Goal: Book appointment/travel/reservation

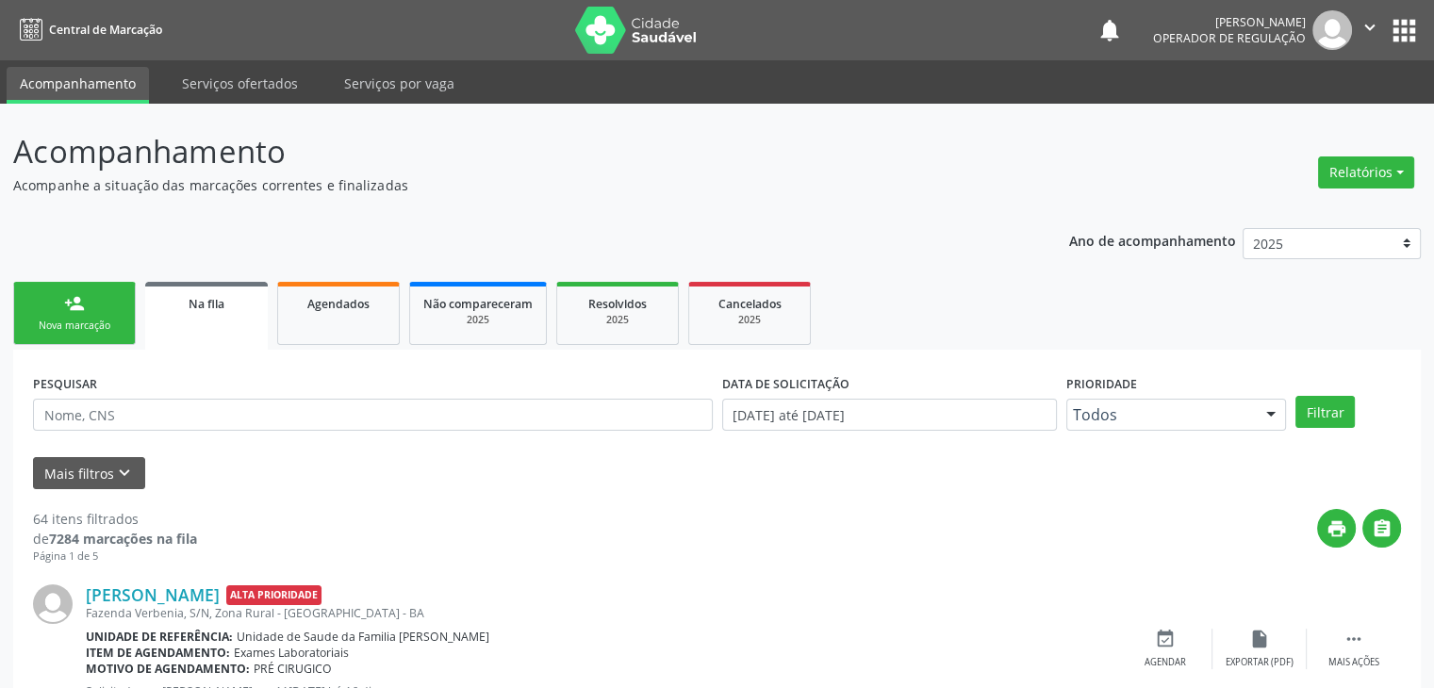
click at [132, 481] on icon "keyboard_arrow_down" at bounding box center [124, 473] width 21 height 21
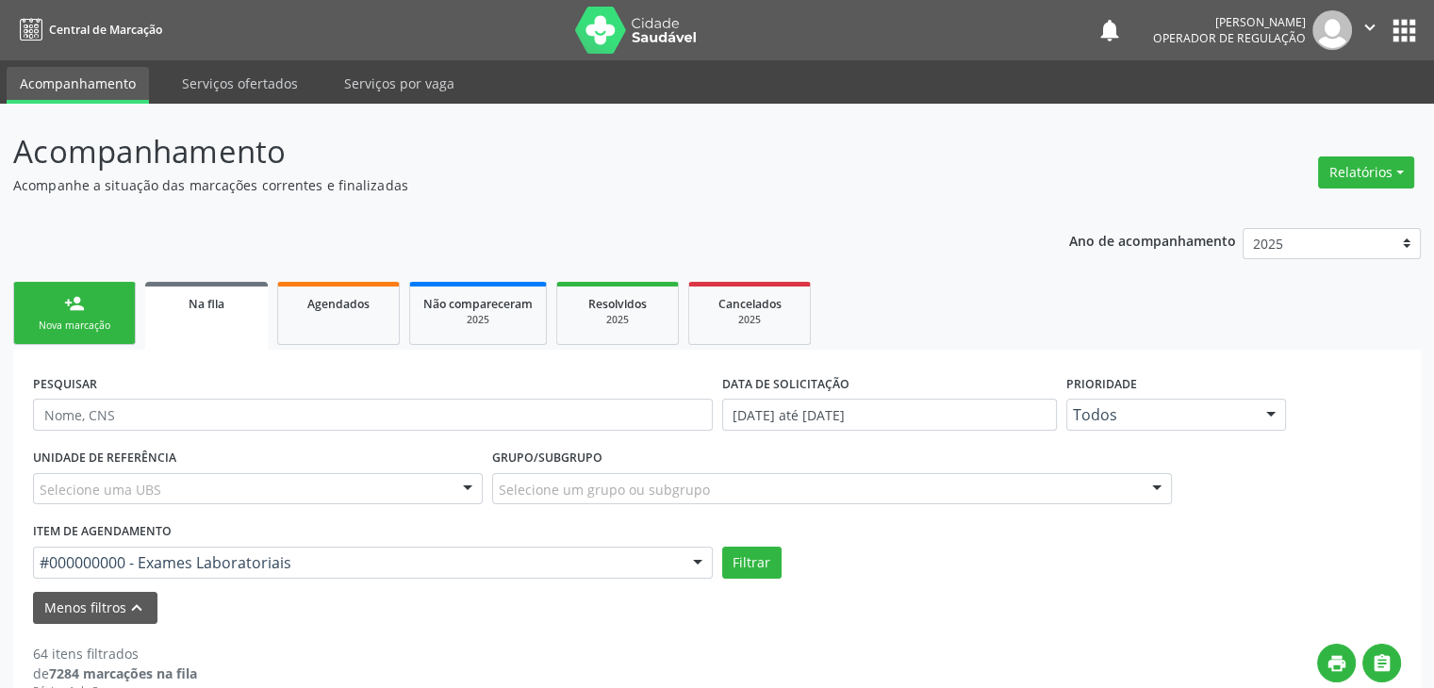
click at [204, 484] on div "Selecione uma UBS" at bounding box center [258, 489] width 450 height 32
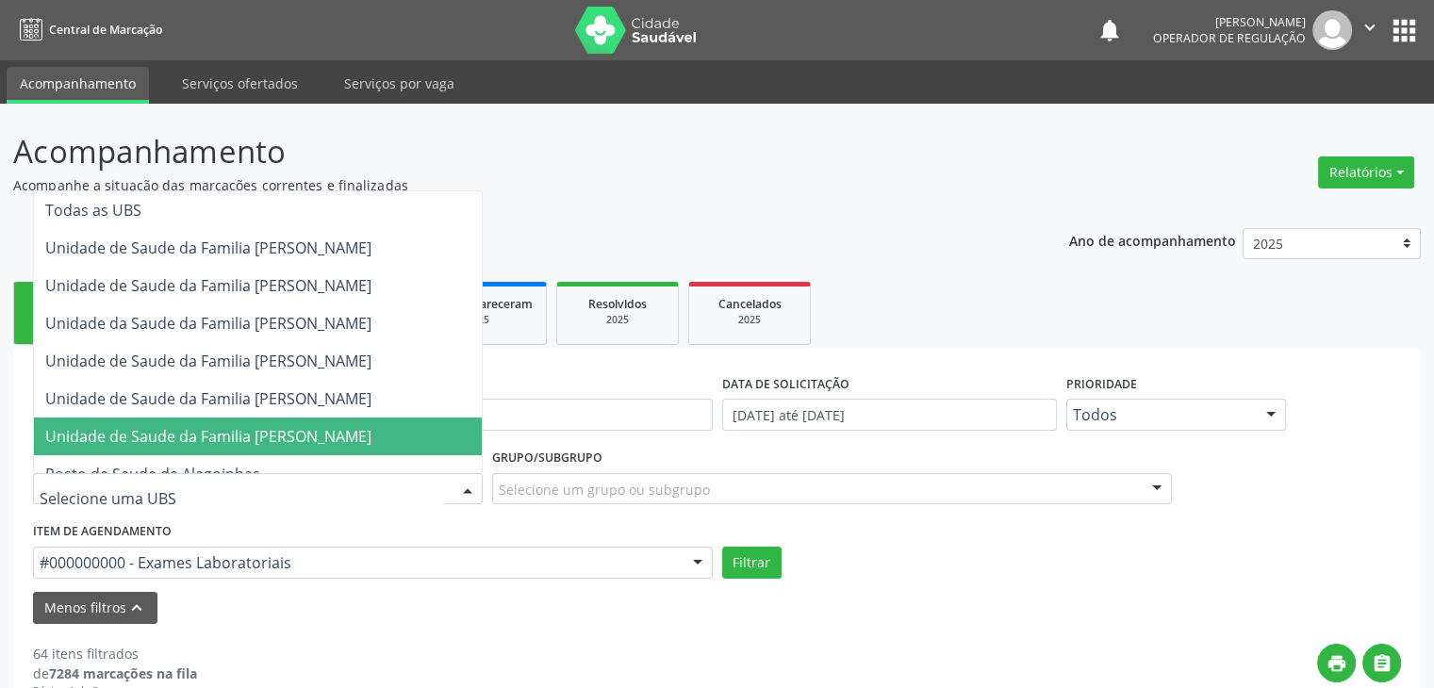
click at [222, 435] on span "Unidade de Saude da Familia [PERSON_NAME]" at bounding box center [208, 436] width 326 height 21
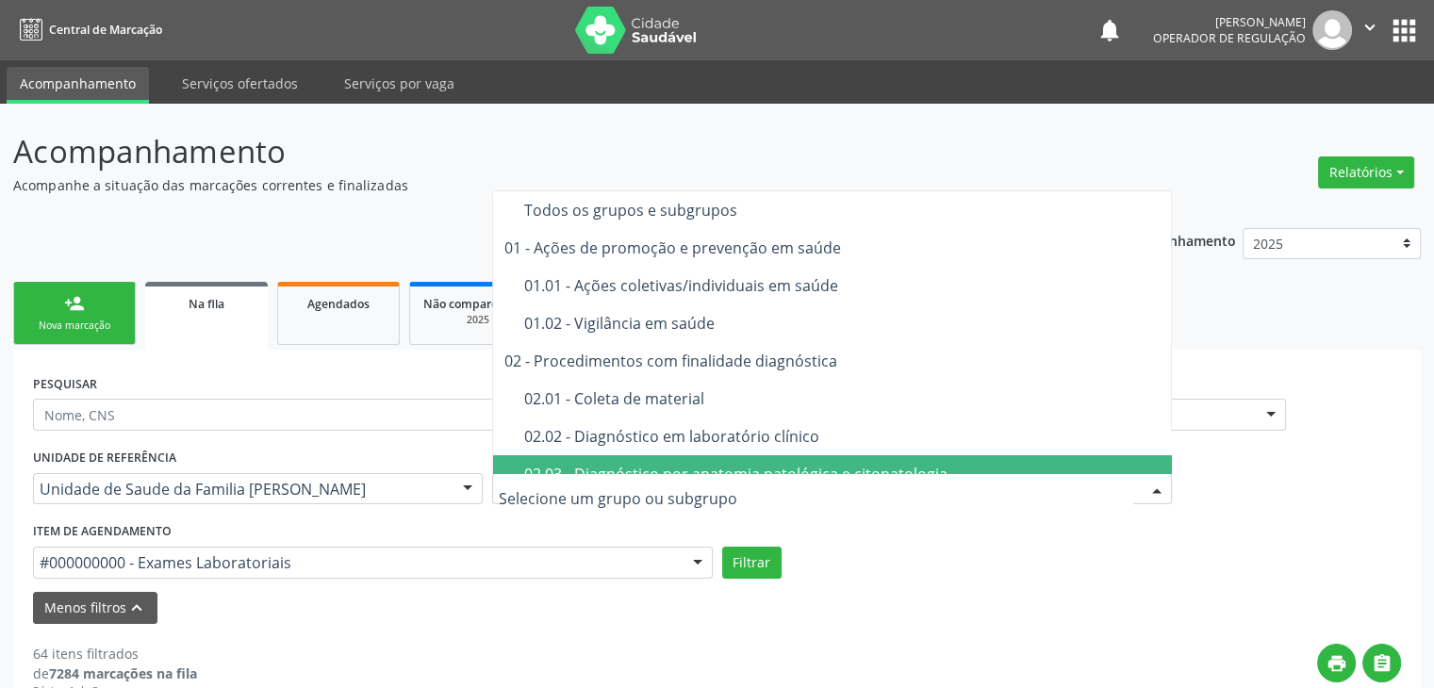
click at [657, 444] on div "02.02 - Diagnóstico em laboratório clínico" at bounding box center [842, 436] width 637 height 15
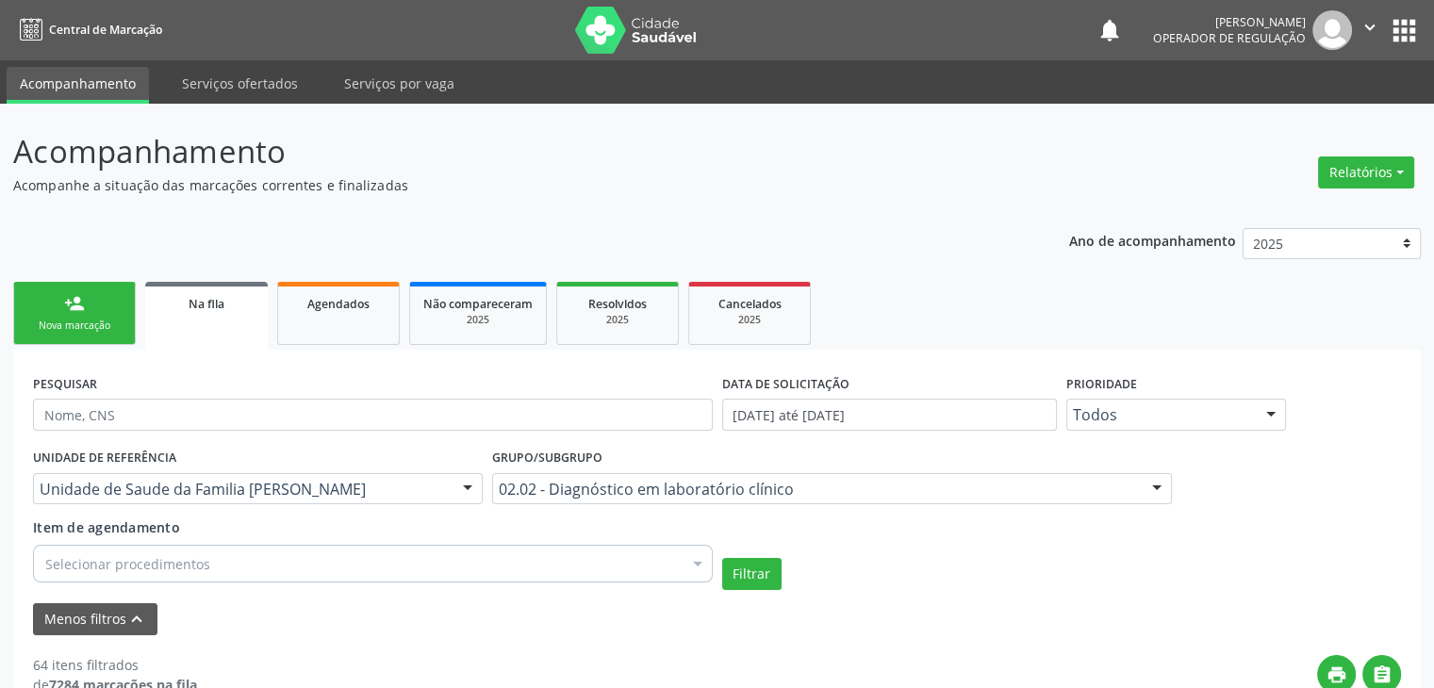
click at [336, 574] on div "Selecionar procedimentos" at bounding box center [373, 564] width 680 height 38
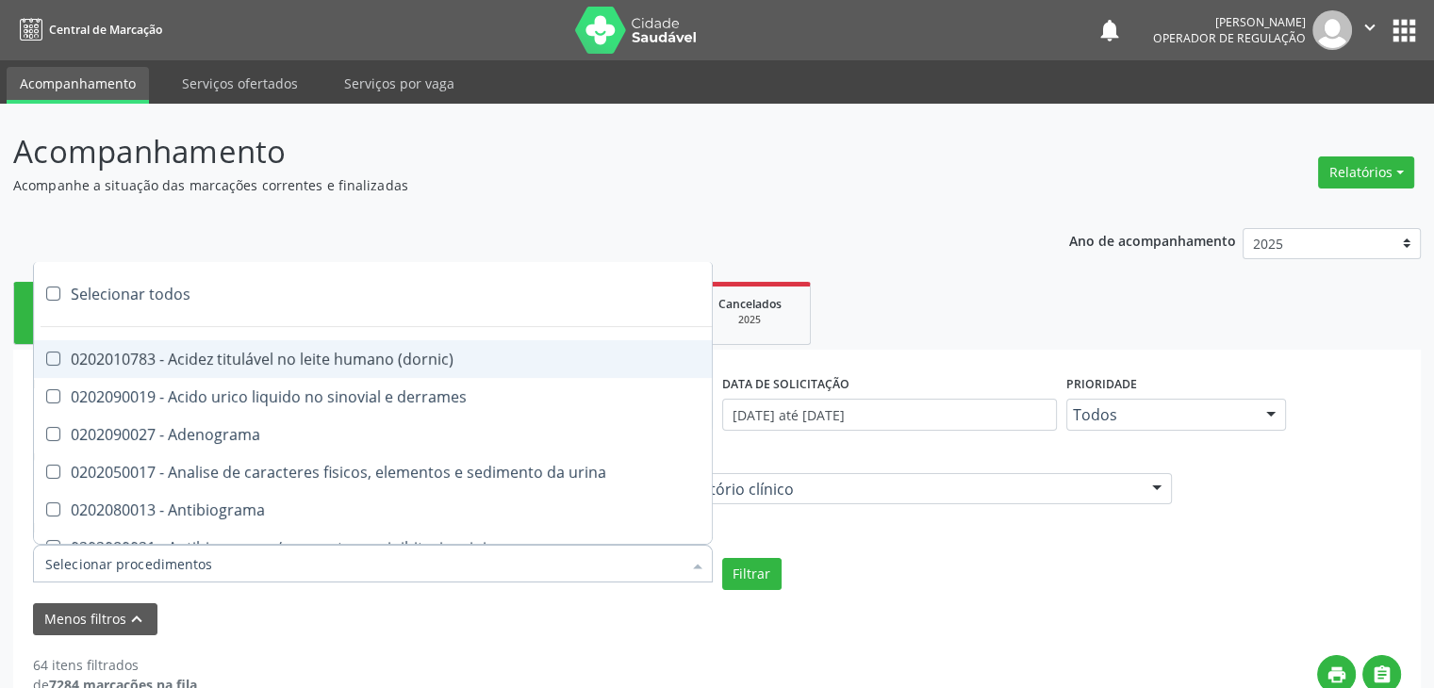
click at [151, 288] on div "Selecionar todos" at bounding box center [547, 294] width 1026 height 38
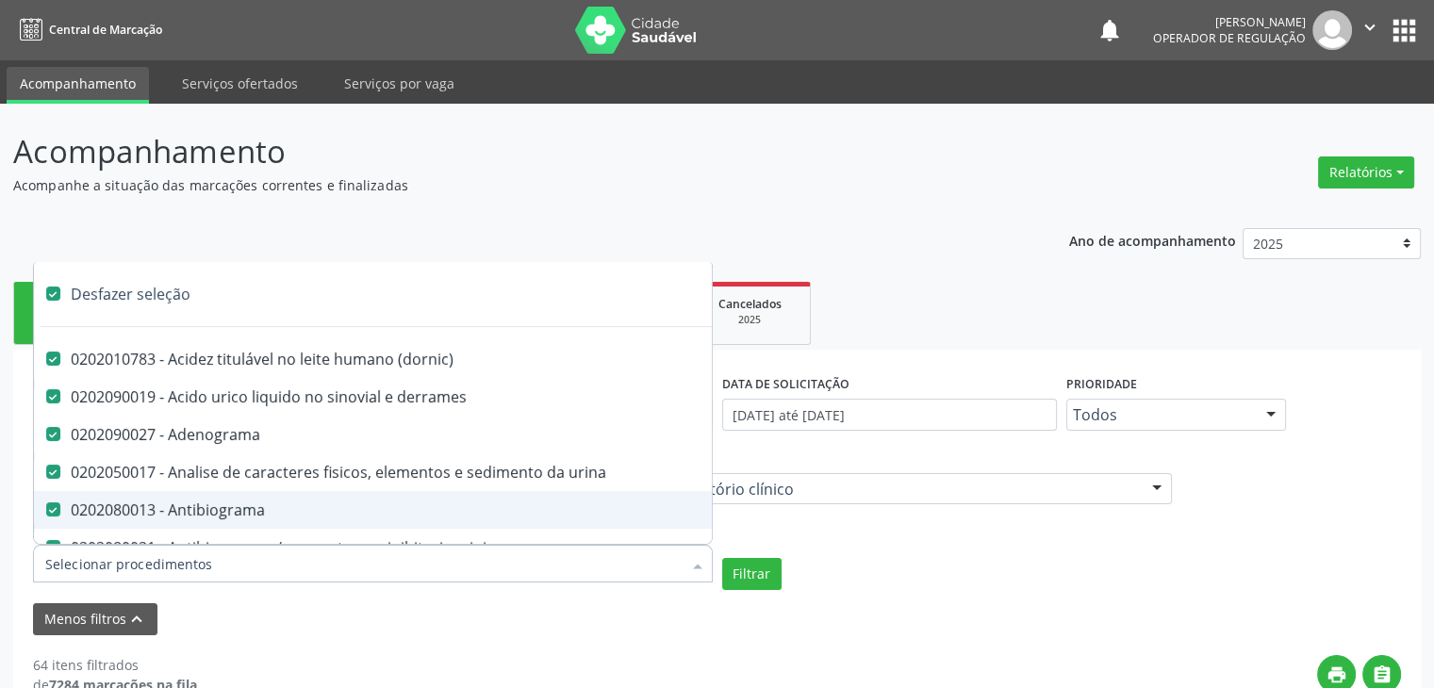
checkbox input "true"
checkbox \(dornic\) "true"
checkbox derrames "true"
checkbox Adenograma "true"
checkbox urina "true"
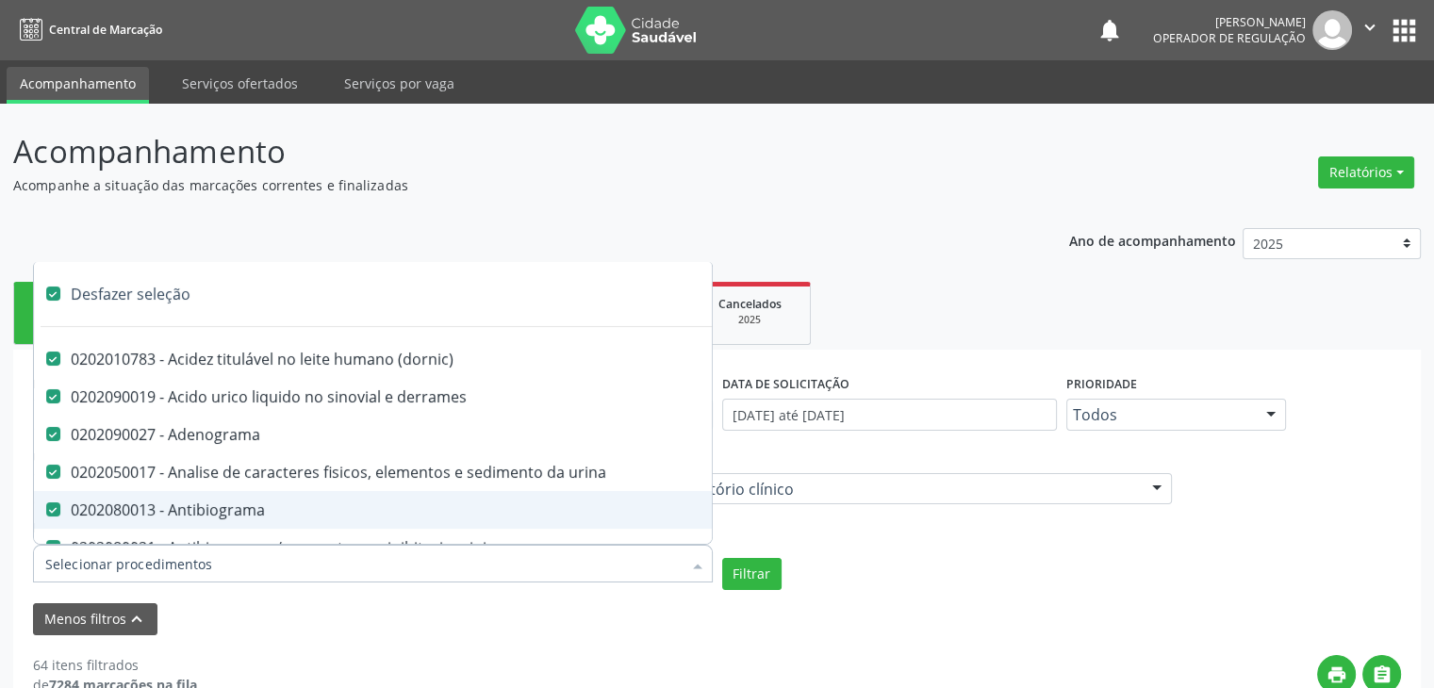
checkbox Antibiograma "true"
checkbox minima "true"
checkbox micobacterias "true"
checkbox blot "true"
checkbox mlpa "true"
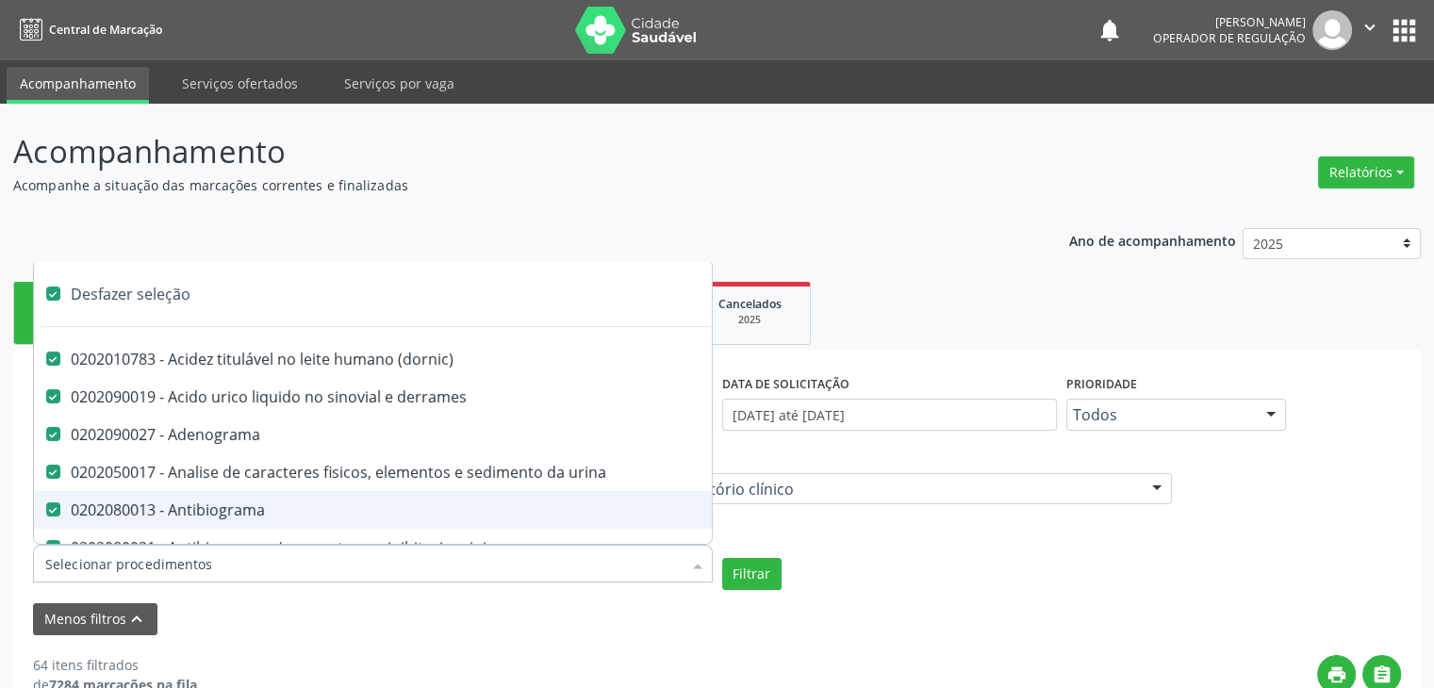
checkbox \(hanseniase\) "true"
checkbox \(controle\) "true"
checkbox \(diagnóstica\) "true"
checkbox \(gram\) "true"
checkbox clamidia "true"
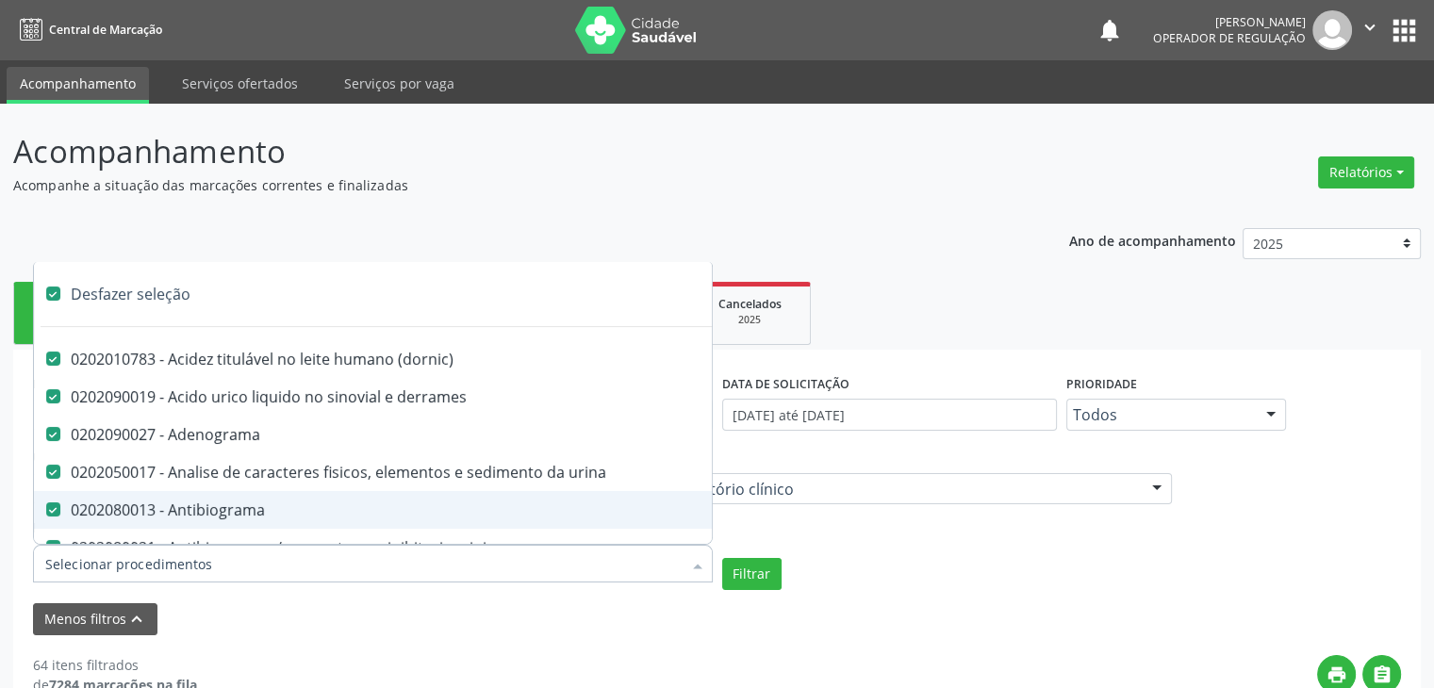
checkbox herpesvirus "true"
checkbox hematologica "true"
checkbox creatinina "true"
checkbox fosfato "true"
checkbox ureia "true"
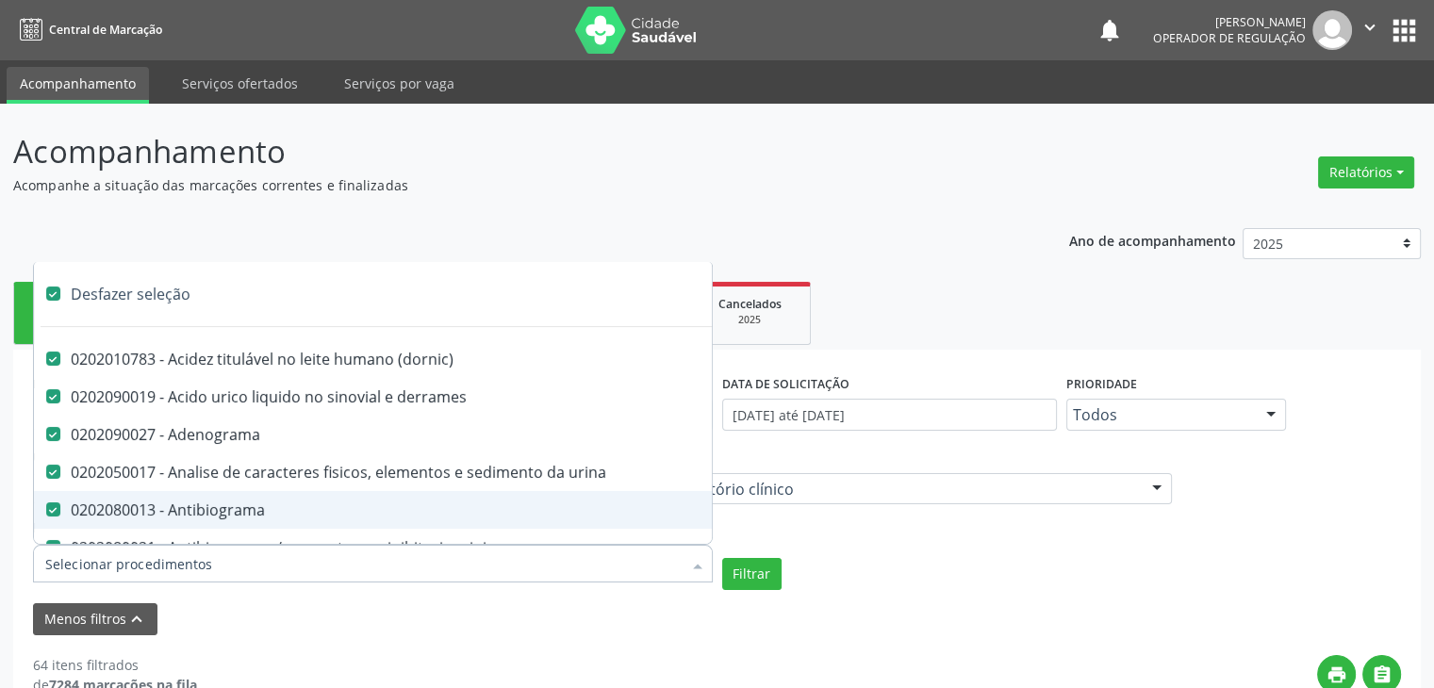
checkbox osmolar "true"
checkbox addis "true"
checkbox b "true"
checkbox cd4\/cd8 "true"
checkbox totais "true"
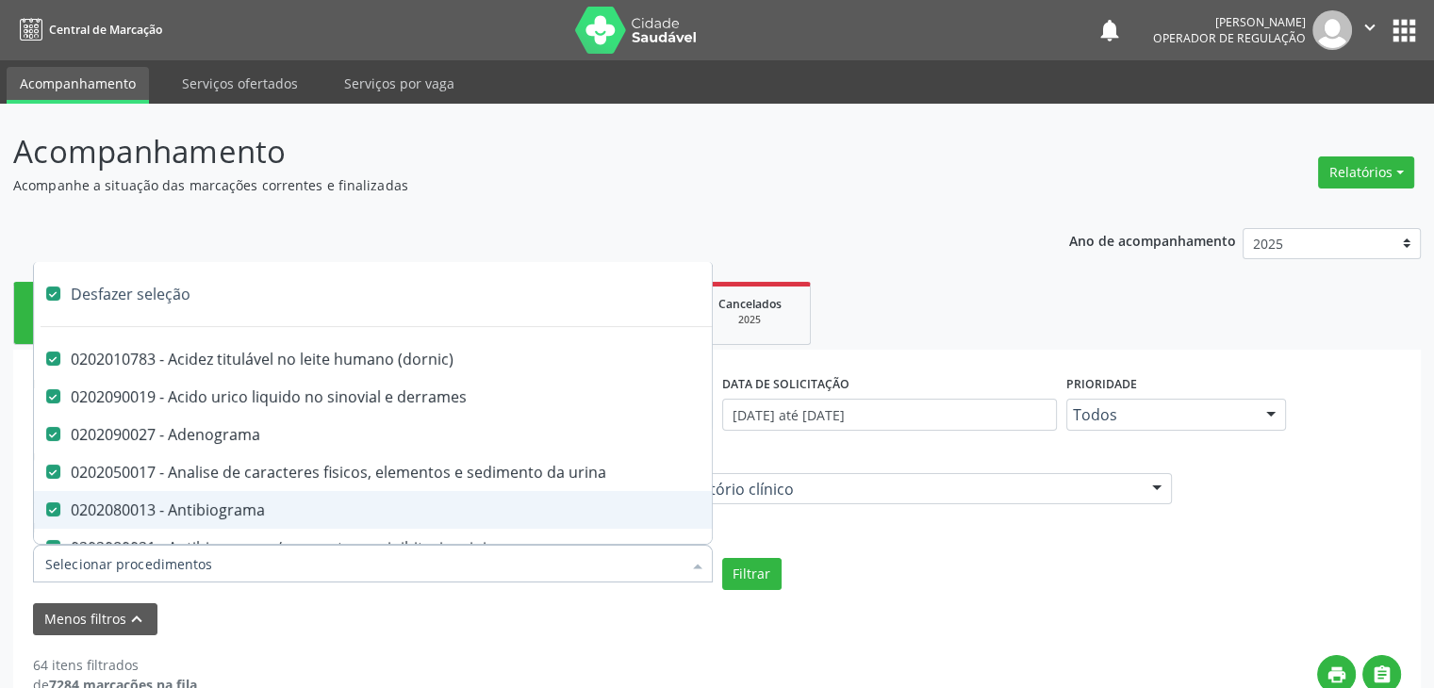
checkbox plaquetas "true"
checkbox reticulocitos "true"
checkbox liquor "true"
checkbox identificacao "true"
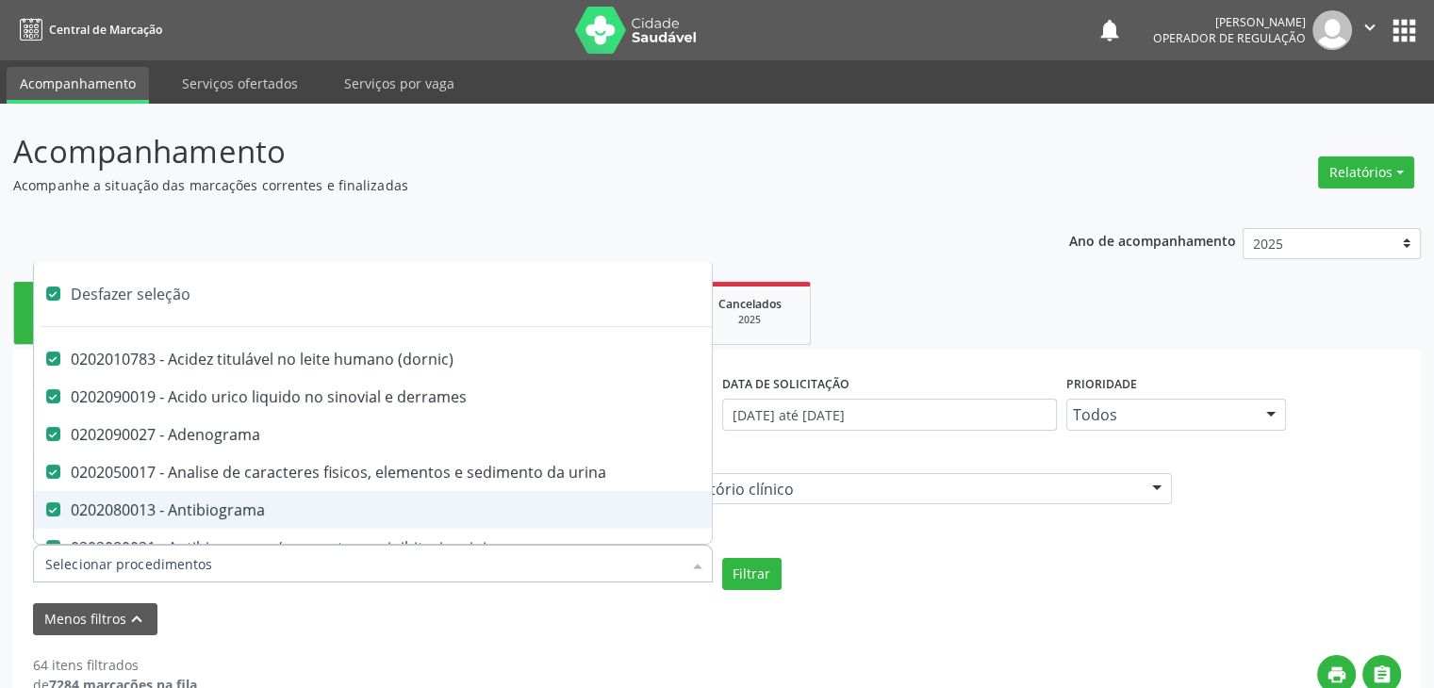
checkbox \(pos-pasteurização\) "true"
checkbox herpesvirus "true"
checkbox baar "true"
checkbox anaerobicas "true"
checkbox fungos "true"
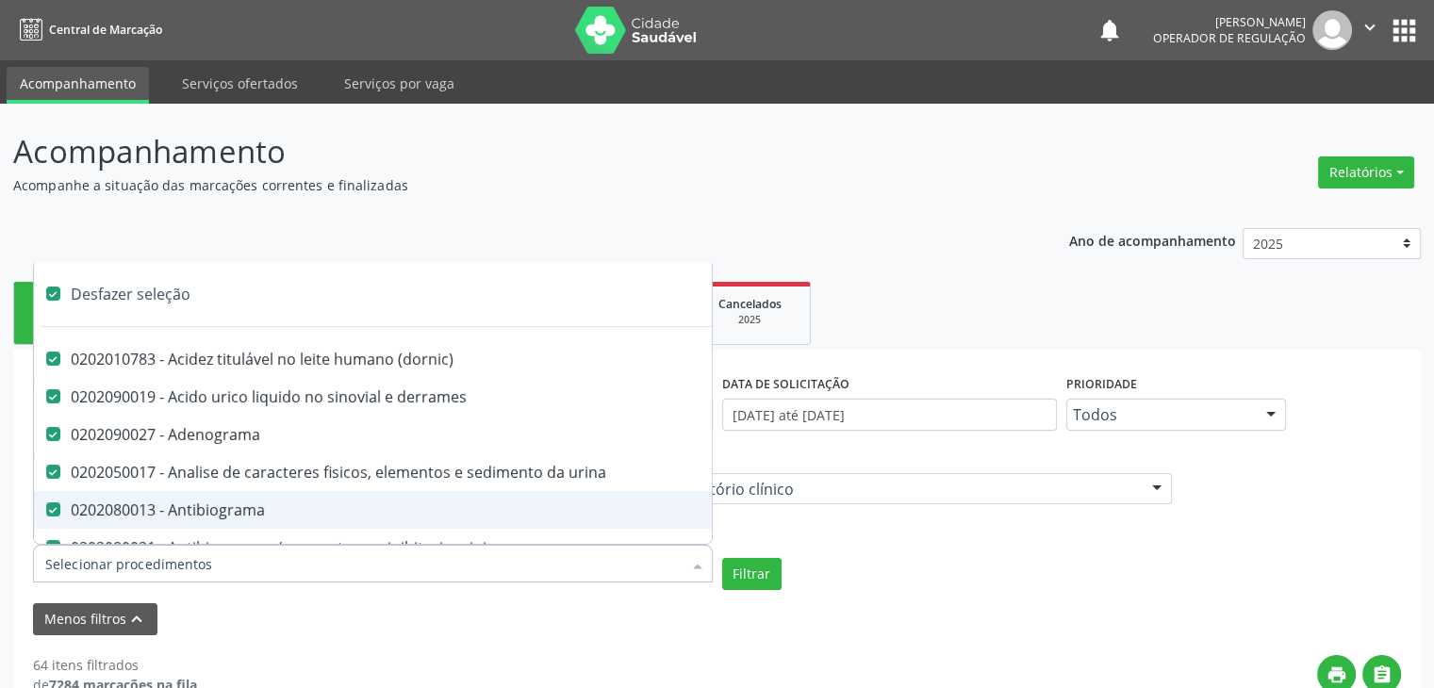
checkbox \(qualitativo\) "true"
checkbox tardio\) "true"
checkbox \(qualitativo\) "true"
checkbox \(confirmatorio\) "true"
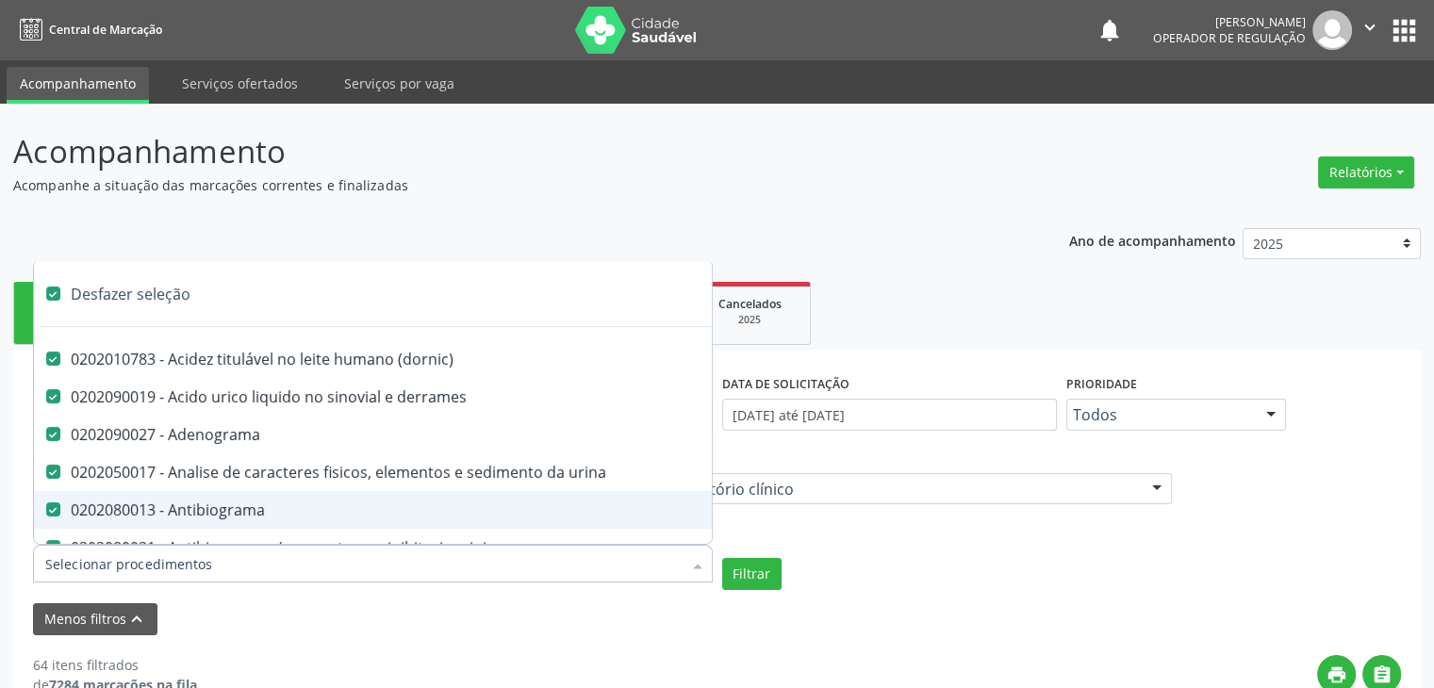
checkbox molecular "true"
checkbox htlv-1 "true"
checkbox biotinidase "true"
checkbox congênita "true"
checkbox antiplaquetarios "true"
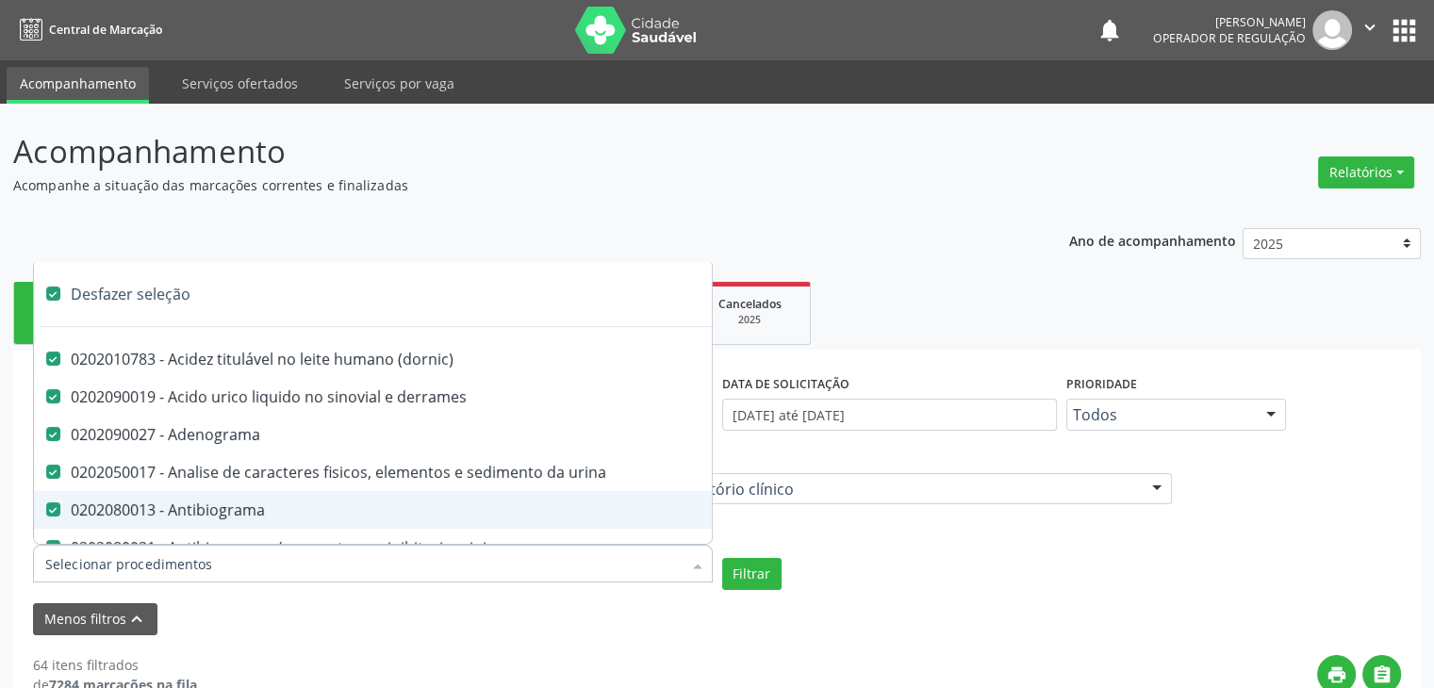
checkbox ferro "true"
checkbox bandas\) "true"
checkbox \(ch50\) "true"
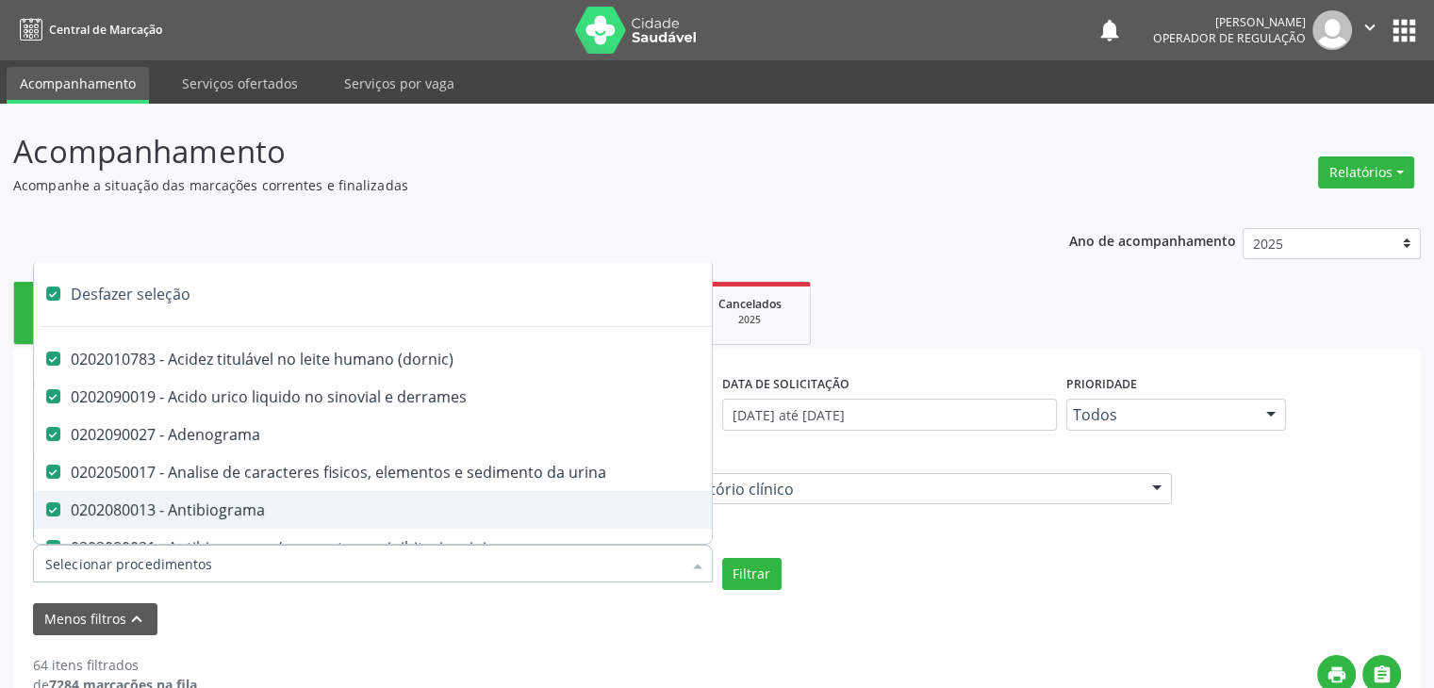
checkbox aminoacidos "true"
checkbox globular "true"
checkbox dosagens\) "true"
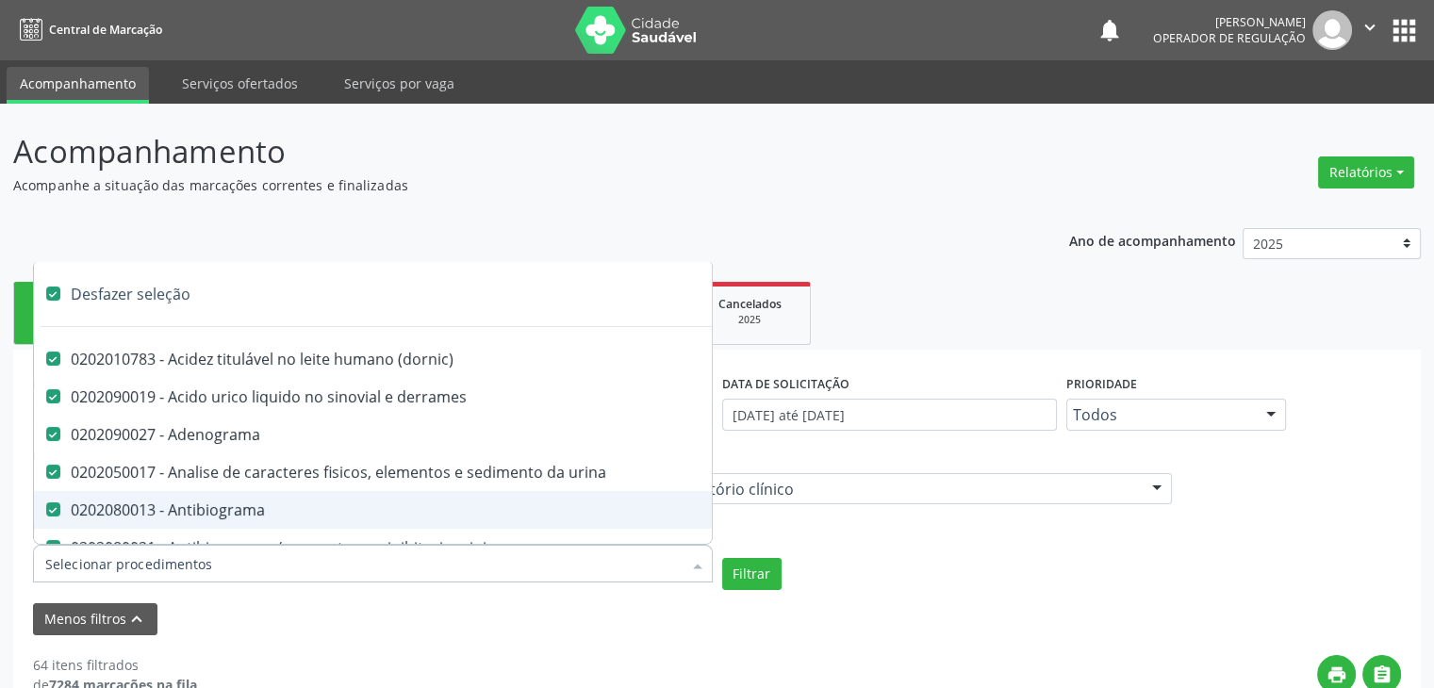
checkbox dosagens\) "true"
checkbox \(cada\) "true"
checkbox reumatoide "true"
checkbox amniotico "true"
checkbox livre "true"
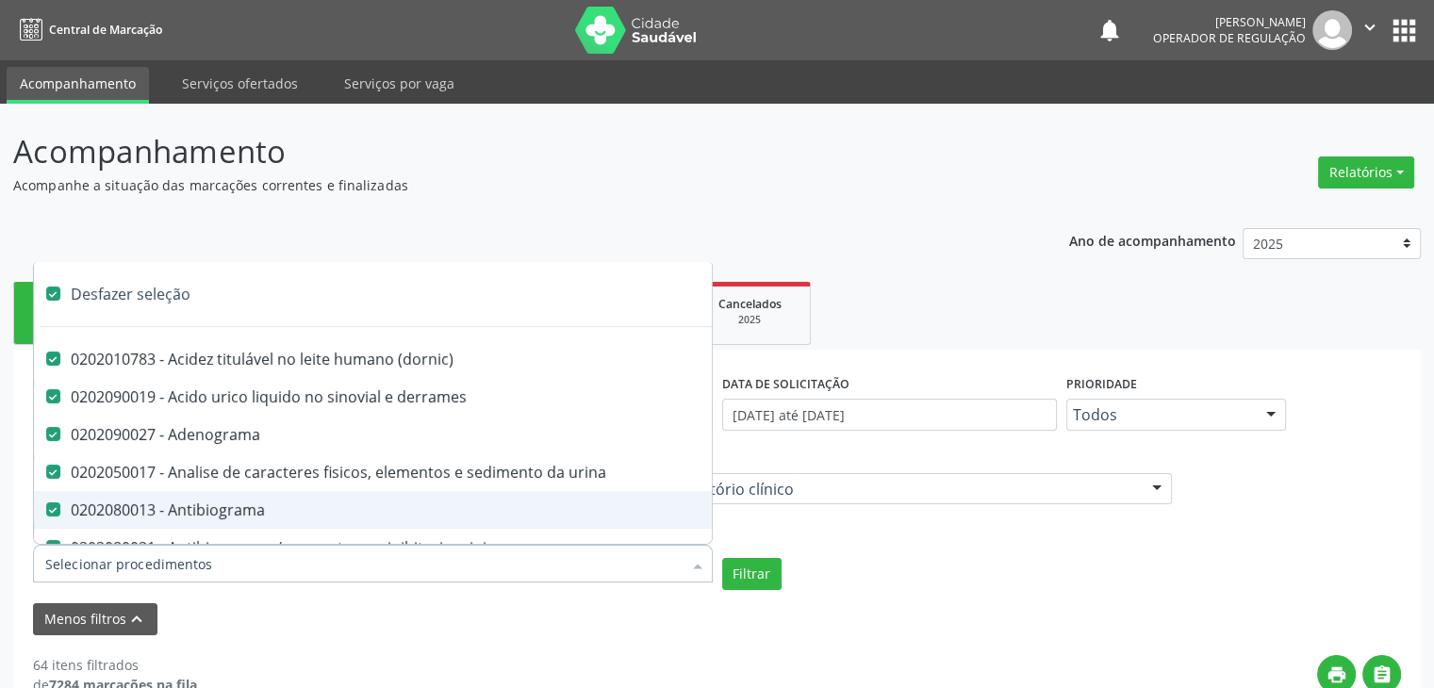
checkbox osmolalidade "true"
checkbox osmolaridade "true"
checkbox t3 "true"
checkbox sulfo-hemoglobina "true"
checkbox reverso "true"
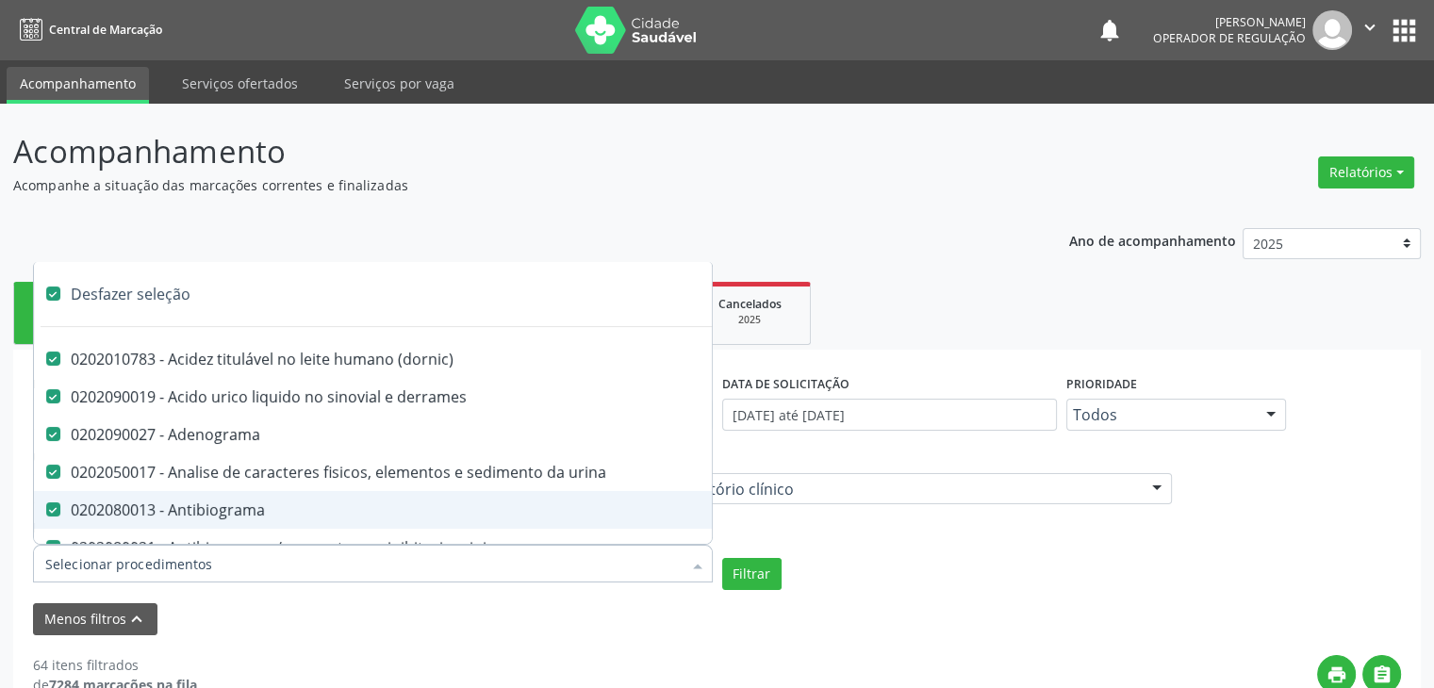
checkbox coagulacao "true"
checkbox euglobulina "true"
checkbox -duke "true"
checkbox ivy "true"
checkbox hemacias "true"
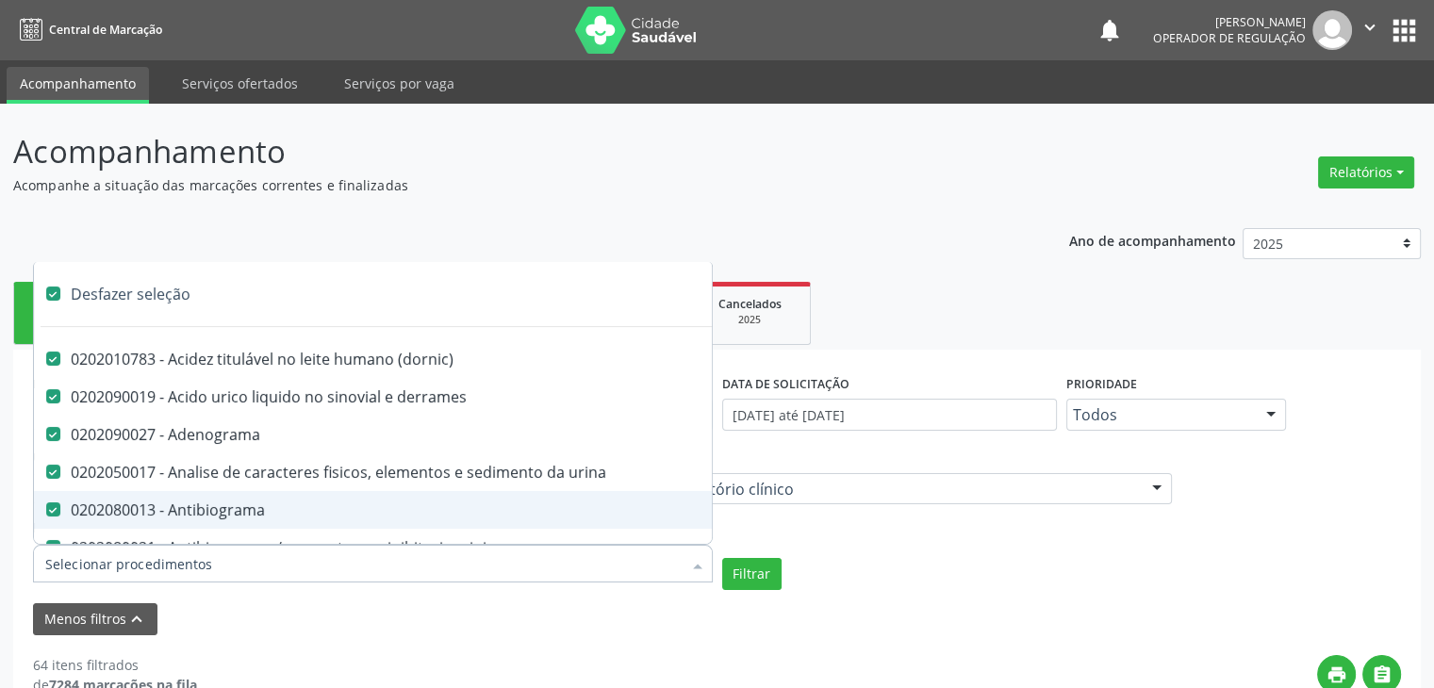
checkbox trombina "true"
checkbox ativada\) "true"
checkbox \(tap\) "true"
checkbox \(vhs\) "true"
checkbox abo "true"
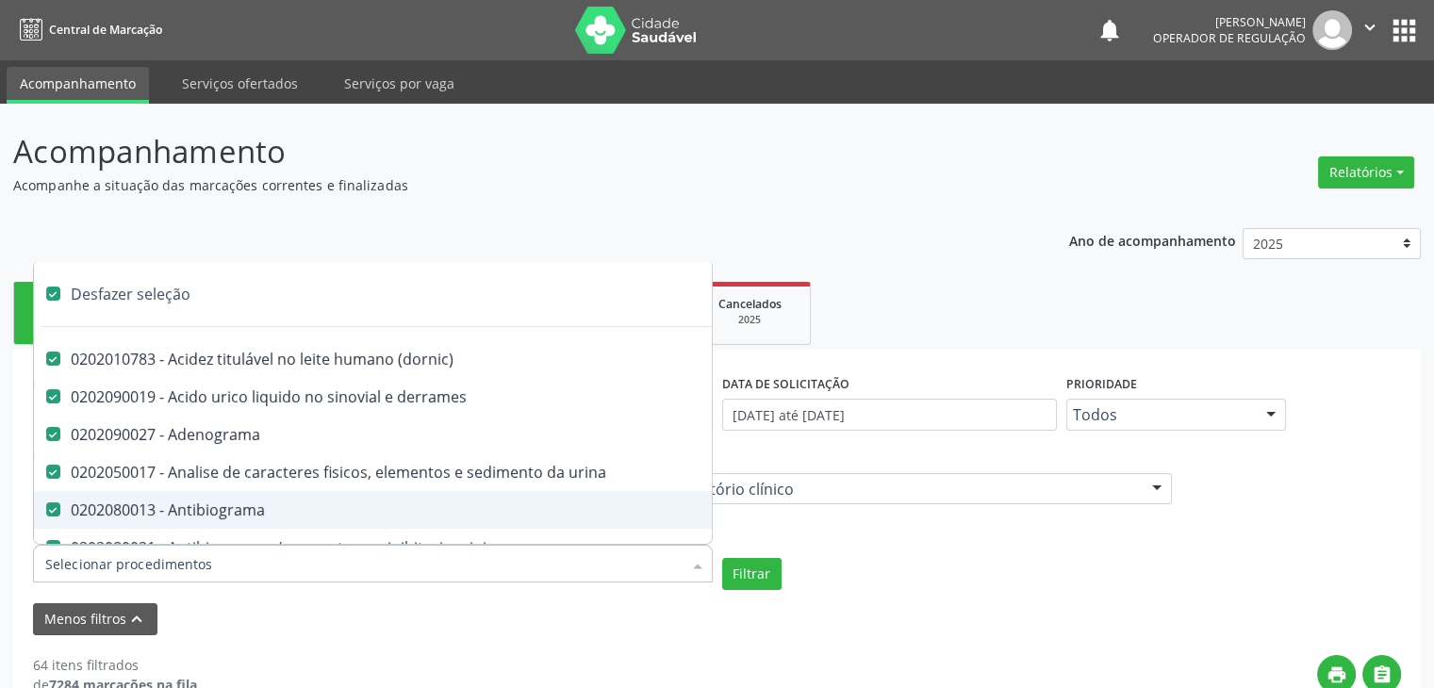
checkbox reativa "true"
checkbox ordenhado "true"
checkbox pezinho\) "true"
checkbox complemento "true"
checkbox pezinho\) "true"
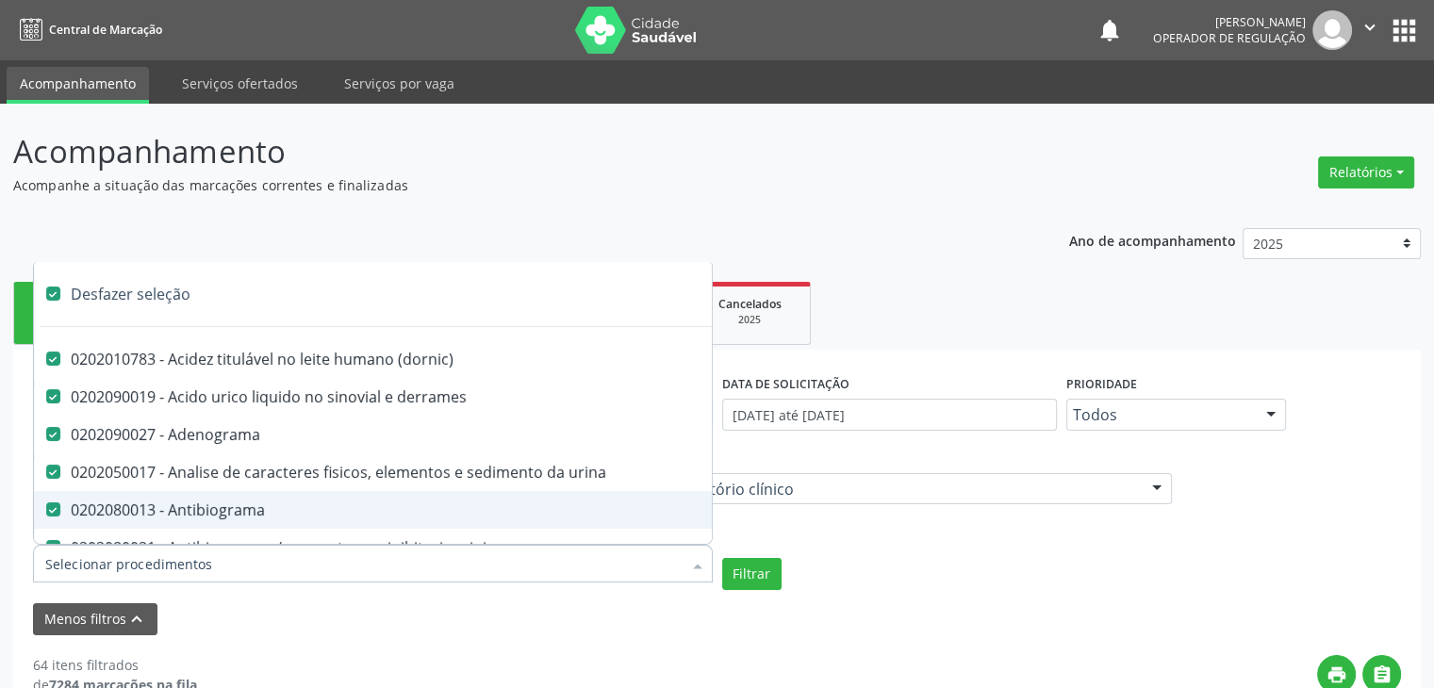
checkbox 17-alfa-hidroxiprogesterona "true"
checkbox totais "true"
checkbox 17-hidroxicorticosteroides "true"
checkbox d "true"
checkbox 5-nucleotidase "true"
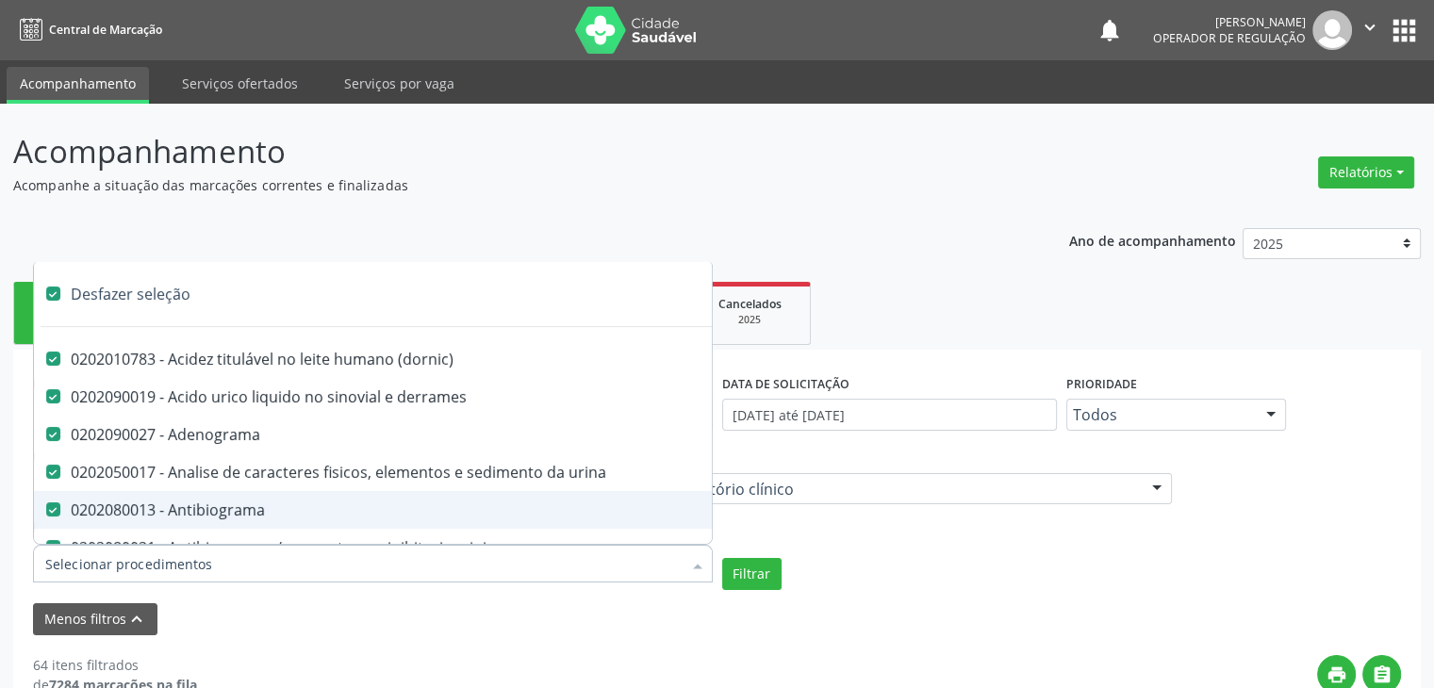
checkbox acetona "true"
checkbox \(serotonina\) "true"
checkbox ascorbico "true"
checkbox delta-aminolevulinico "true"
checkbox hipurico "true"
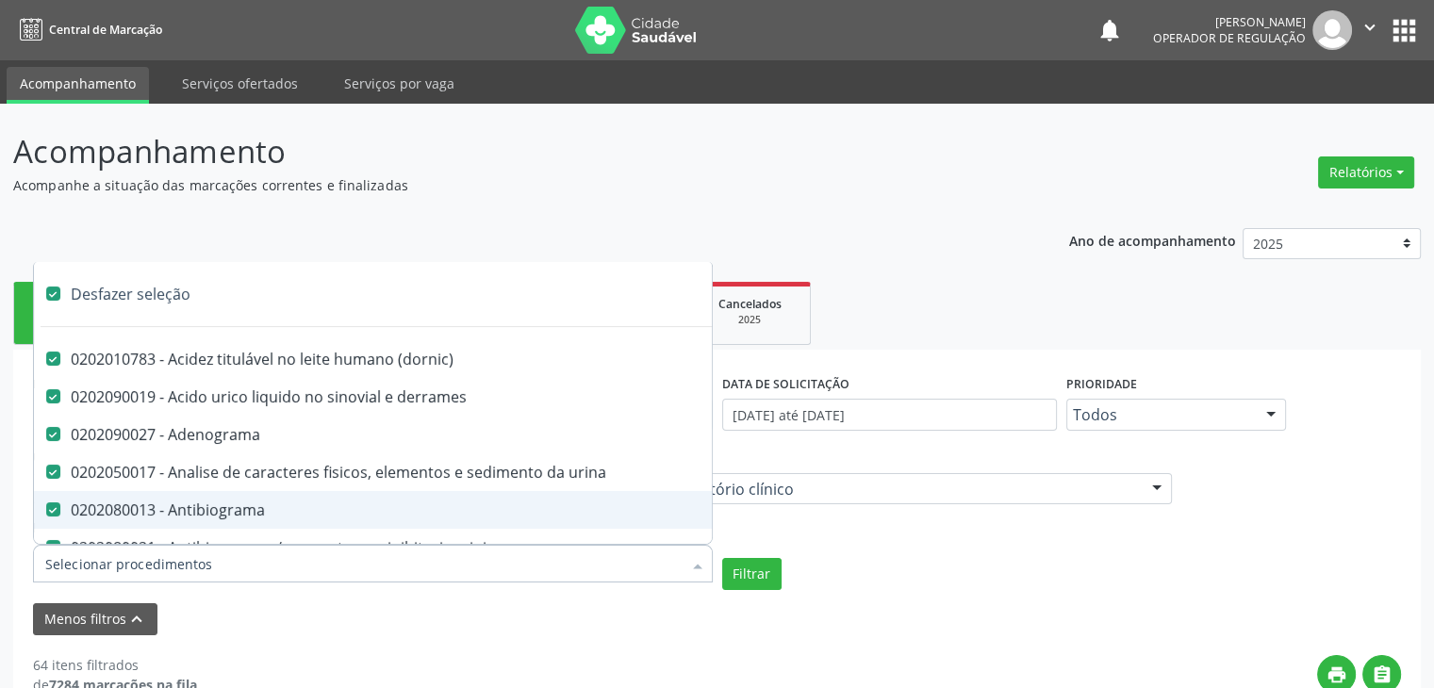
checkbox mandelico "true"
checkbox metil-hipurico "true"
checkbox urico "true"
checkbox valproico "true"
checkbox vanilmandelico "true"
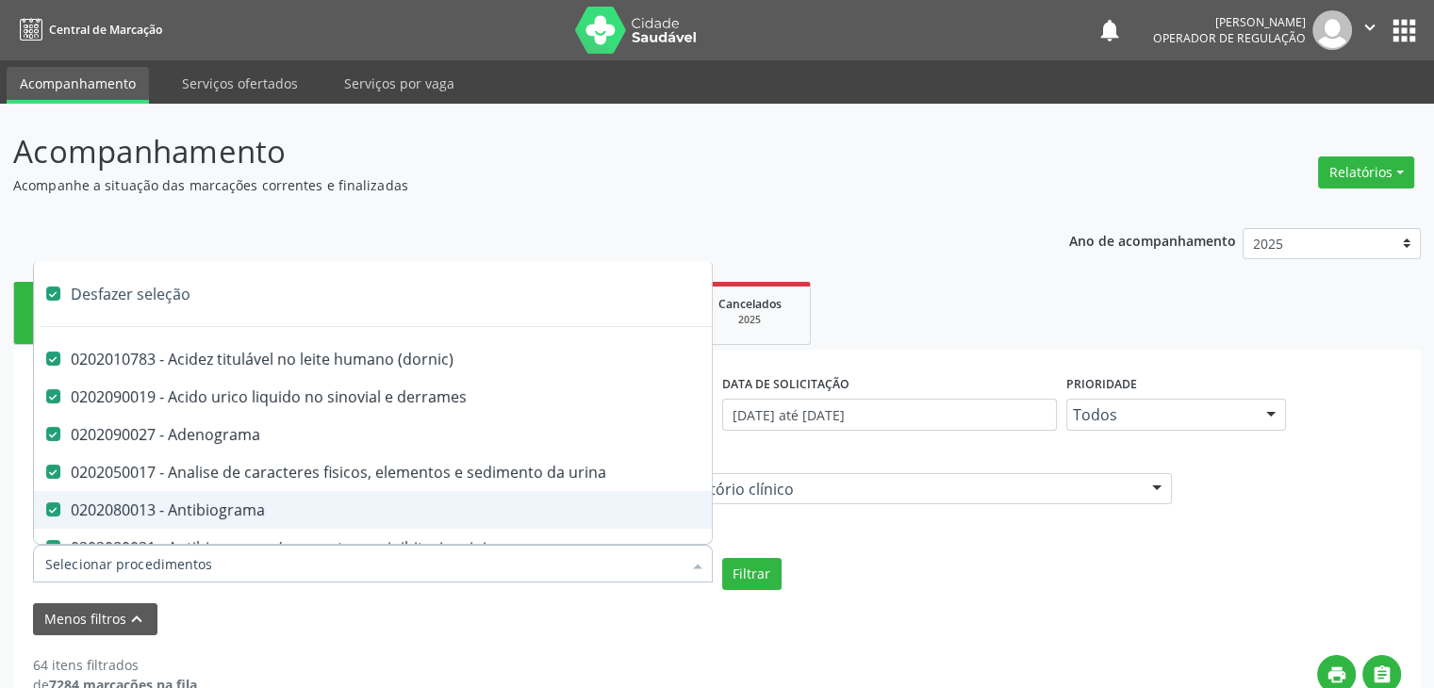
checkbox \(acth\) "true"
checkbox ala-desidratase "true"
checkbox etilico "true"
checkbox aldolase "true"
checkbox aldosterona "true"
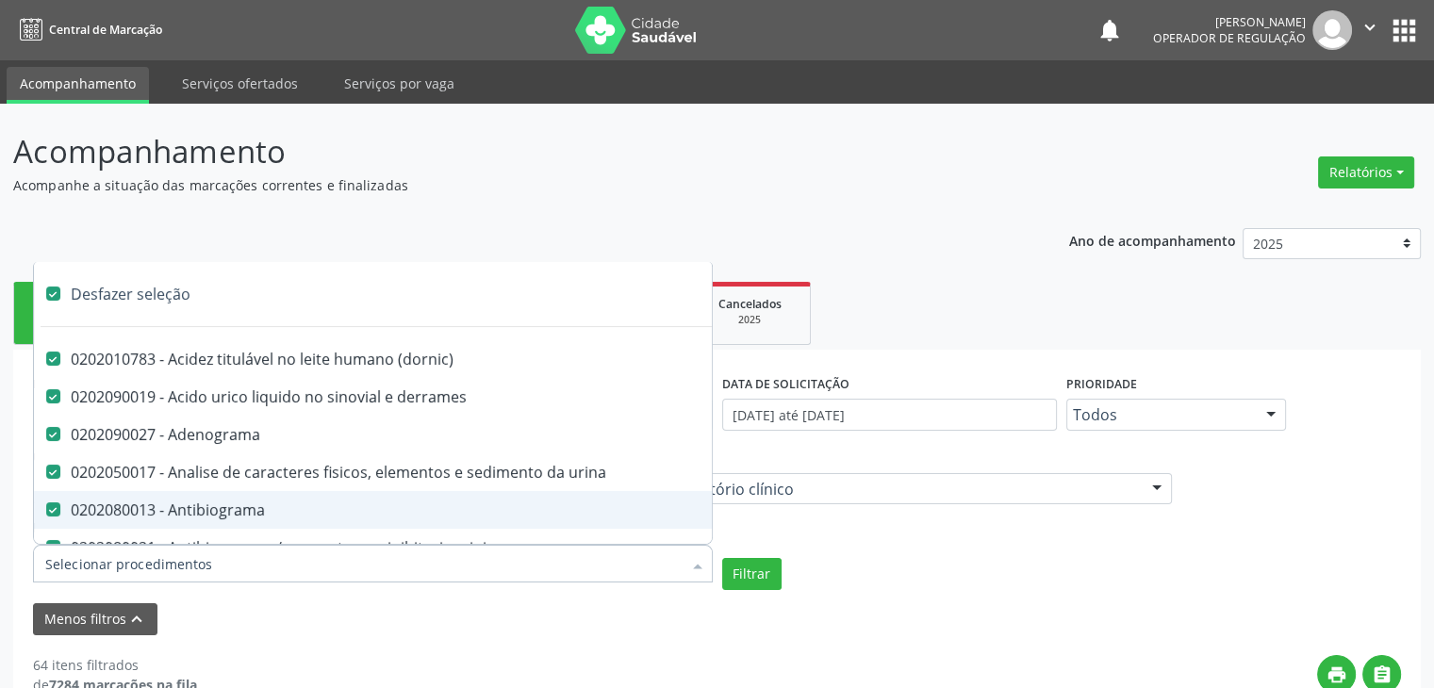
checkbox alfa-1-antitripsina "true"
checkbox acida "true"
checkbox alfa-2-macroglobulina "true"
checkbox alfa-fetoproteina "true"
checkbox aluminio "true"
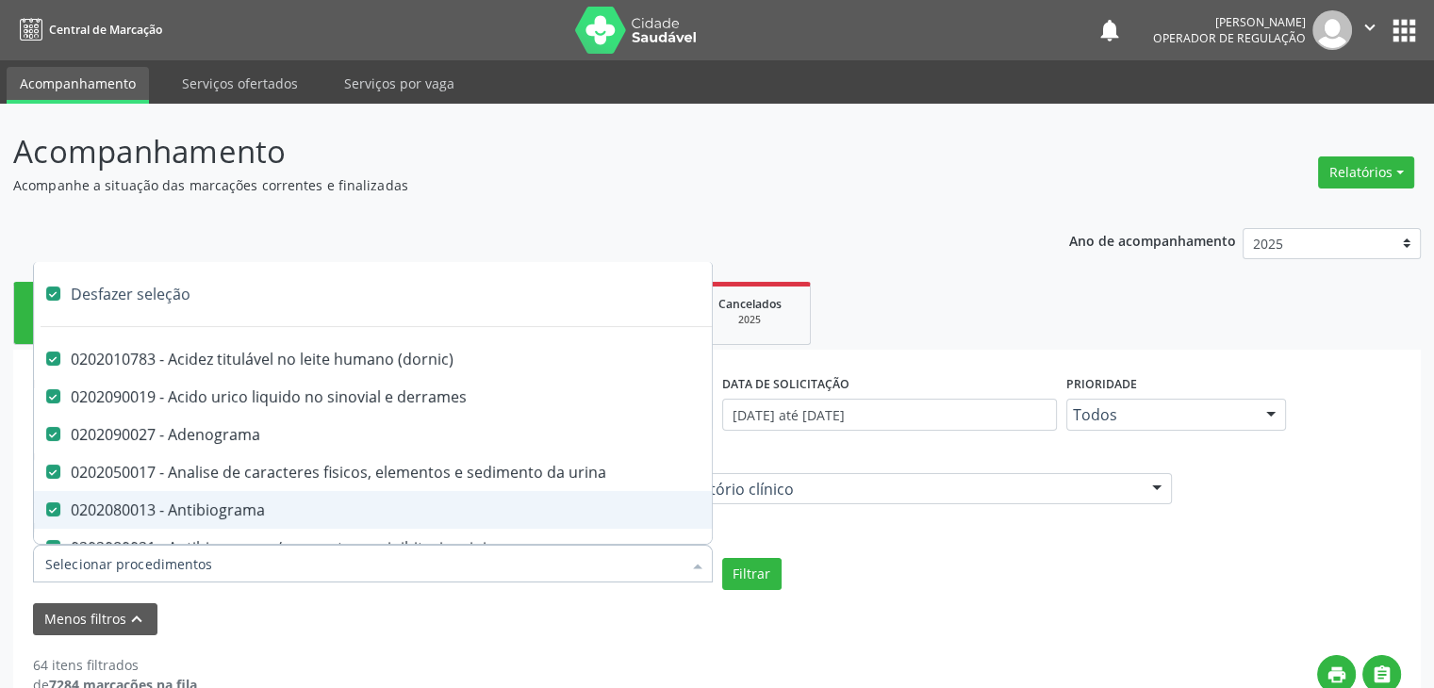
checkbox amilase "true"
checkbox aminoglicosideos "true"
checkbox amonia "true"
checkbox ciclico "true"
checkbox androstenediona "true"
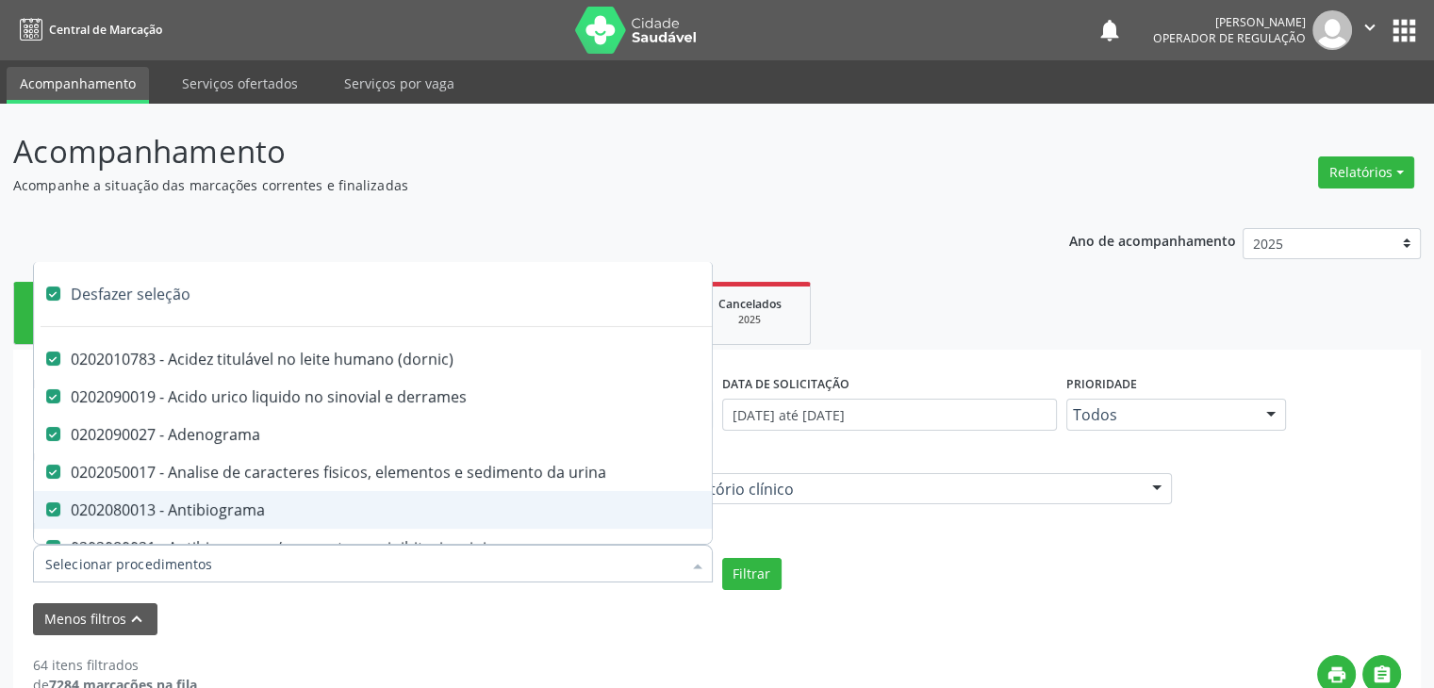
checkbox anfetaminas "true"
checkbox circulante "true"
checkbox iga "true"
checkbox triciclicos "true"
checkbox \(psa\) "true"
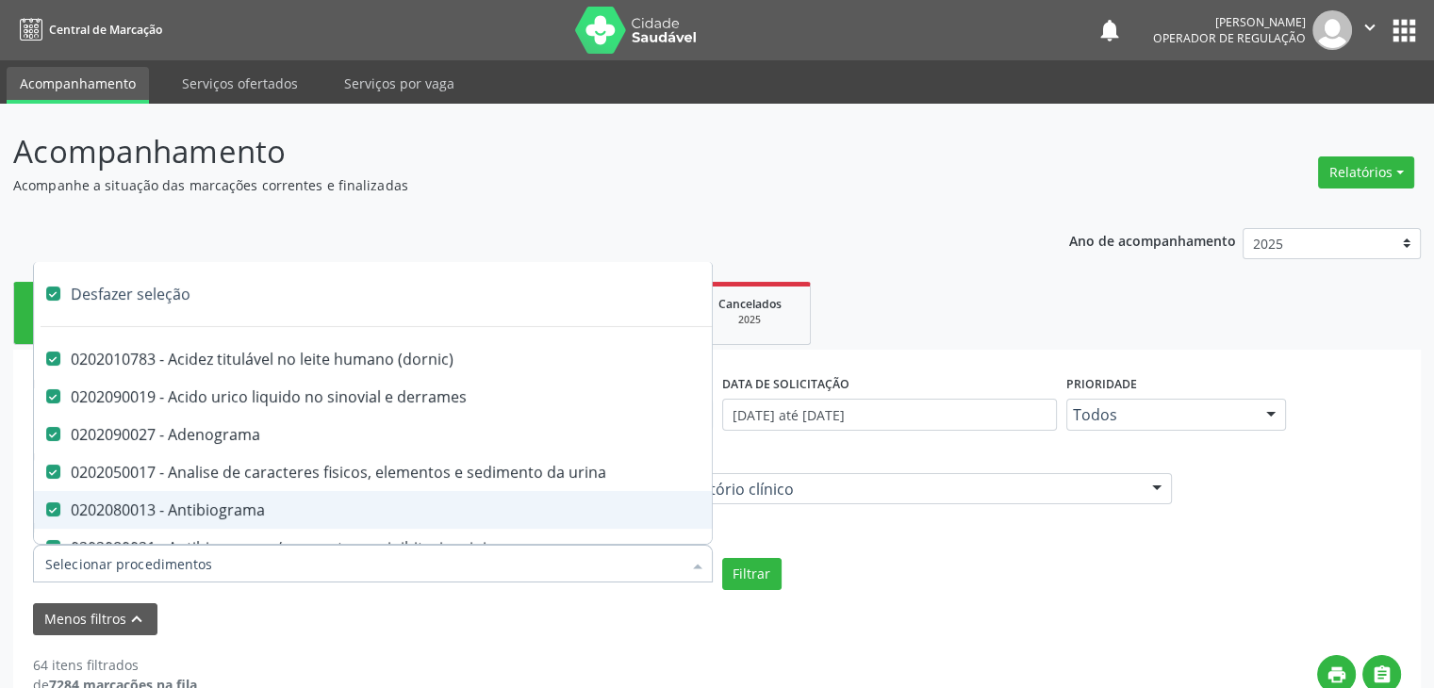
checkbox iii "true"
checkbox barbituratos "true"
checkbox benzodiazepinicos "true"
checkbox beta-2-microglobulina "true"
checkbox fracoes "true"
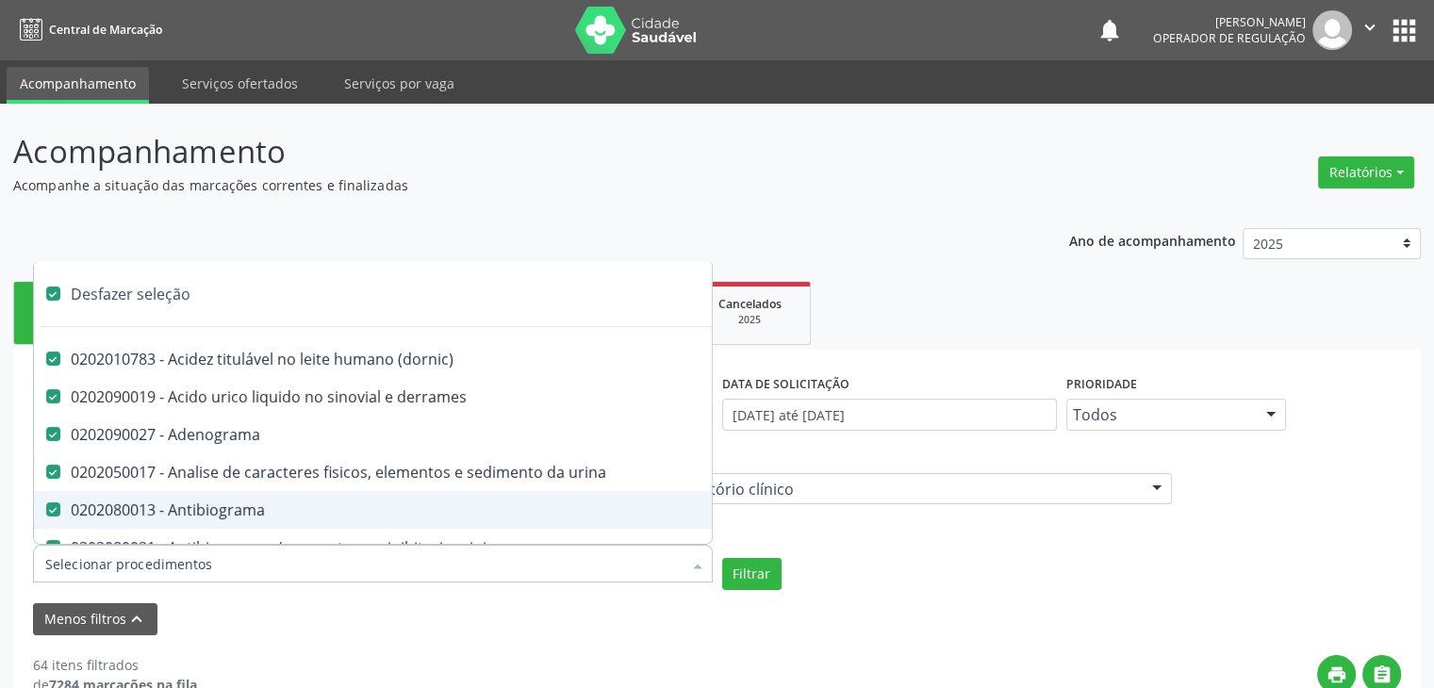
checkbox cadmio "true"
checkbox calcio "true"
checkbox ionizavel "true"
checkbox calcitonina "true"
checkbox carbamazepina "true"
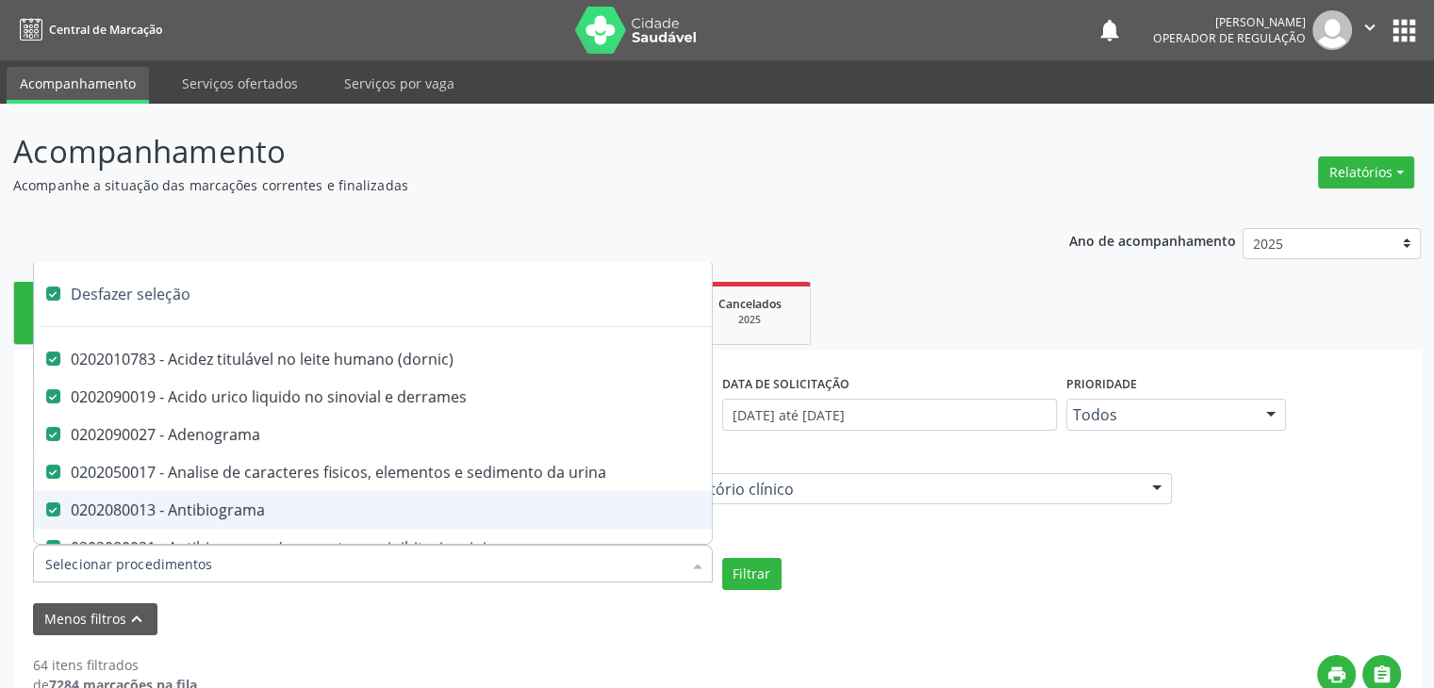
checkbox carboxi-hemoglobina "true"
checkbox caroteno "true"
checkbox catecolaminas "true"
checkbox chumbo "true"
checkbox ciclosporina "true"
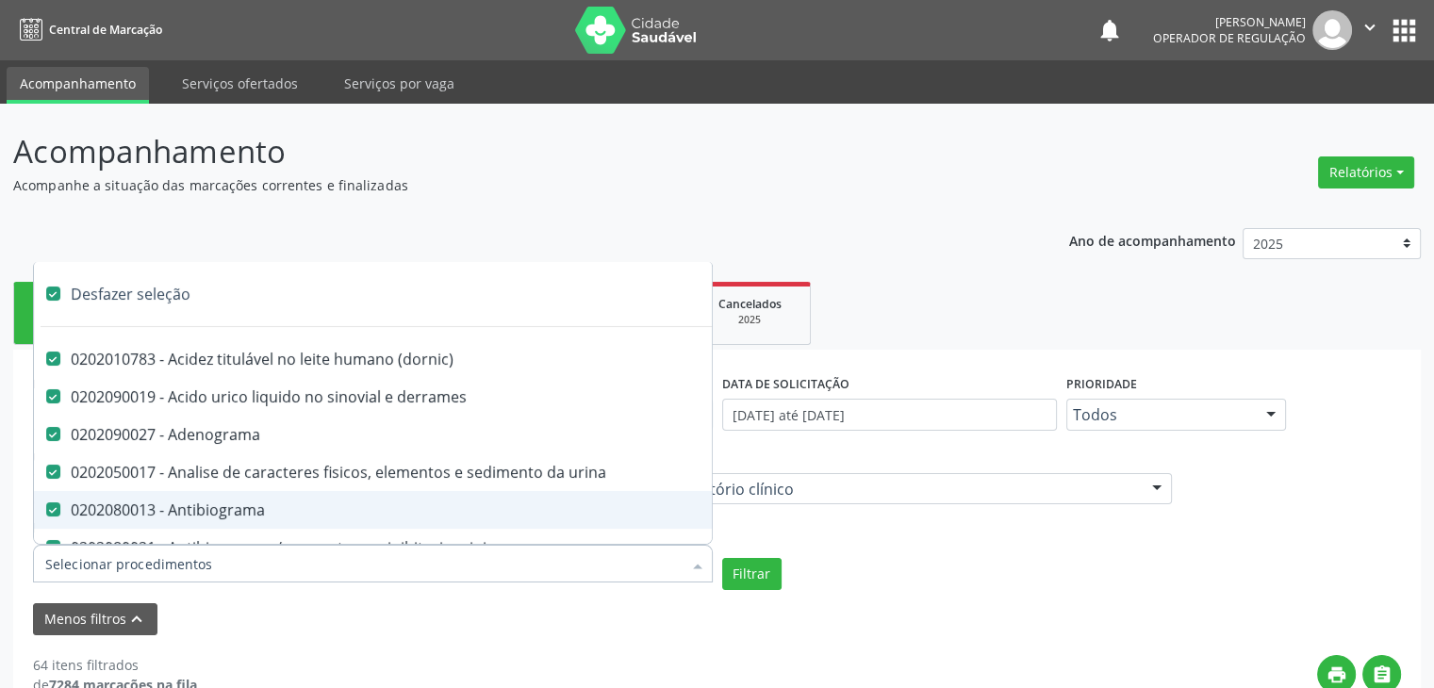
checkbox citrato "true"
checkbox cloreto "true"
checkbox suor "true"
checkbox cobre "true"
checkbox hdl "true"
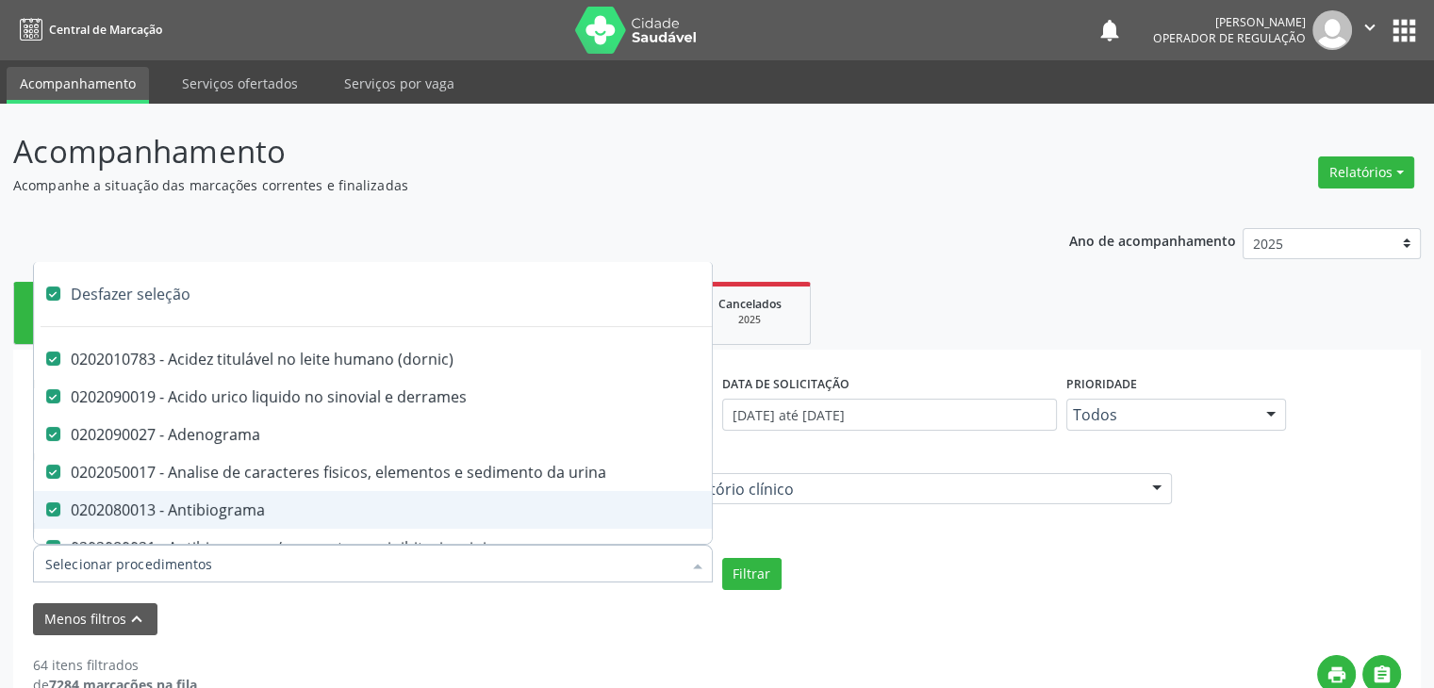
checkbox ldl "true"
checkbox colinesterase "true"
checkbox c3 "true"
checkbox c4 "true"
checkbox cortisol "true"
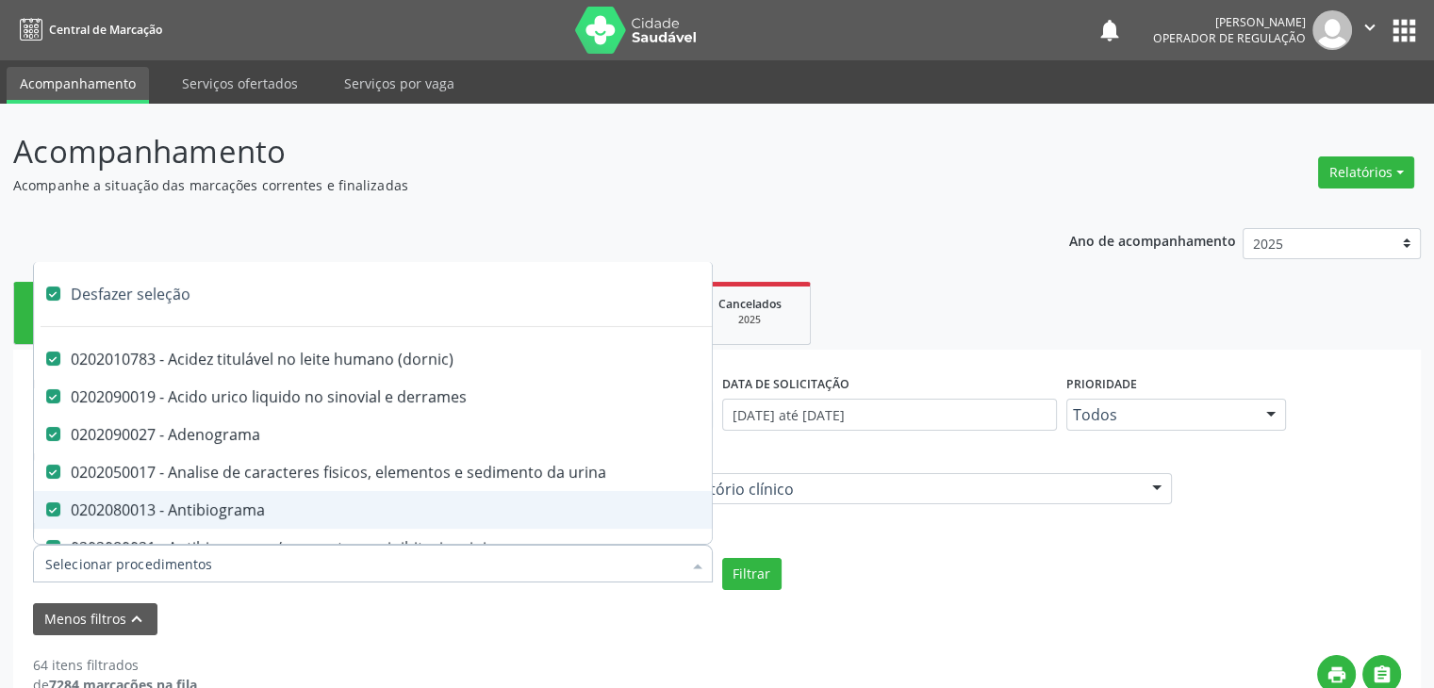
checkbox creatinina "true"
checkbox amniotico "true"
checkbox \(cpk\) "true"
checkbox crioaglutinina "true"
checkbox \(dhea\) "true"
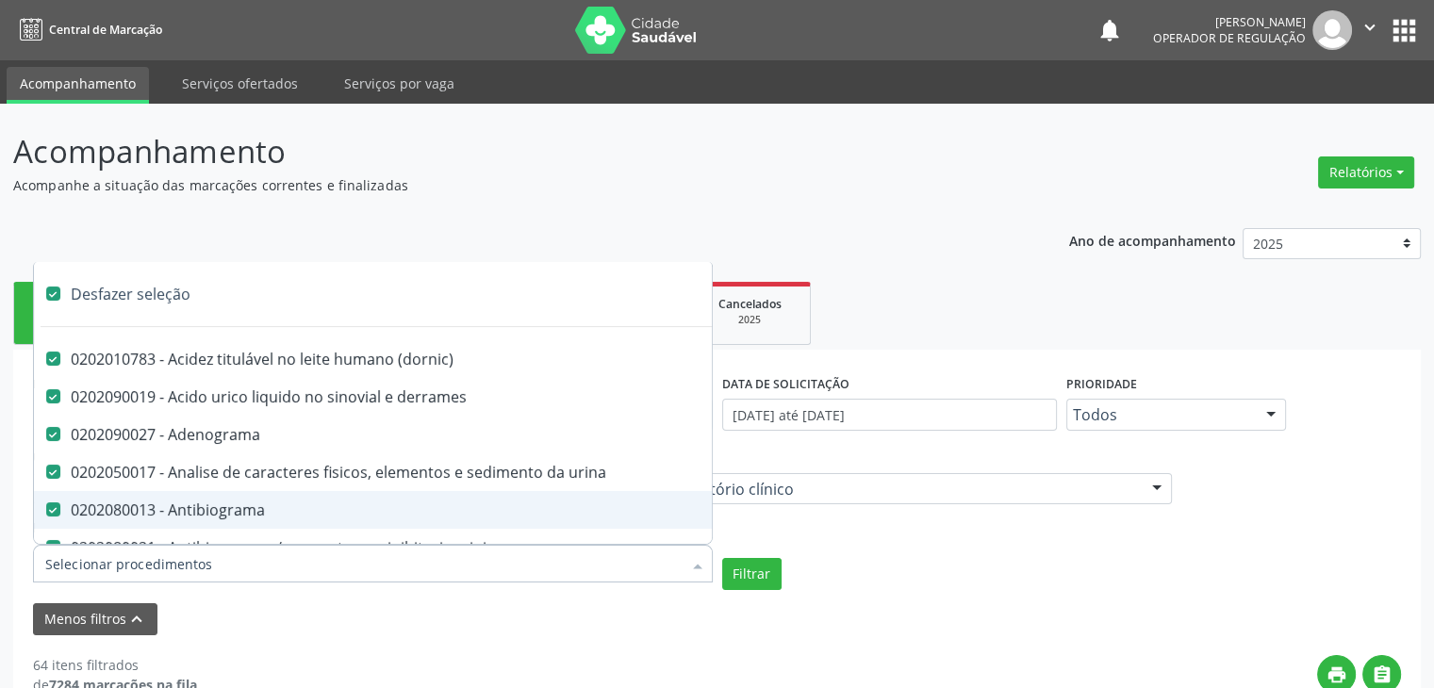
checkbox alfa-hidroxibutirica "true"
checkbox glutamica "true"
checkbox latica "true"
checkbox fracionadas\) "true"
checkbox digitoxina\) "true"
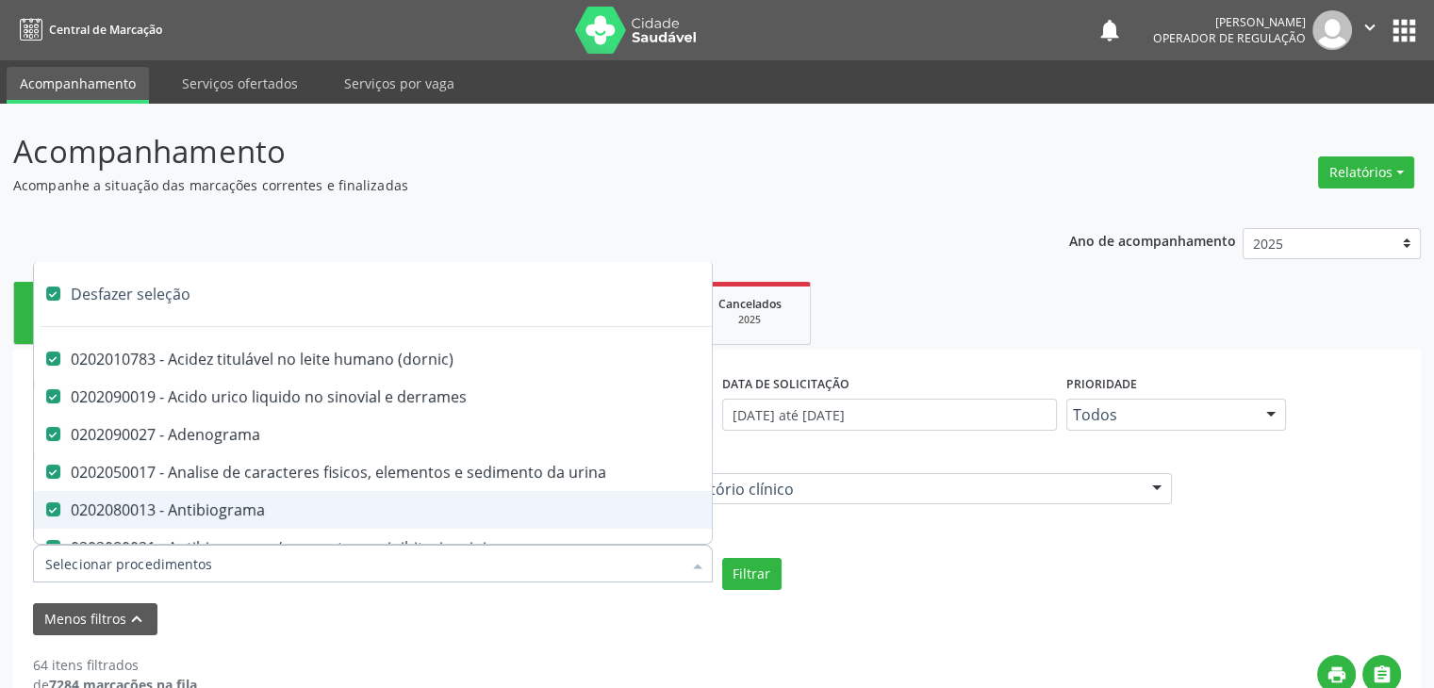
checkbox \(dht\) "true"
checkbox fecal "true"
checkbox estradiol "true"
checkbox estriol "true"
checkbox estrona "true"
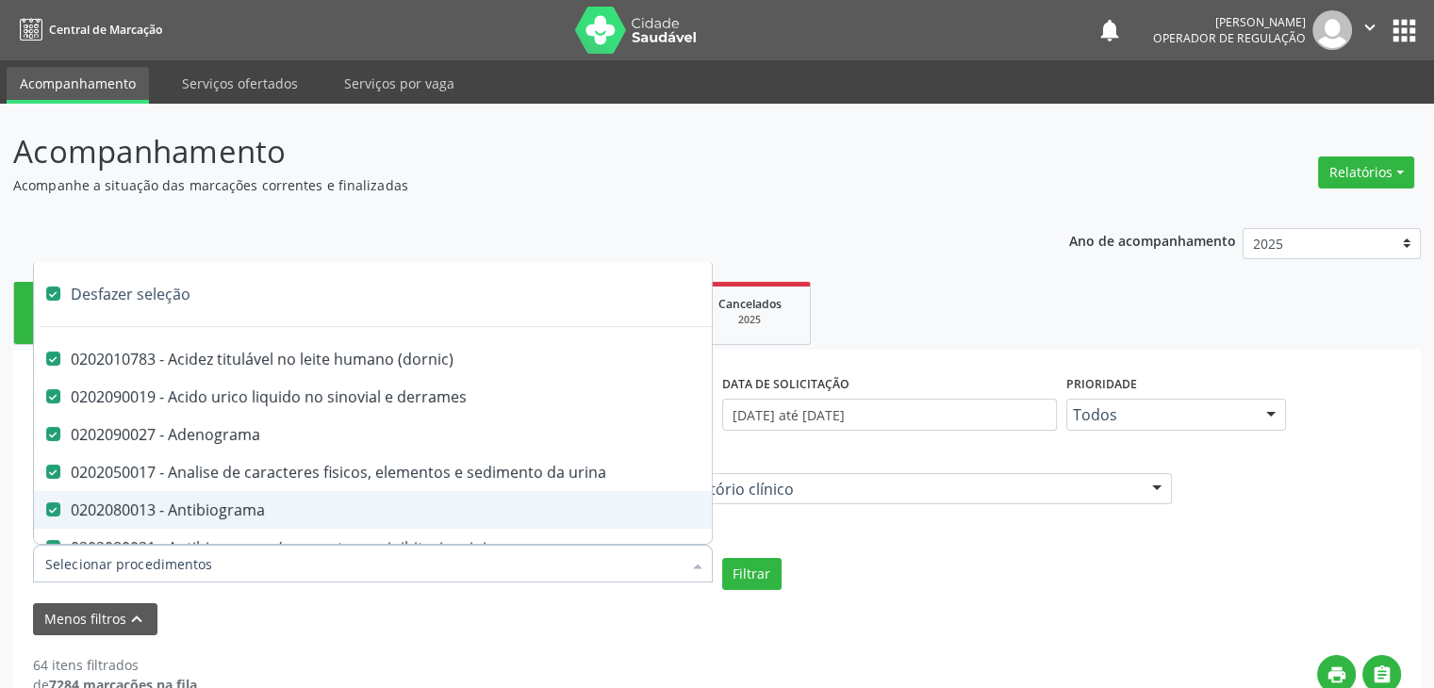
checkbox etossuximida "true"
checkbox ii "true"
checkbox ix "true"
checkbox v "true"
checkbox vii "true"
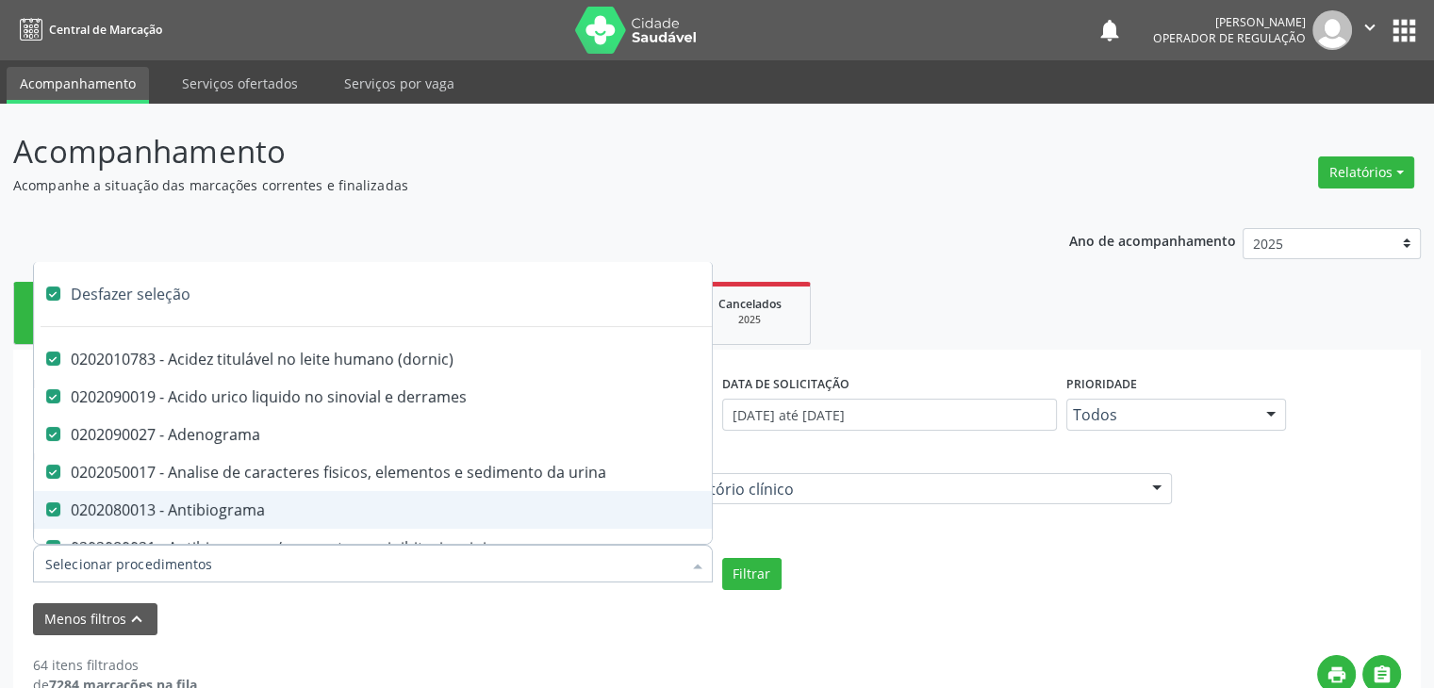
checkbox viii "true"
checkbox \(inibidor\) "true"
checkbox \(antigeno\) "true"
checkbox x "true"
checkbox xi "true"
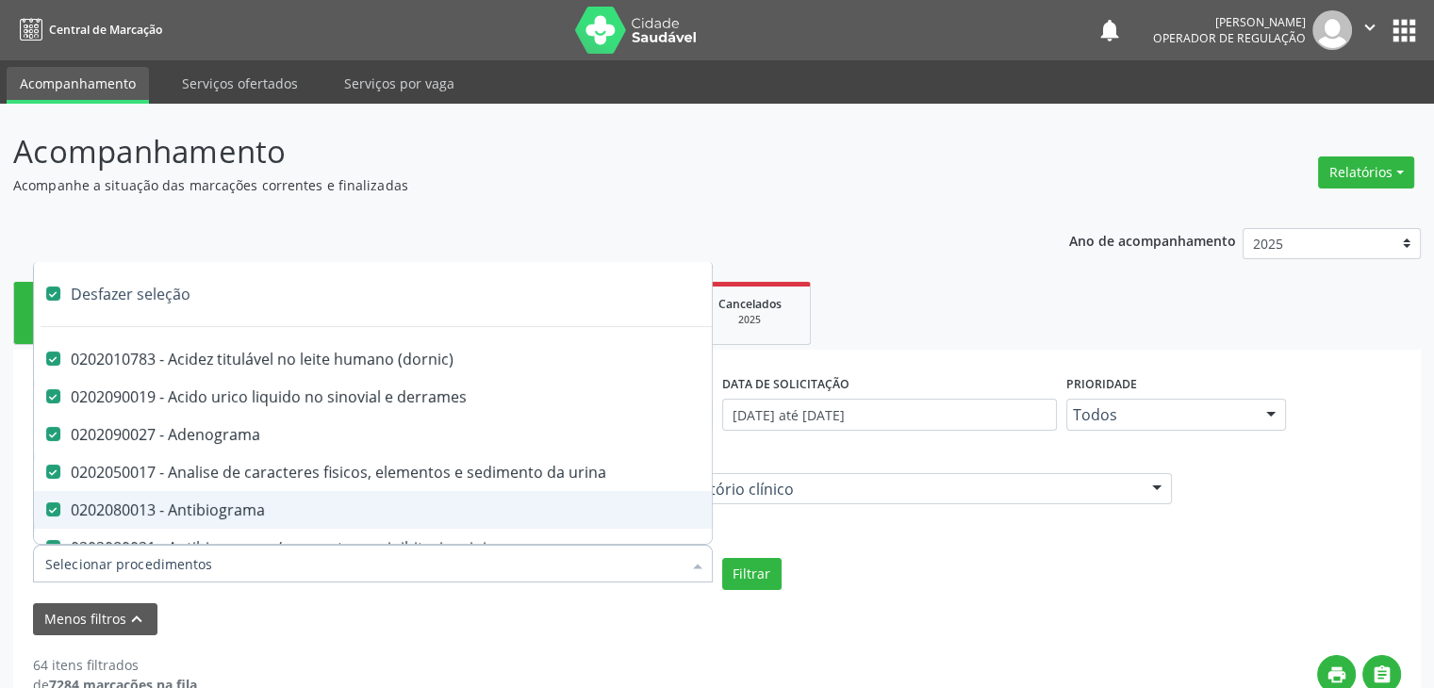
checkbox xii "true"
checkbox xiii "true"
checkbox tardio\) "true"
checkbox t4 "true"
checkbox pezinho\) "true"
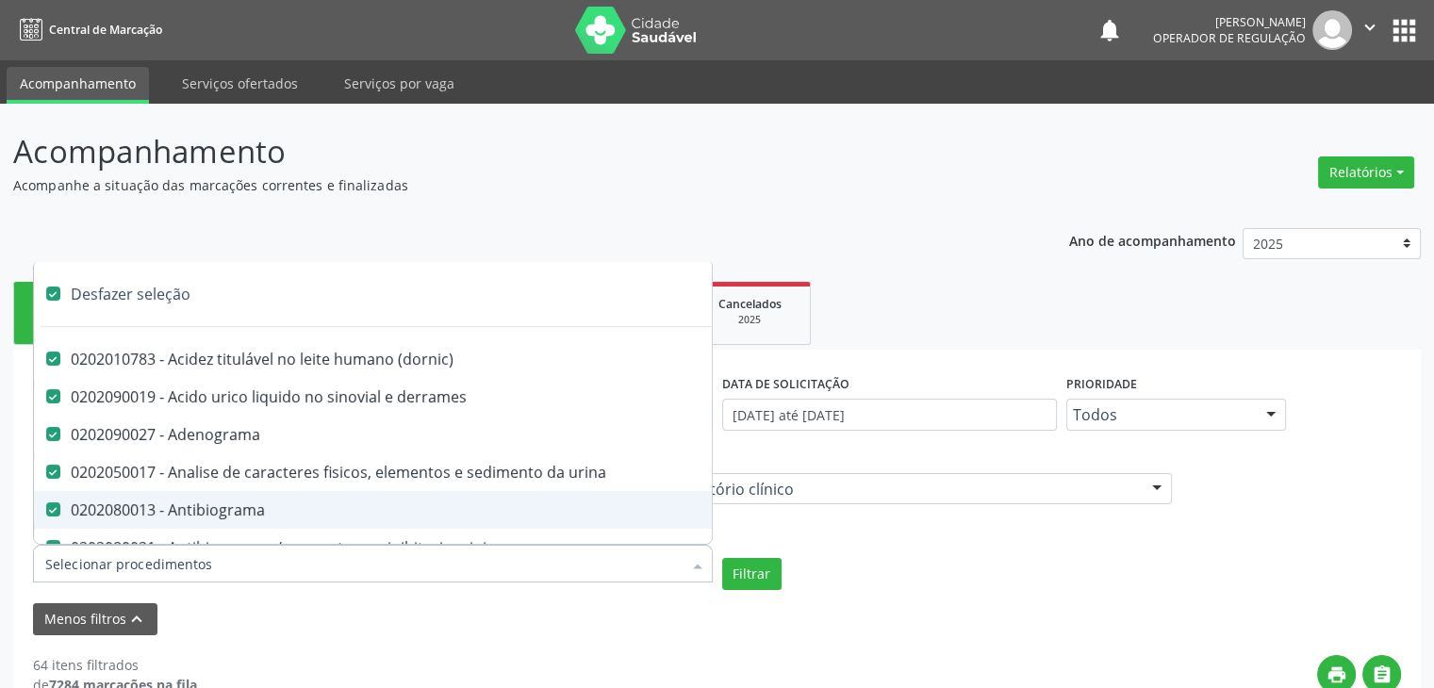
checkbox fenitoina "true"
checkbox fenol "true"
checkbox ferritina "true"
checkbox serico "true"
checkbox fibrinogenio "true"
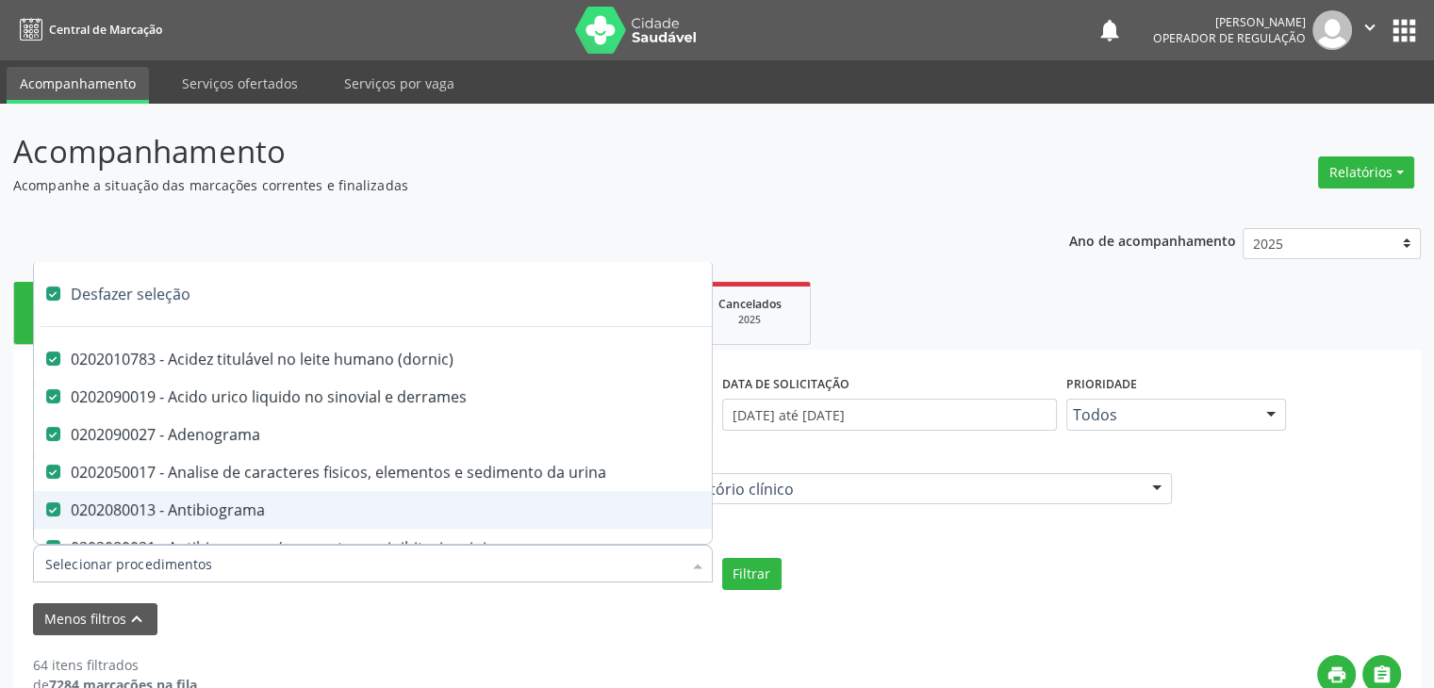
checkbox folato "true"
checkbox formaldeido "true"
checkbox total "true"
checkbox alcalina "true"
checkbox esperma "true"
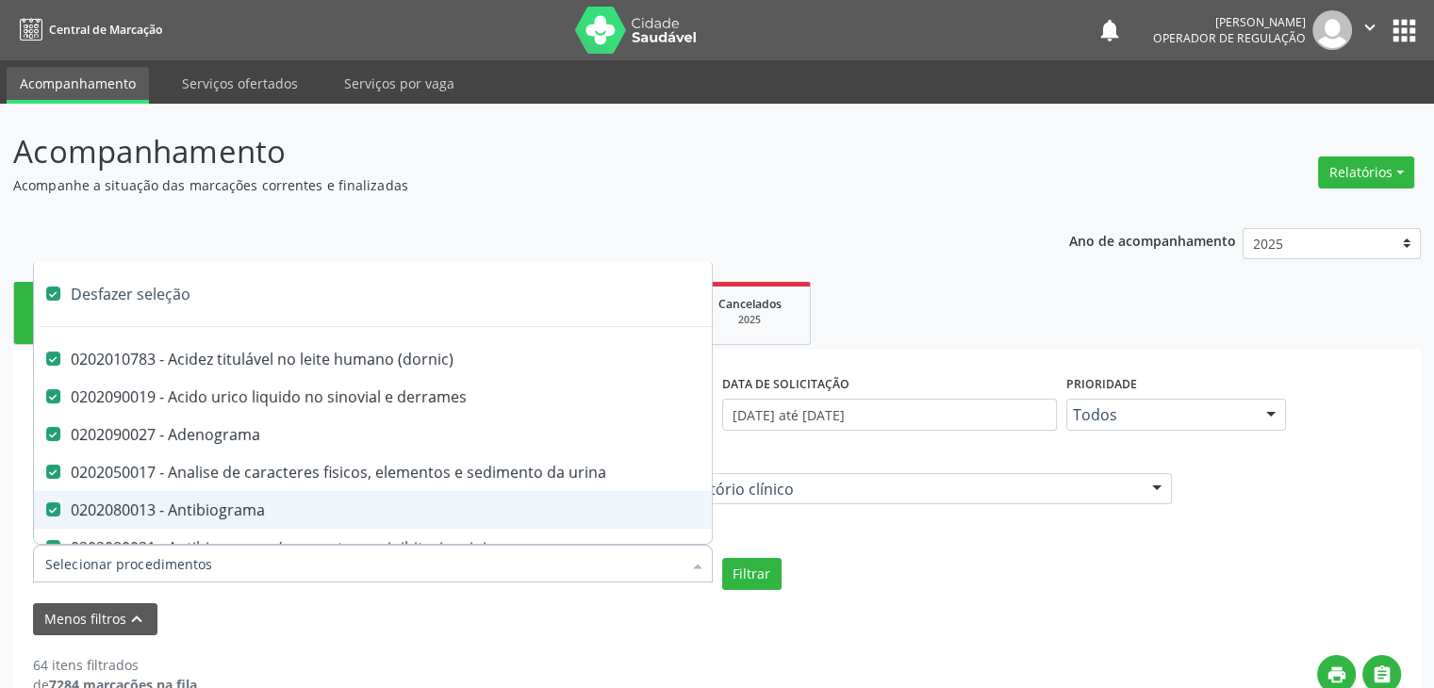
checkbox esperma "true"
checkbox fosforo "true"
checkbox acida "true"
checkbox frutose "true"
checkbox esperma "true"
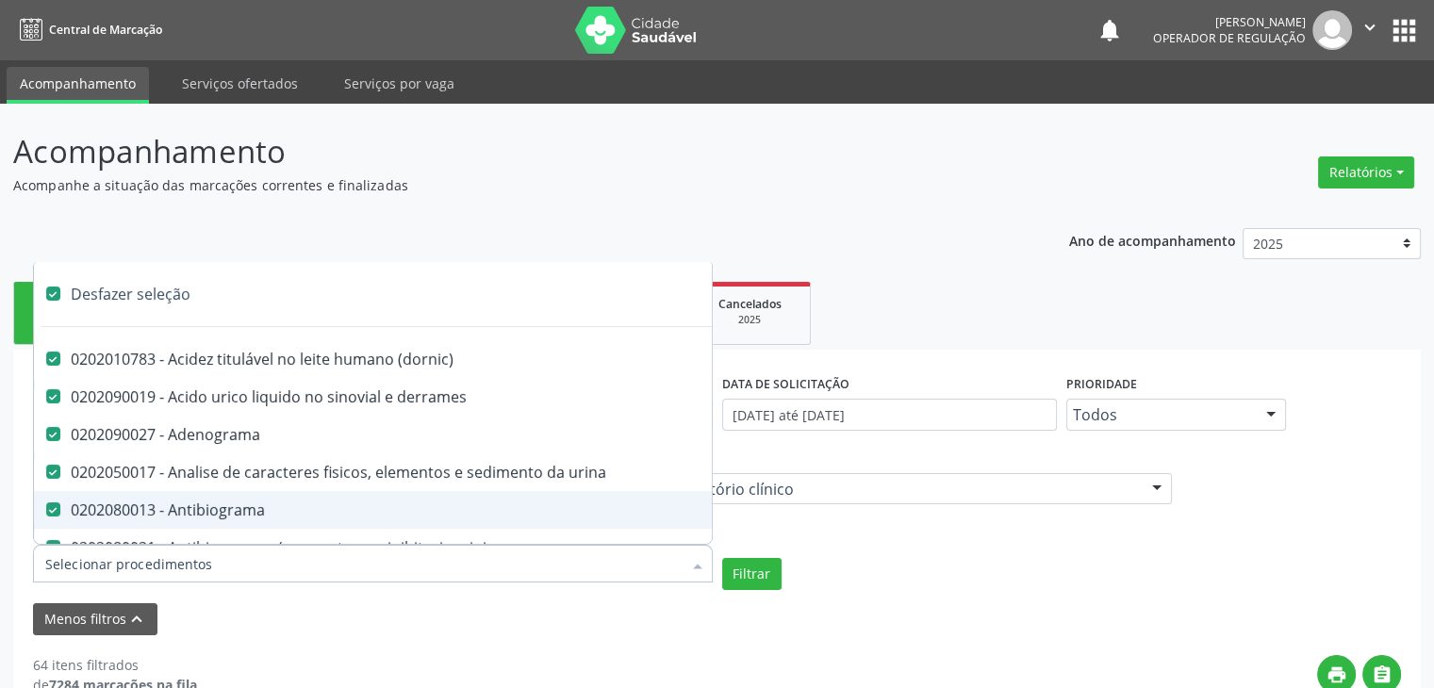
checkbox galactose "true"
checkbox gt\) "true"
checkbox gastrina "true"
checkbox glicose "true"
checkbox derrames "true"
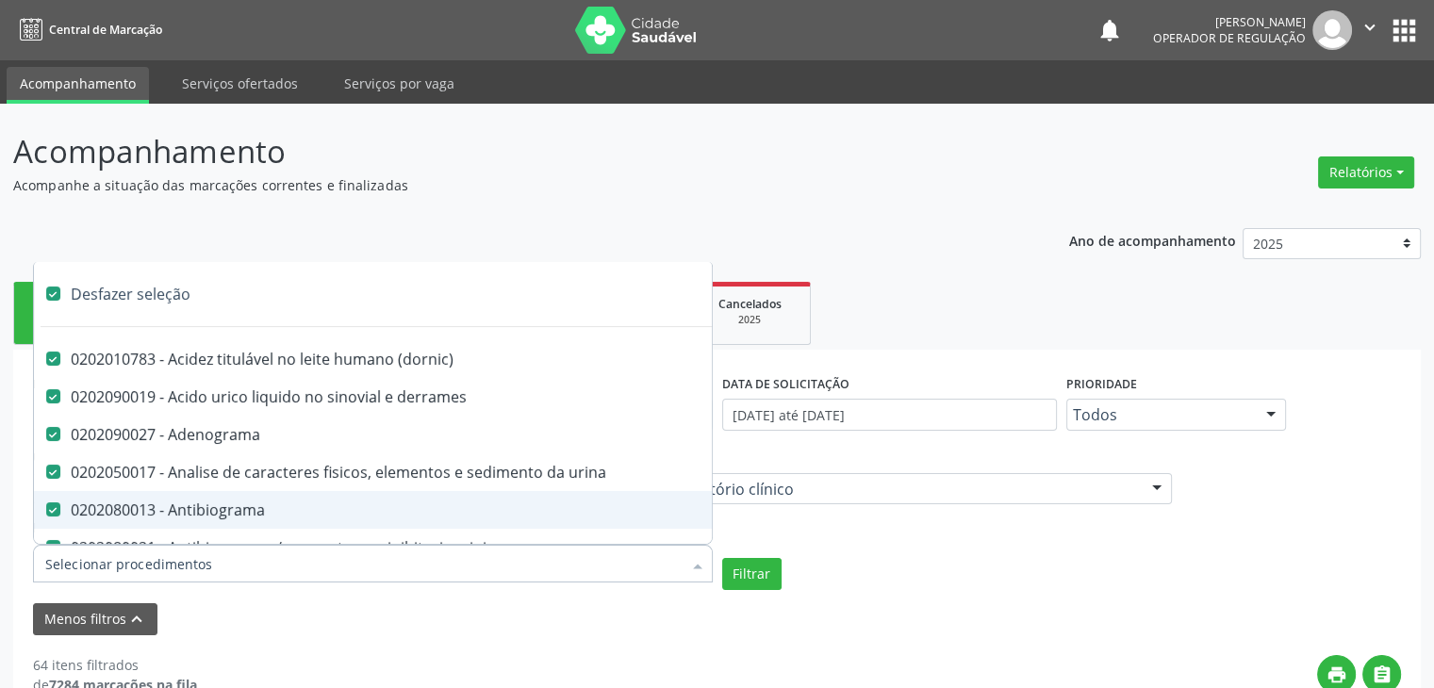
checkbox desidrogenase "true"
checkbox tiroxina "true"
checkbox hcg\) "true"
checkbox fecal "true"
checkbox haptoglobina "true"
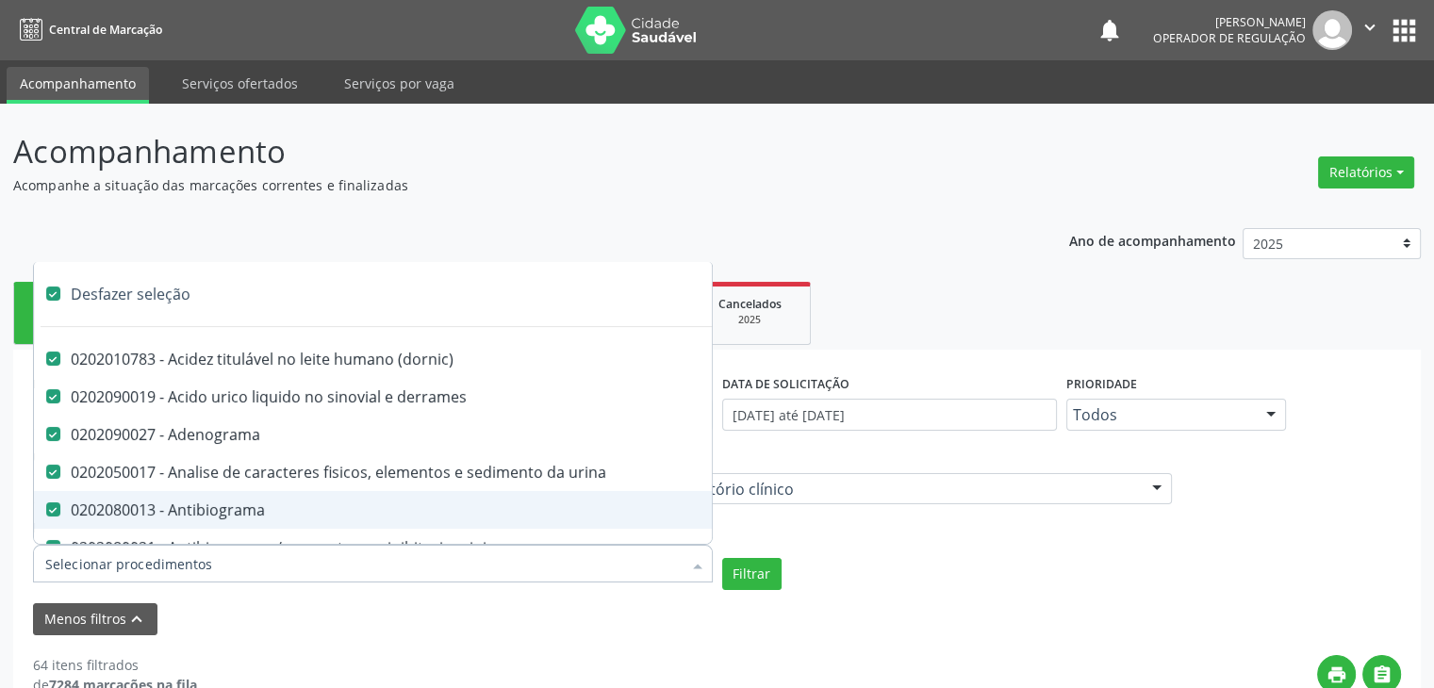
checkbox hemoglobina "true"
checkbox 37oc "true"
checkbox fetal "true"
checkbox glicosilada "true"
checkbox hemossiderina "true"
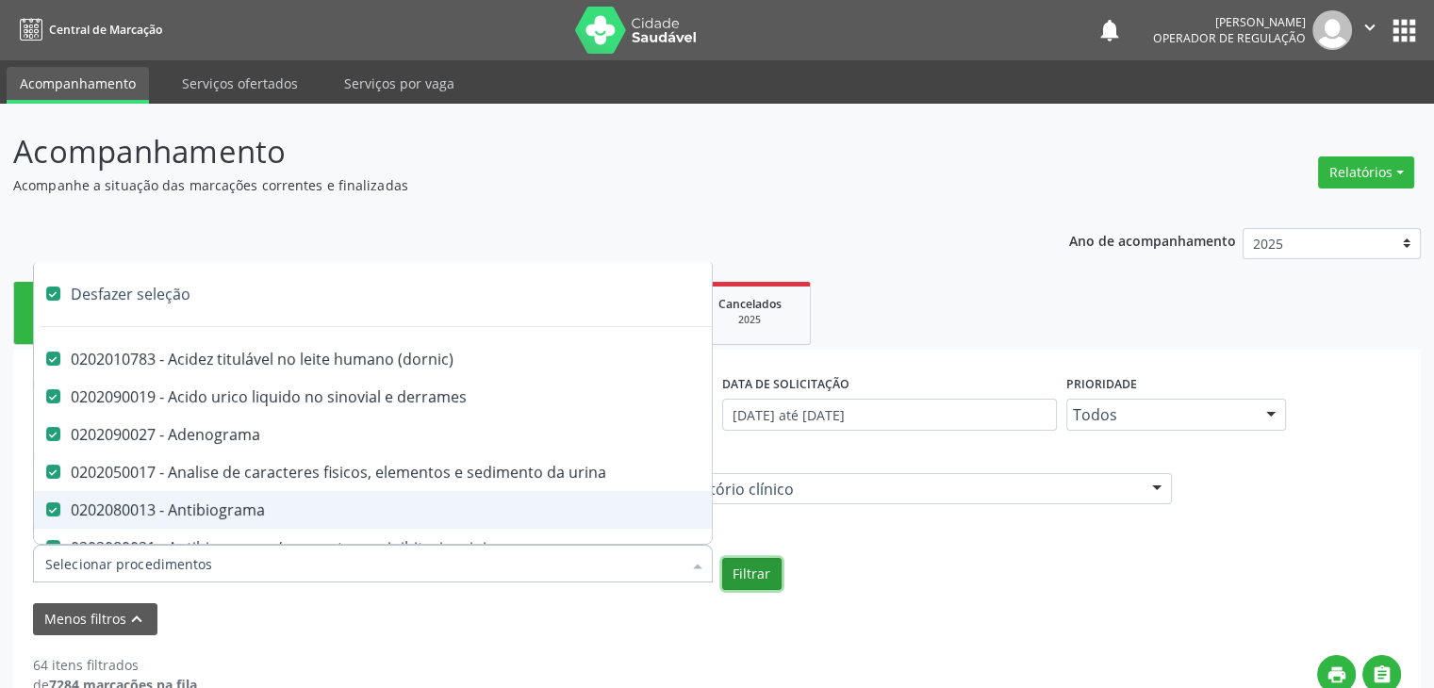
click at [747, 566] on button "Filtrar" at bounding box center [751, 574] width 59 height 32
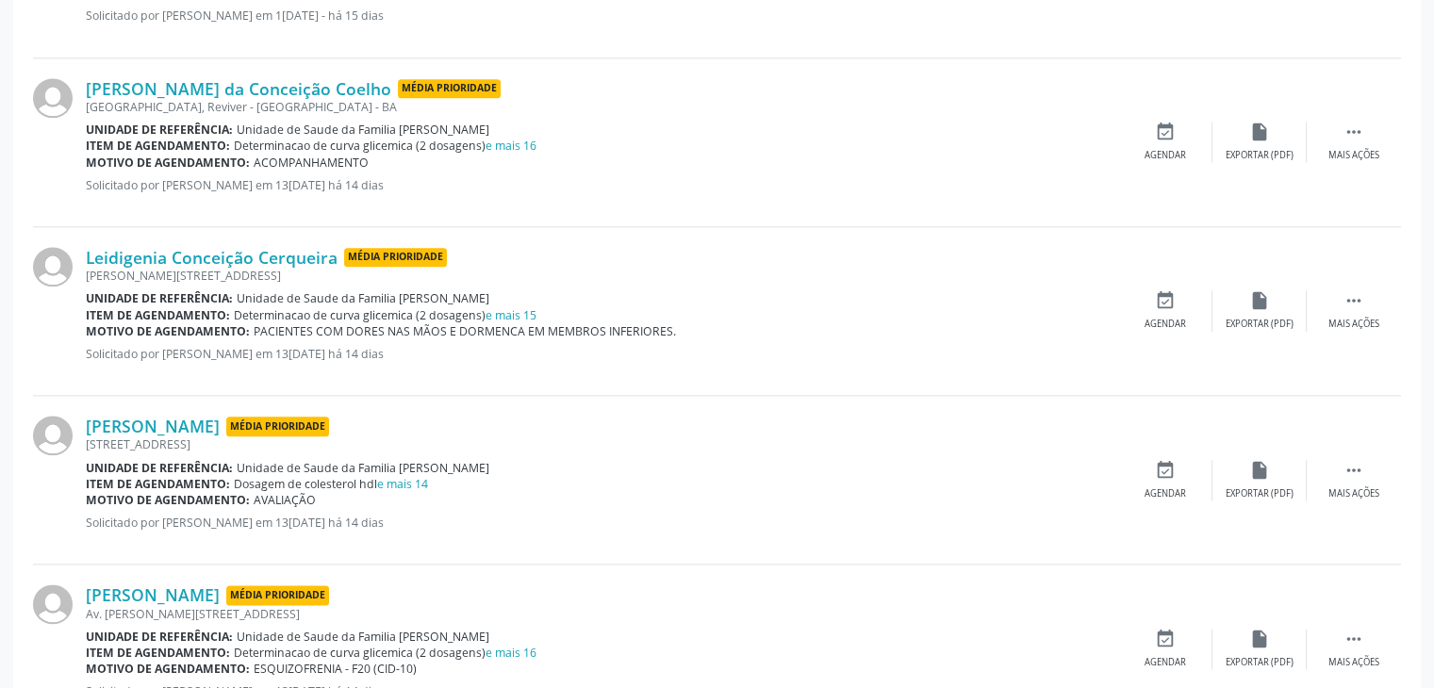
scroll to position [2637, 0]
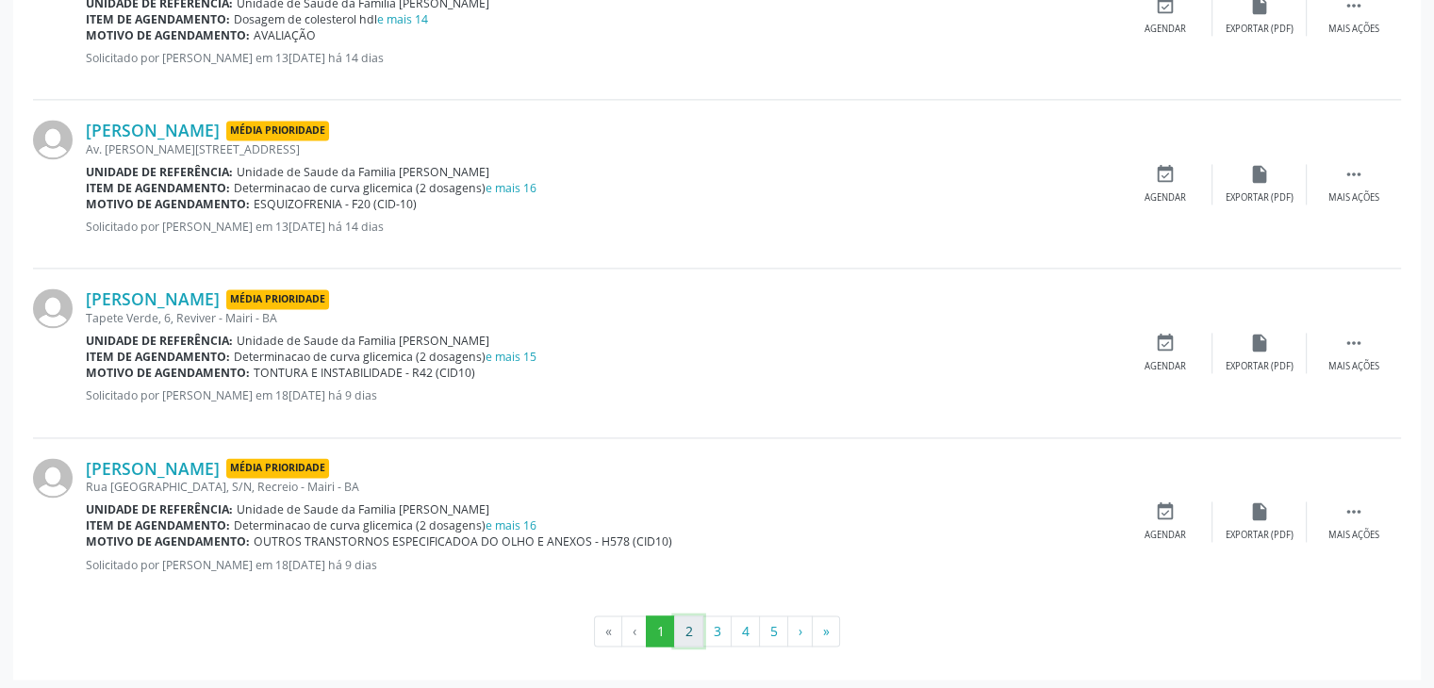
click at [690, 627] on button "2" at bounding box center [688, 632] width 29 height 32
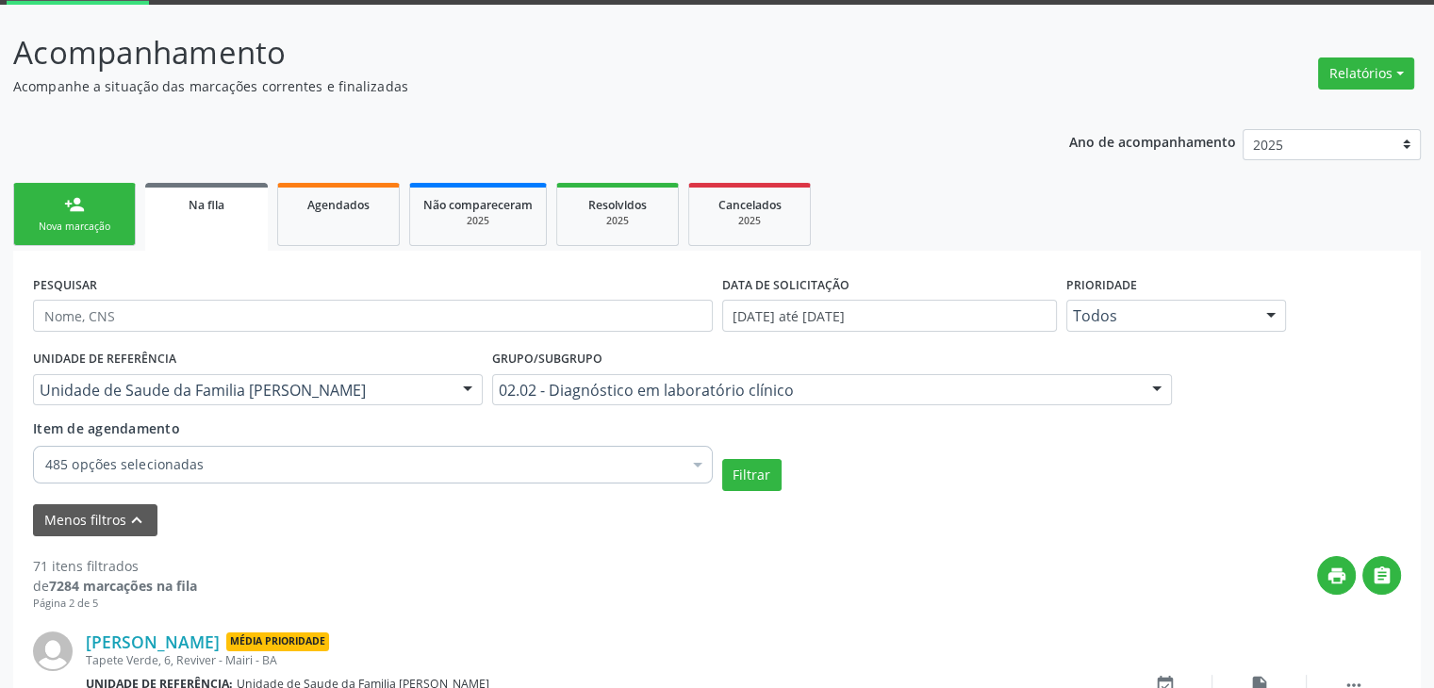
scroll to position [2654, 0]
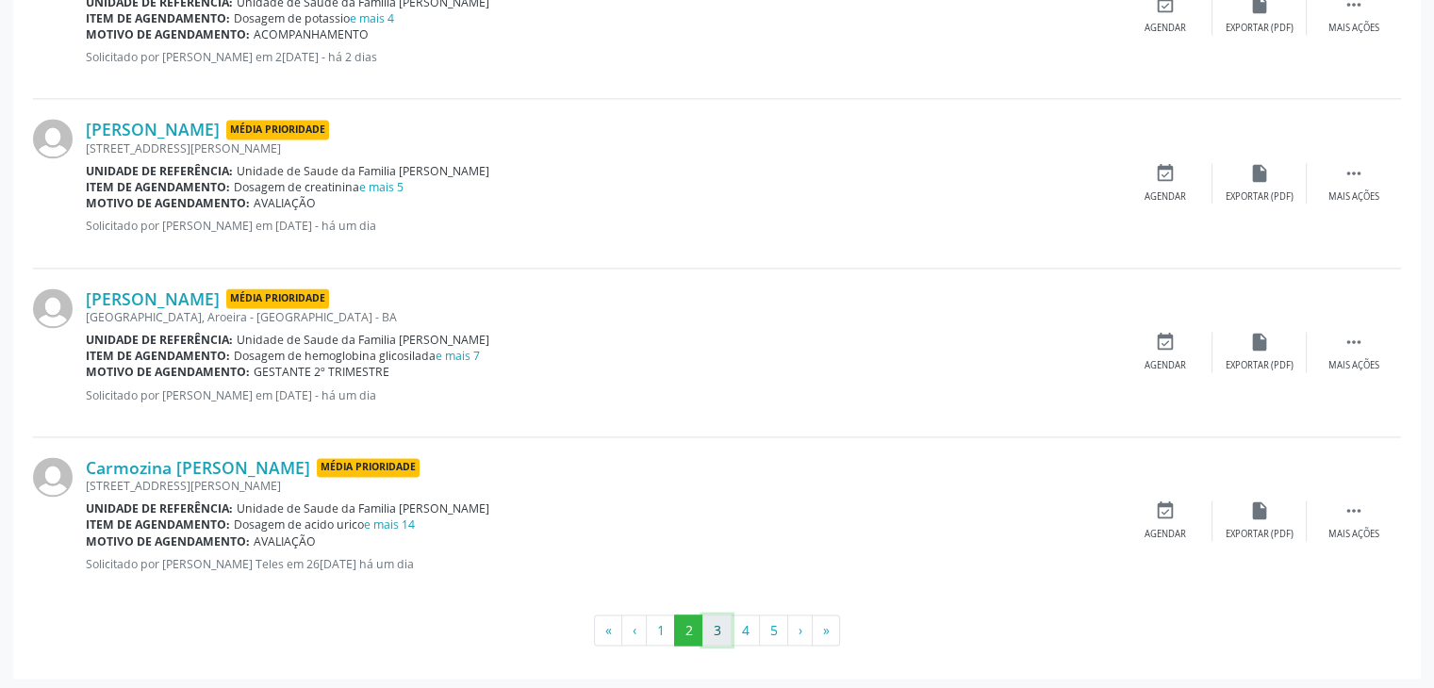
click at [720, 633] on button "3" at bounding box center [716, 631] width 29 height 32
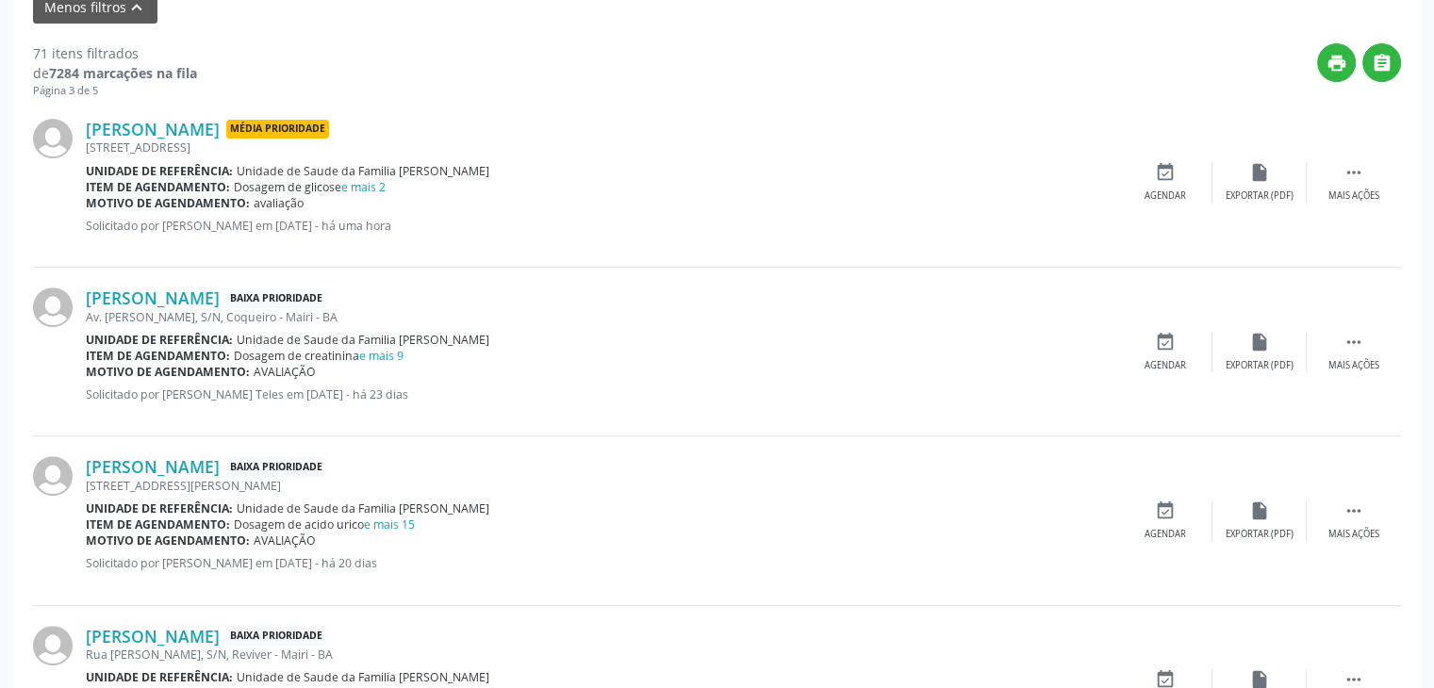
scroll to position [658, 0]
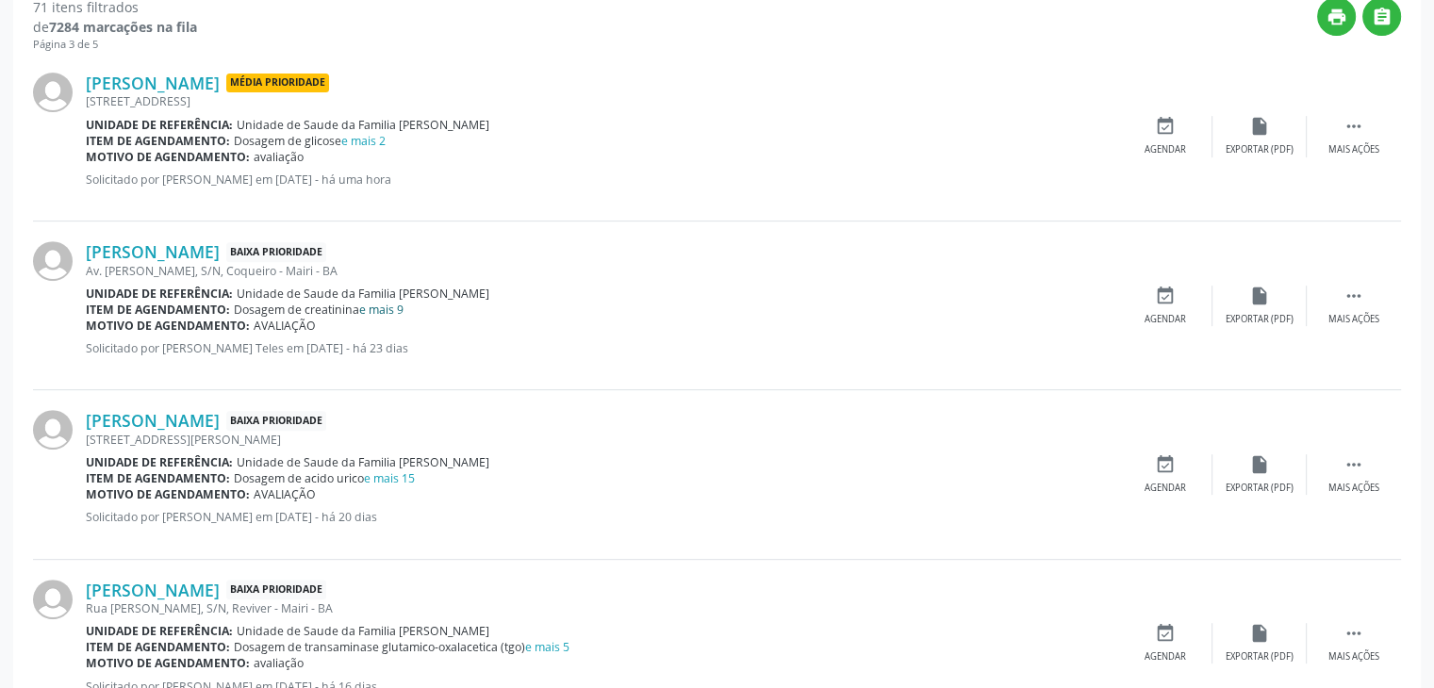
click at [394, 302] on link "e mais 9" at bounding box center [381, 310] width 44 height 16
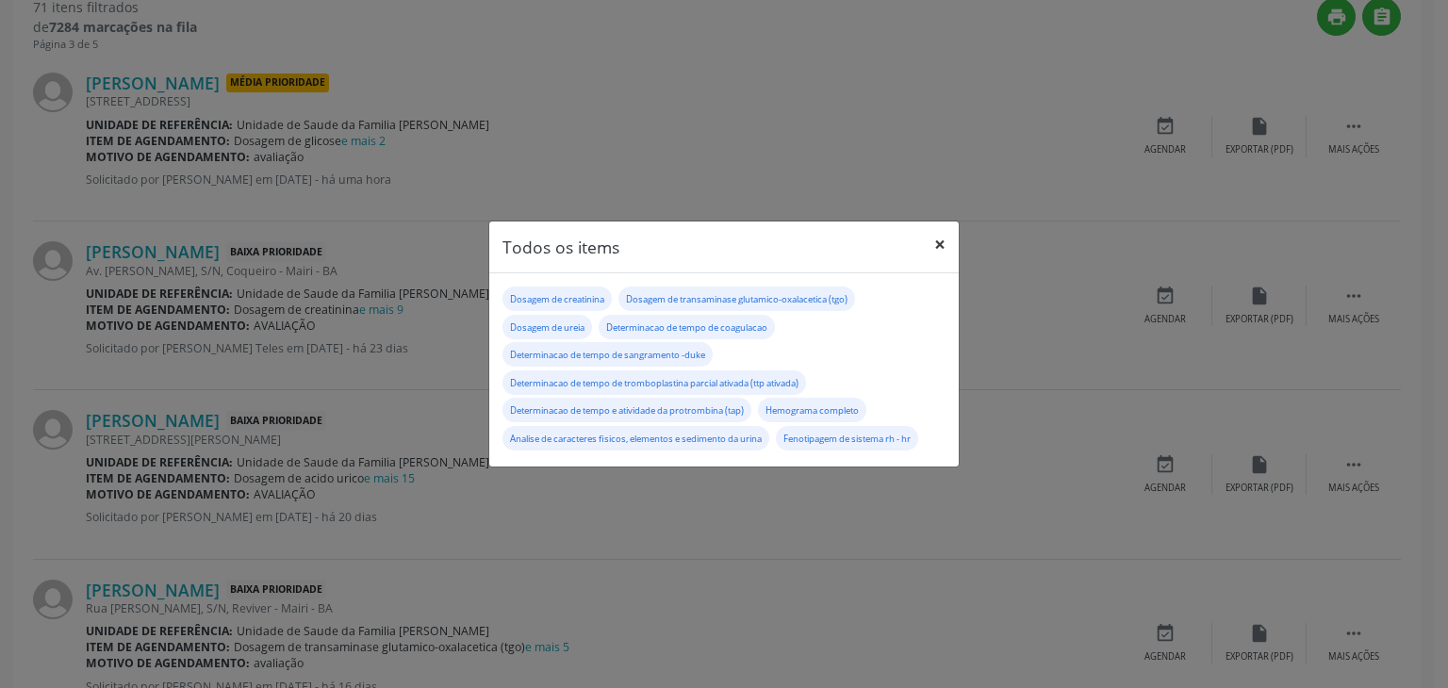
click at [950, 235] on button "×" at bounding box center [940, 245] width 38 height 46
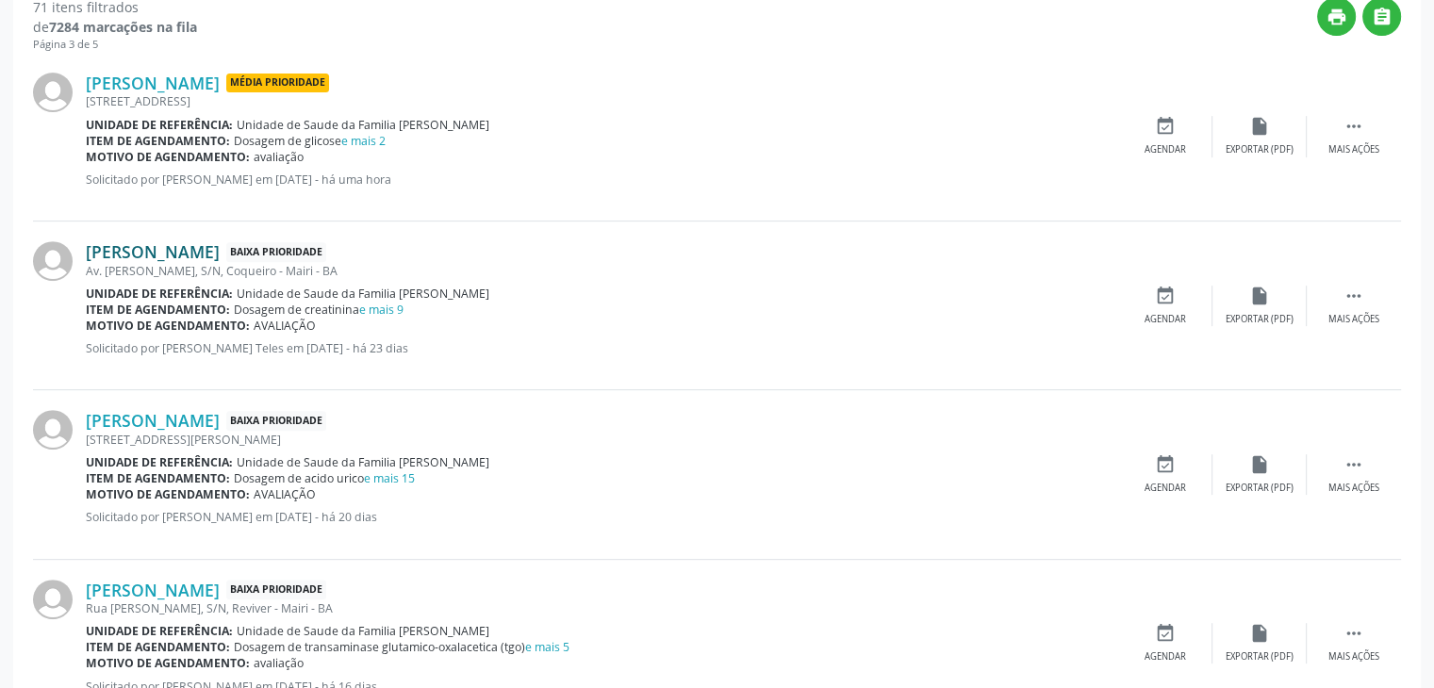
click at [196, 258] on link "[PERSON_NAME]" at bounding box center [153, 251] width 134 height 21
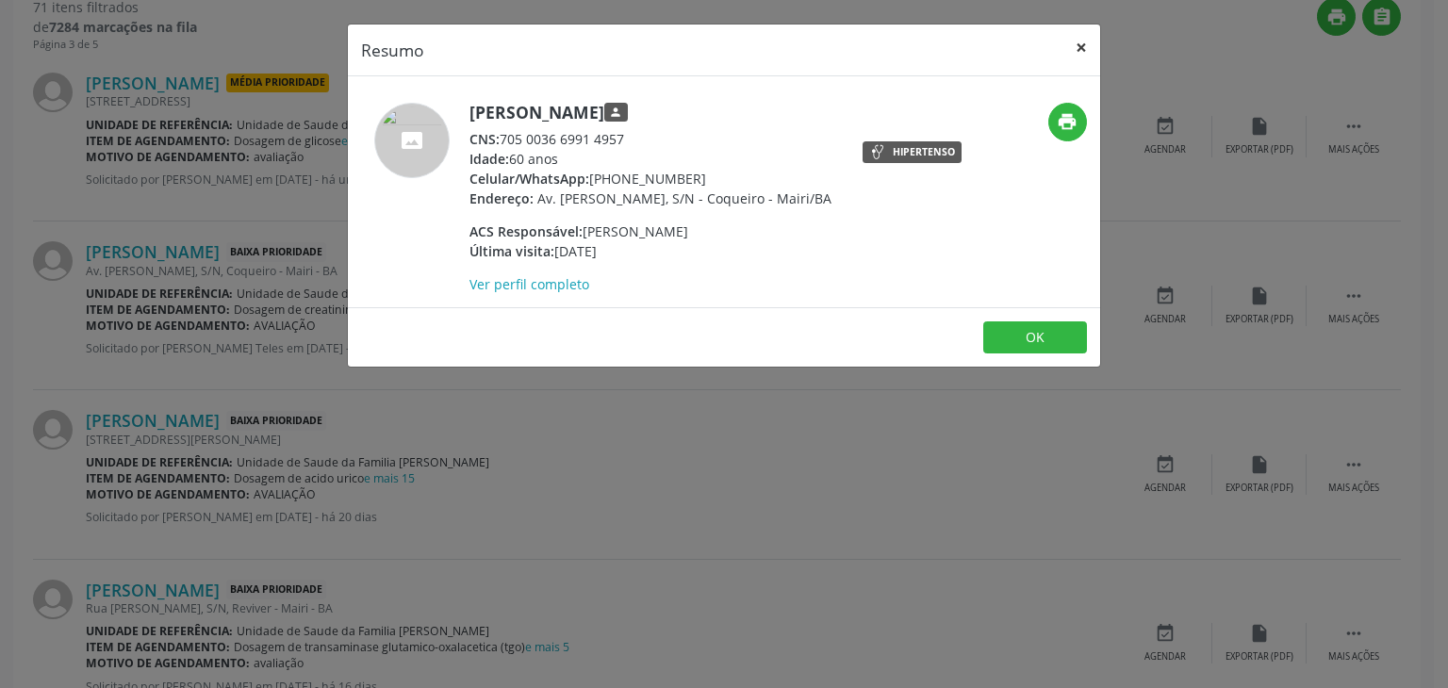
click at [1084, 40] on button "×" at bounding box center [1081, 48] width 38 height 46
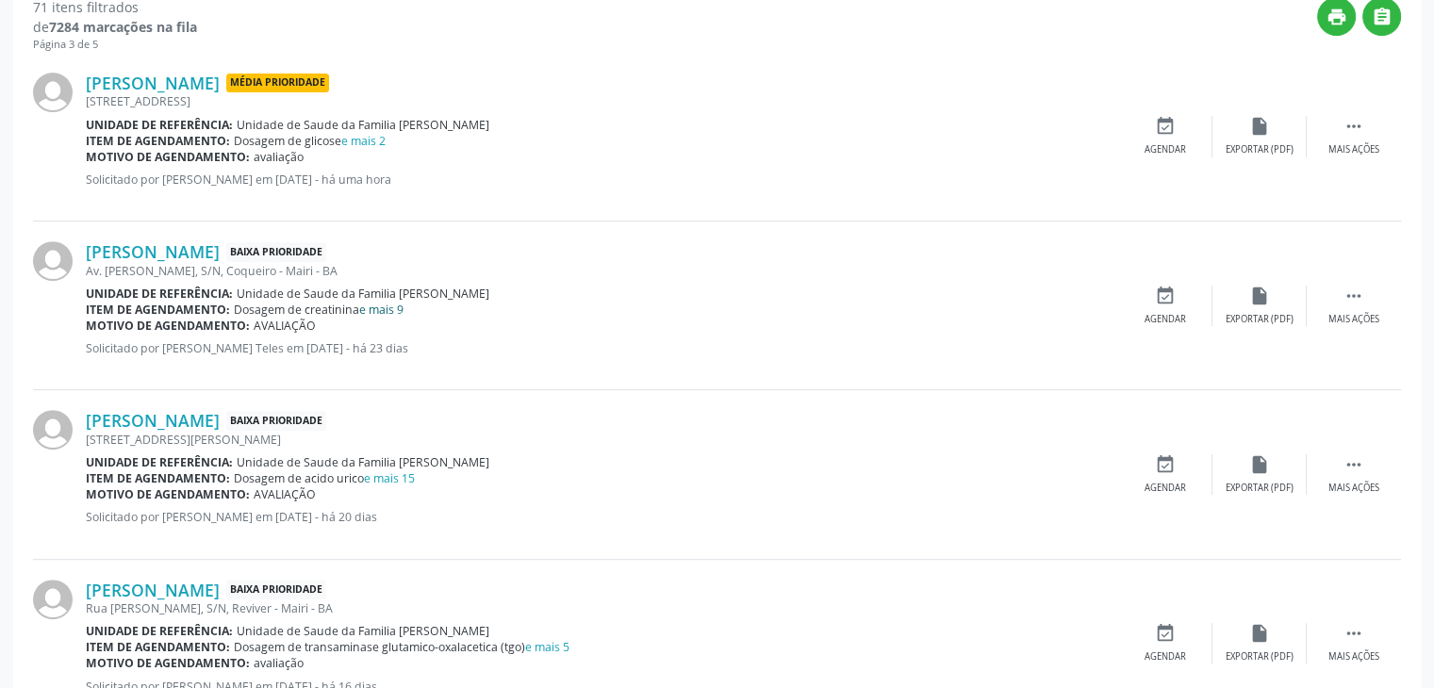
click at [385, 305] on link "e mais 9" at bounding box center [381, 310] width 44 height 16
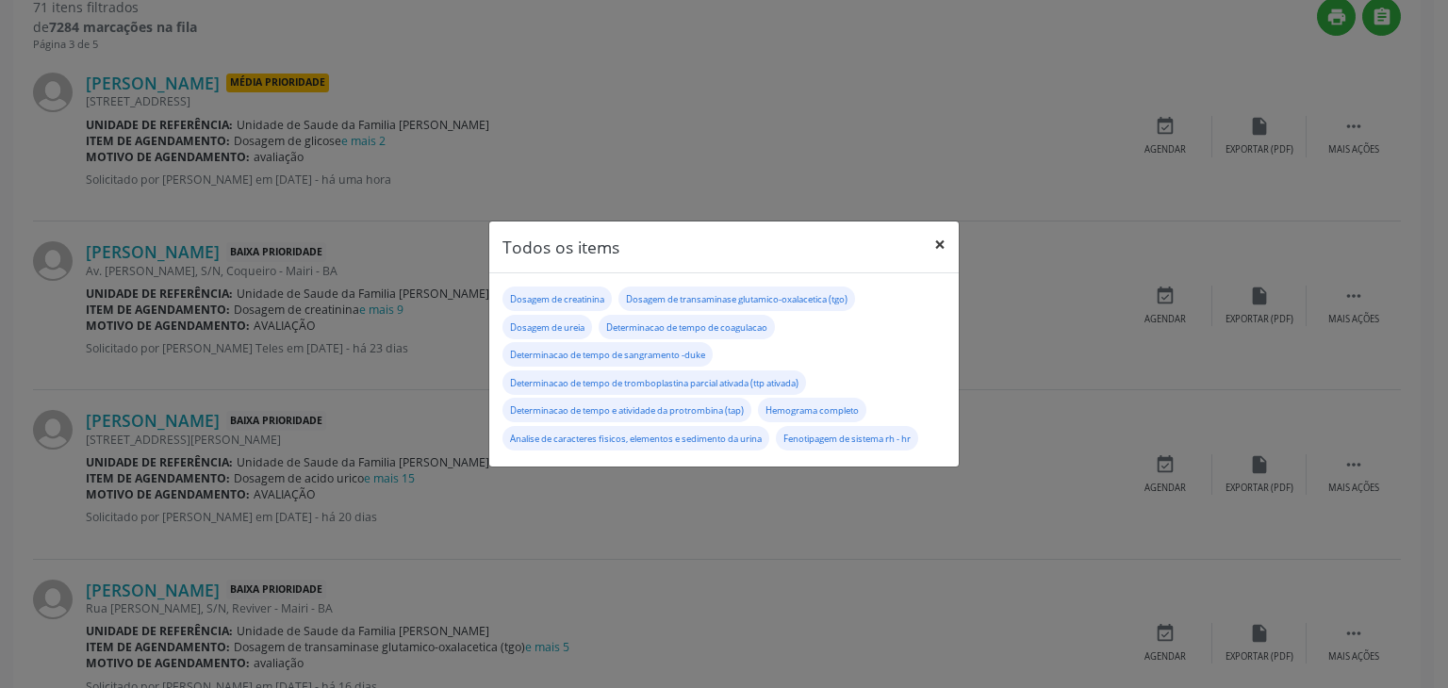
click at [932, 239] on button "×" at bounding box center [940, 245] width 38 height 46
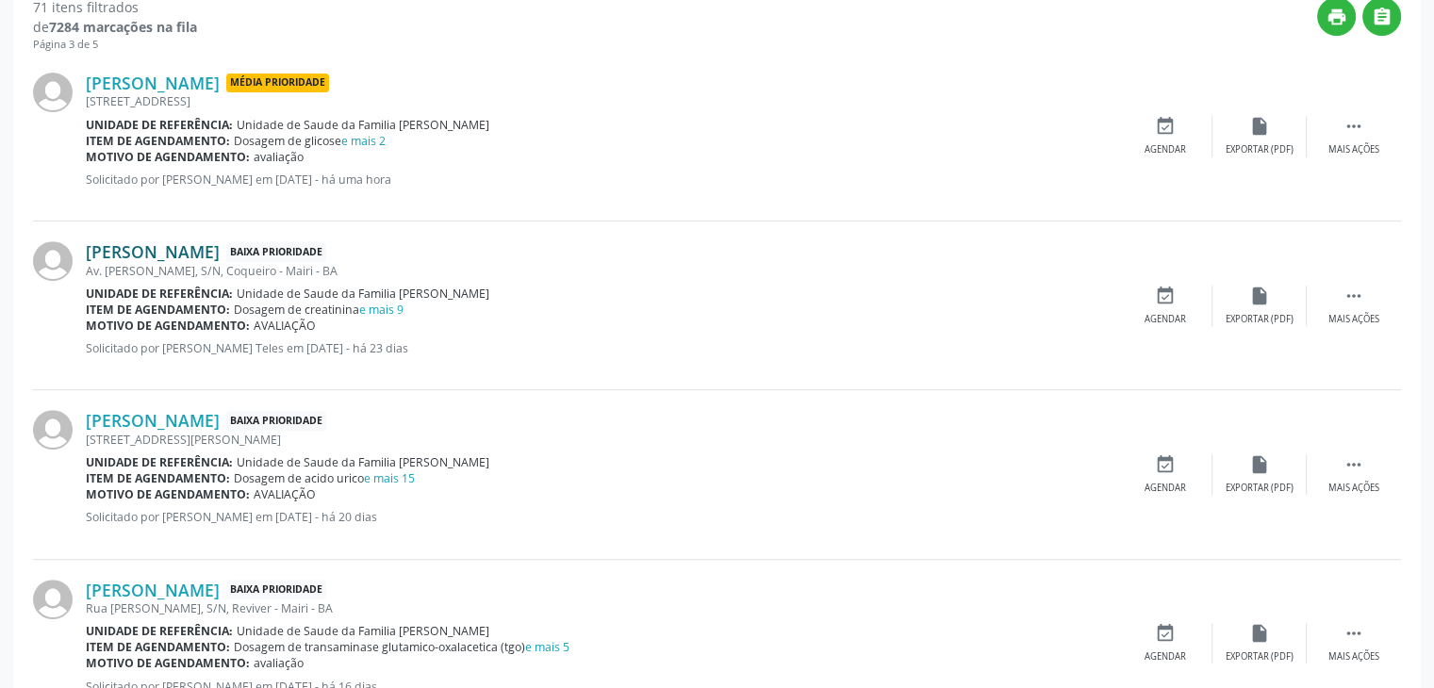
click at [185, 252] on link "[PERSON_NAME]" at bounding box center [153, 251] width 134 height 21
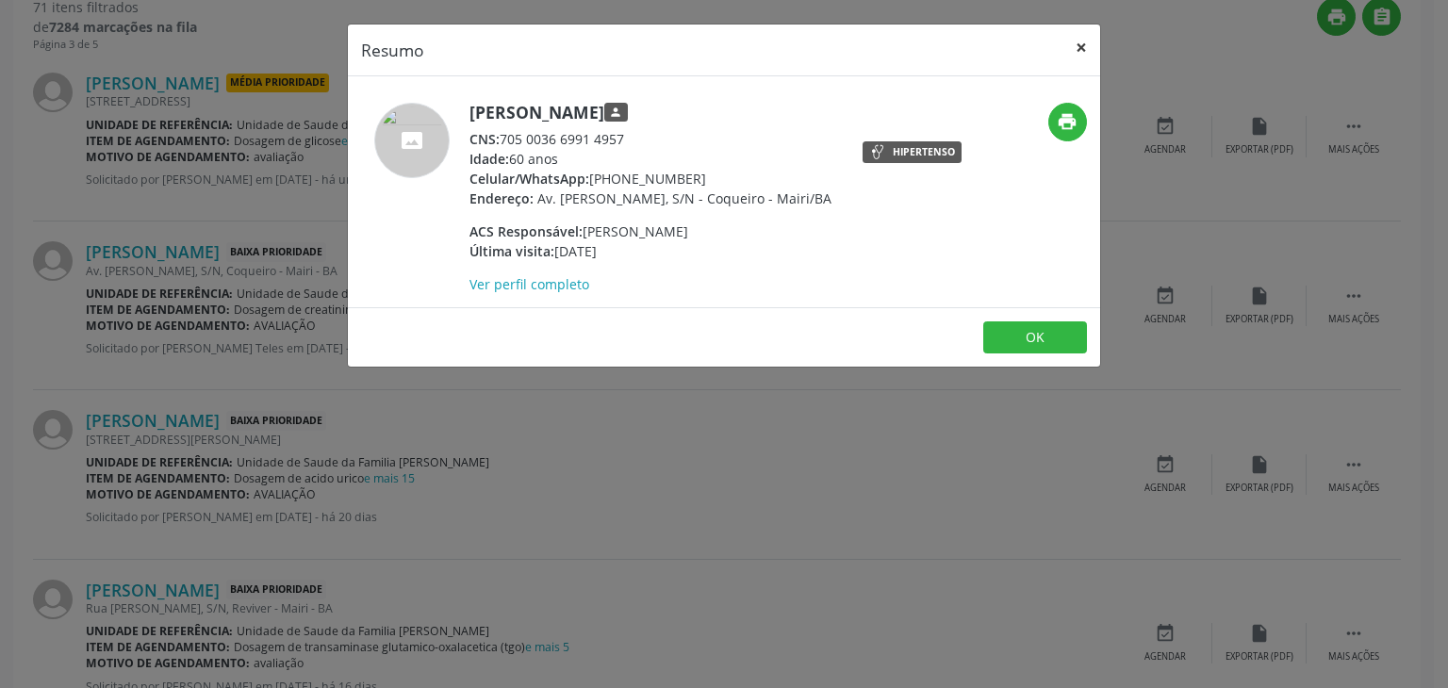
click at [1084, 53] on button "×" at bounding box center [1081, 48] width 38 height 46
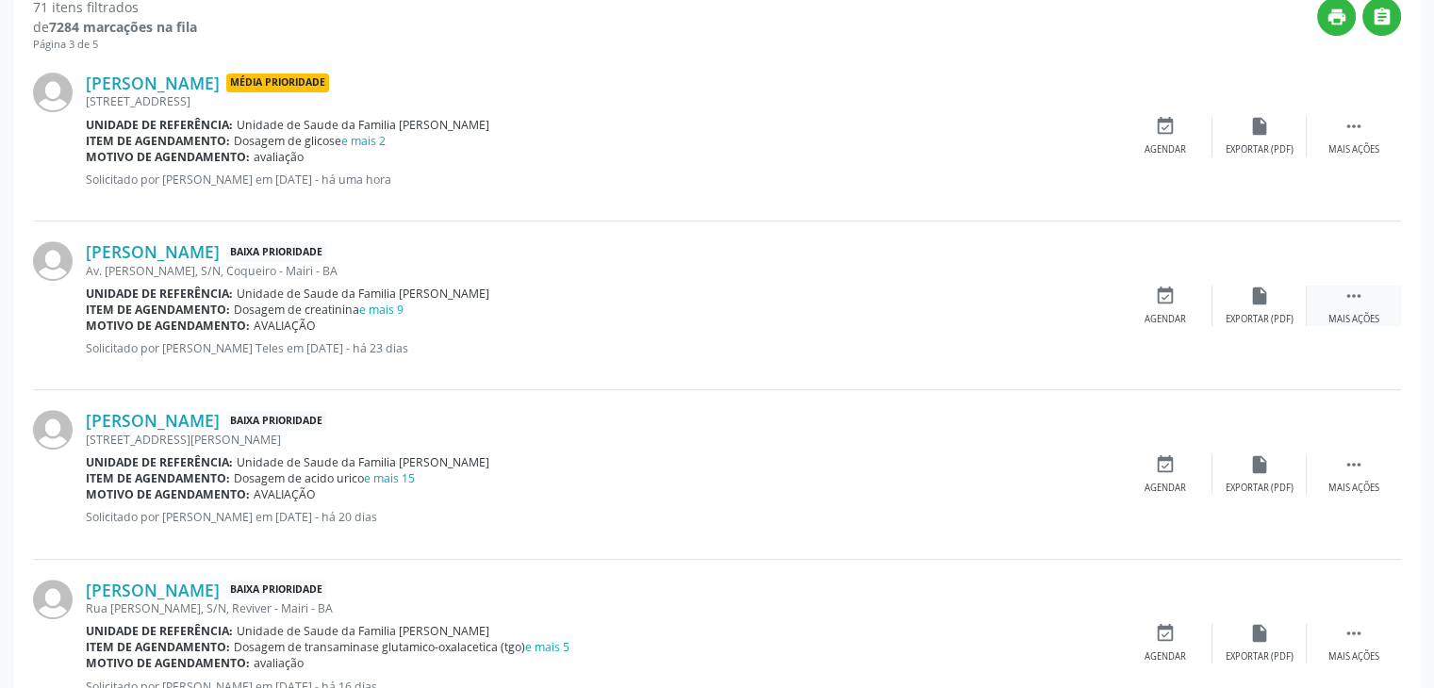
click at [1343, 294] on icon "" at bounding box center [1353, 296] width 21 height 21
click at [1250, 295] on icon "edit" at bounding box center [1259, 296] width 21 height 21
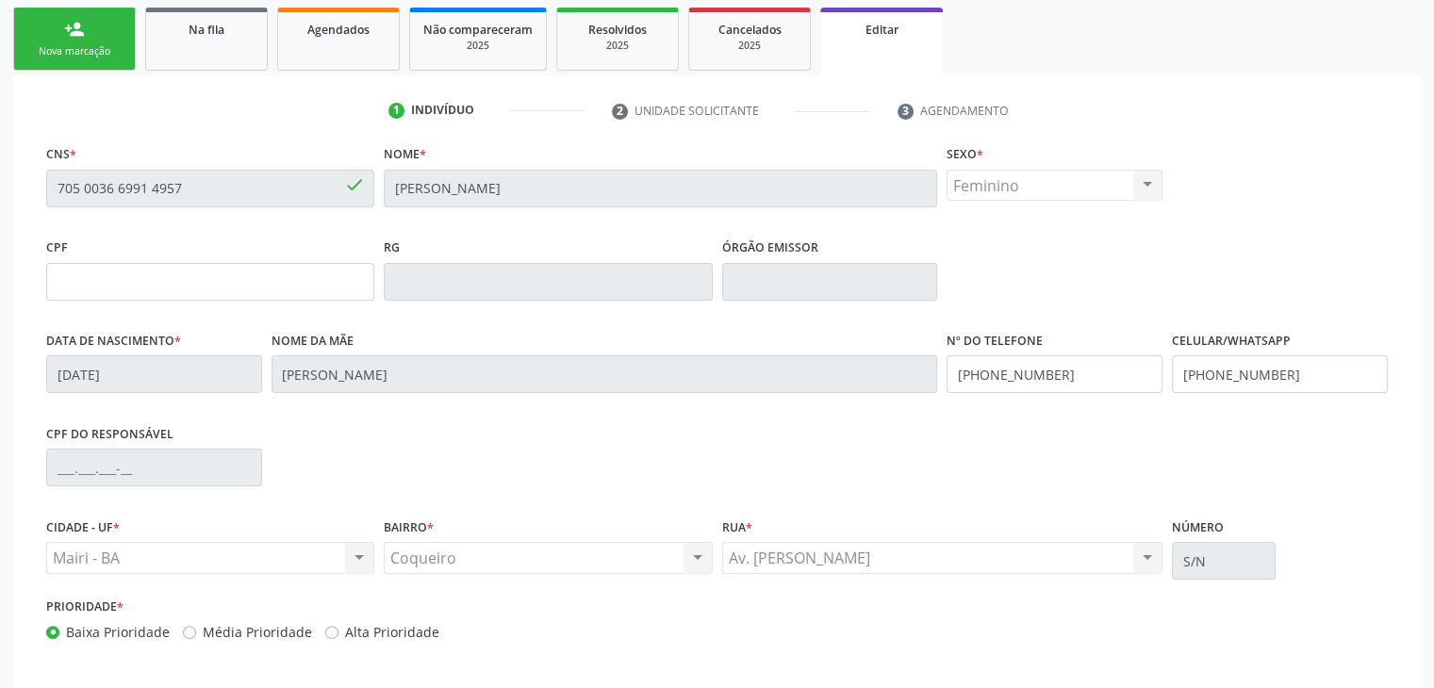
scroll to position [358, 0]
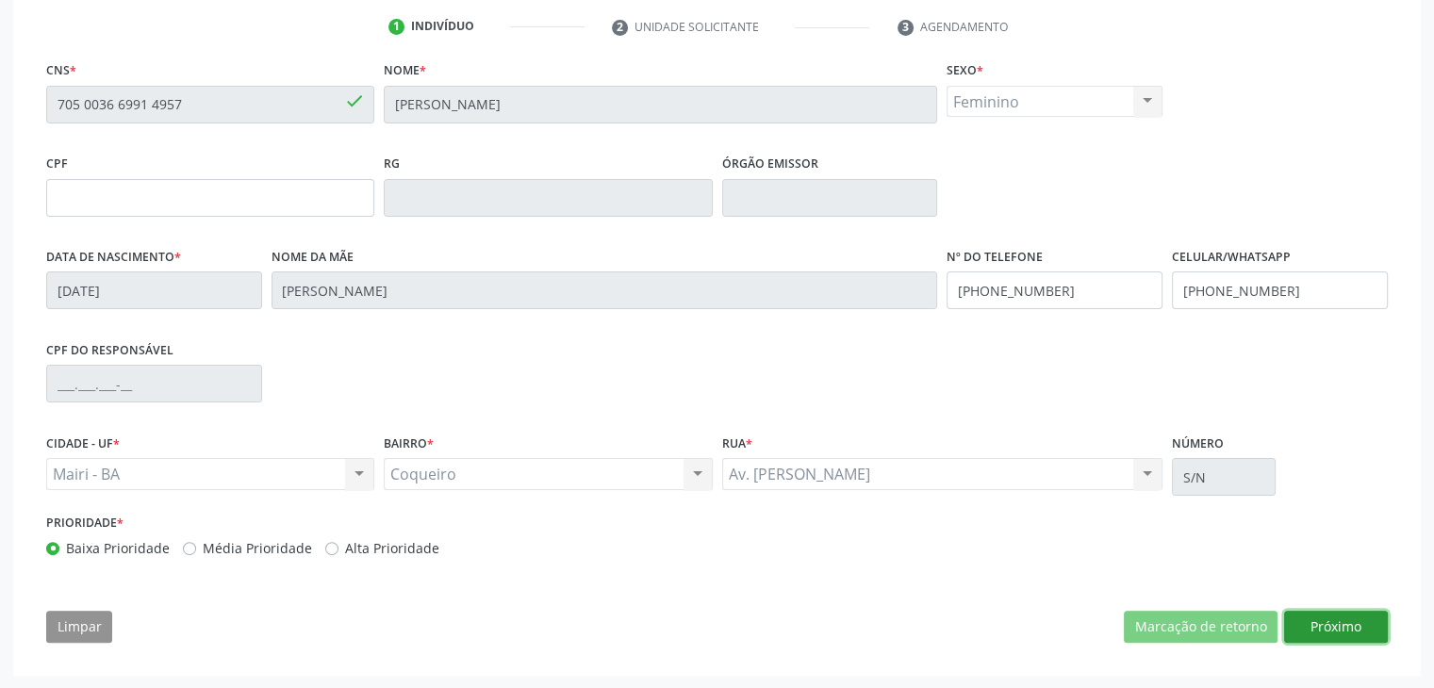
click at [1315, 622] on button "Próximo" at bounding box center [1336, 627] width 104 height 32
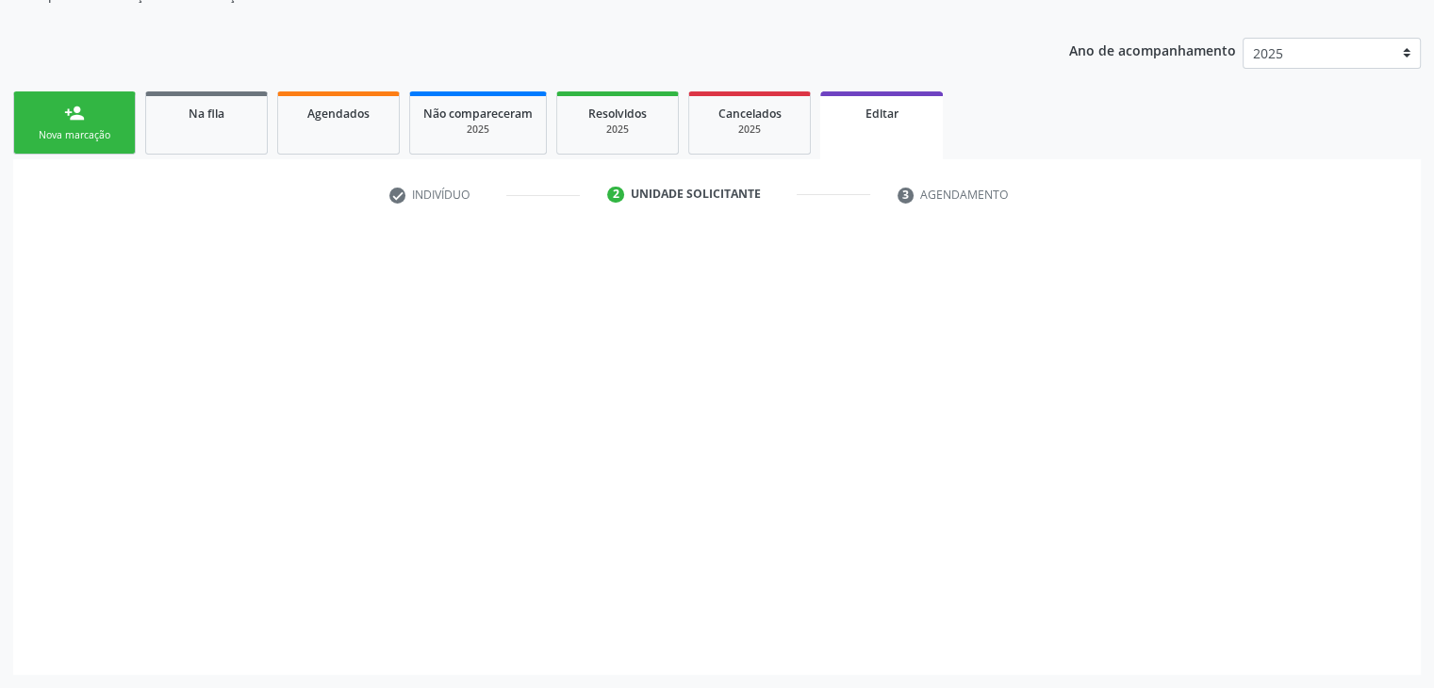
scroll to position [189, 0]
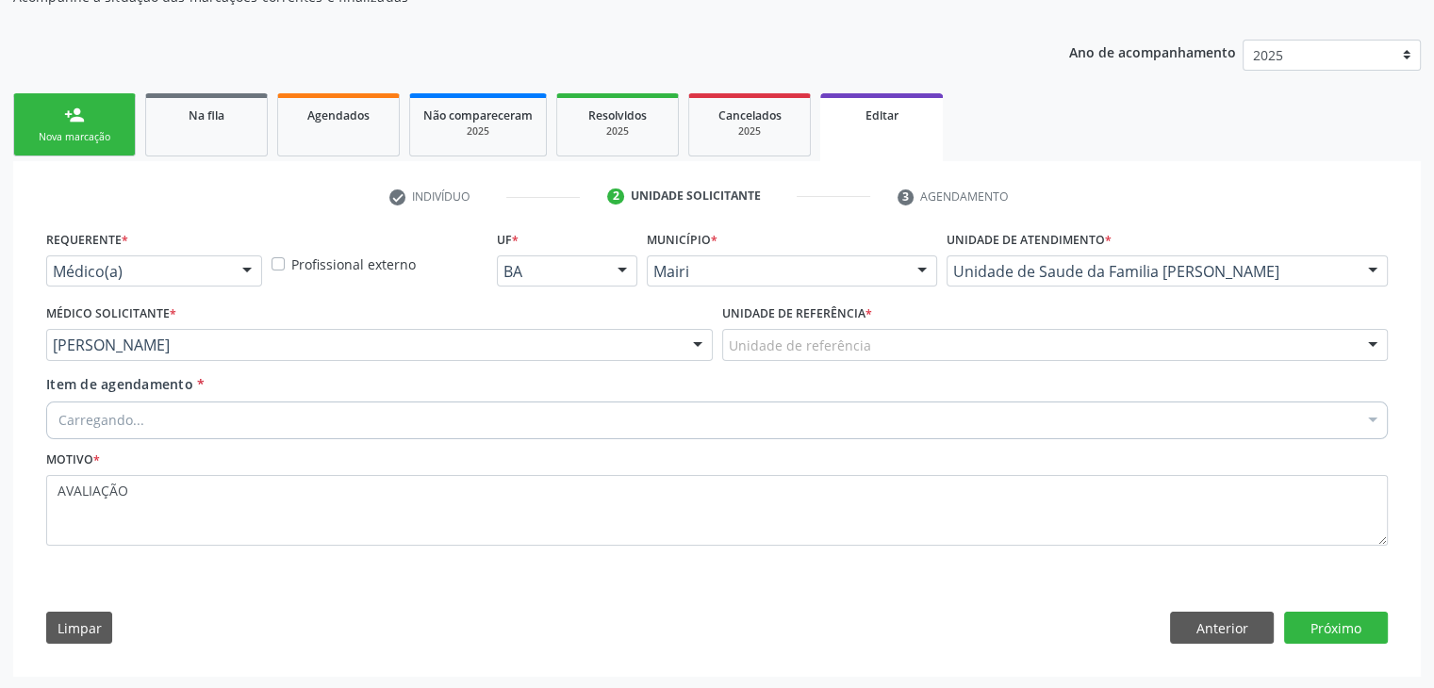
click at [761, 353] on div "Unidade de referência" at bounding box center [1055, 345] width 666 height 32
click at [830, 344] on input "text" at bounding box center [1039, 355] width 621 height 38
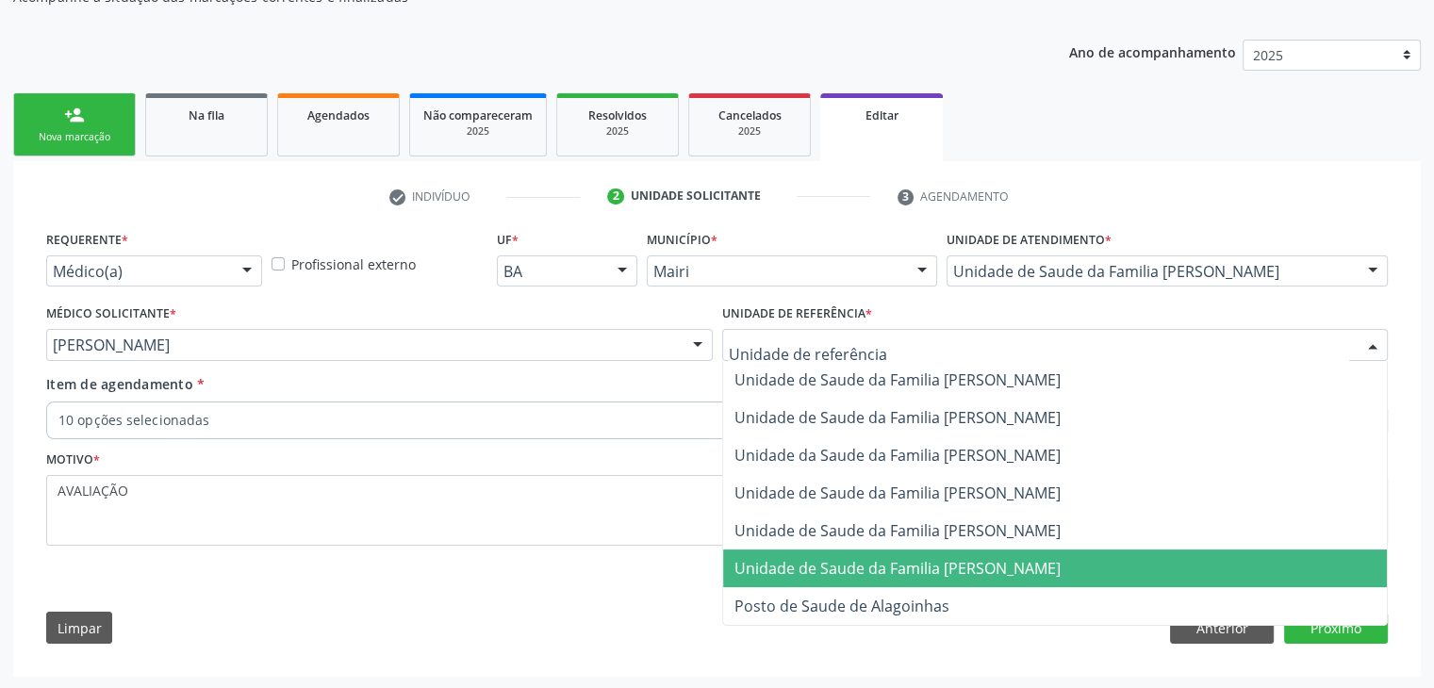
click at [924, 566] on span "Unidade de Saude da Familia [PERSON_NAME]" at bounding box center [897, 568] width 326 height 21
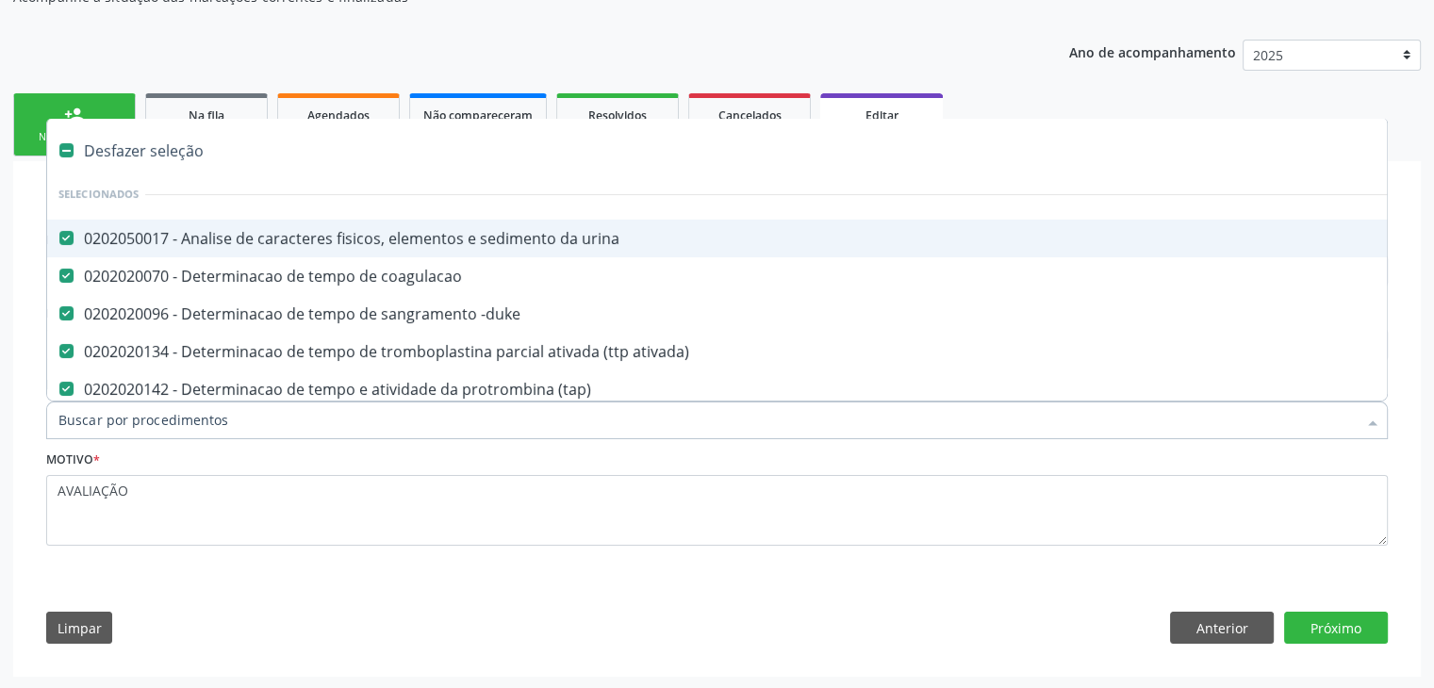
click at [152, 170] on li "Selecionados" at bounding box center [783, 195] width 1473 height 50
click at [143, 150] on div "Desfazer seleção" at bounding box center [783, 151] width 1473 height 38
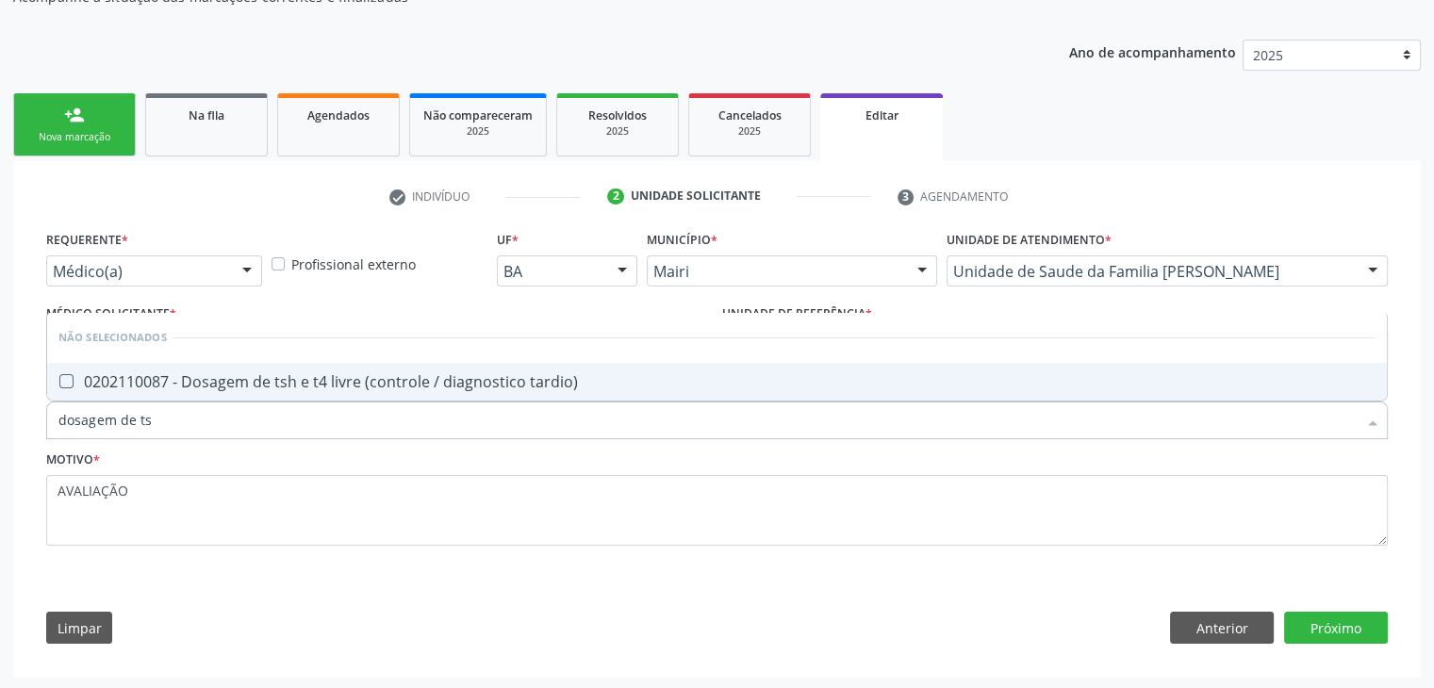
click at [254, 383] on div "0202110087 - Dosagem de tsh e t4 livre (controle / diagnostico tardio)" at bounding box center [716, 381] width 1317 height 15
click at [1329, 627] on button "Próximo" at bounding box center [1336, 628] width 104 height 32
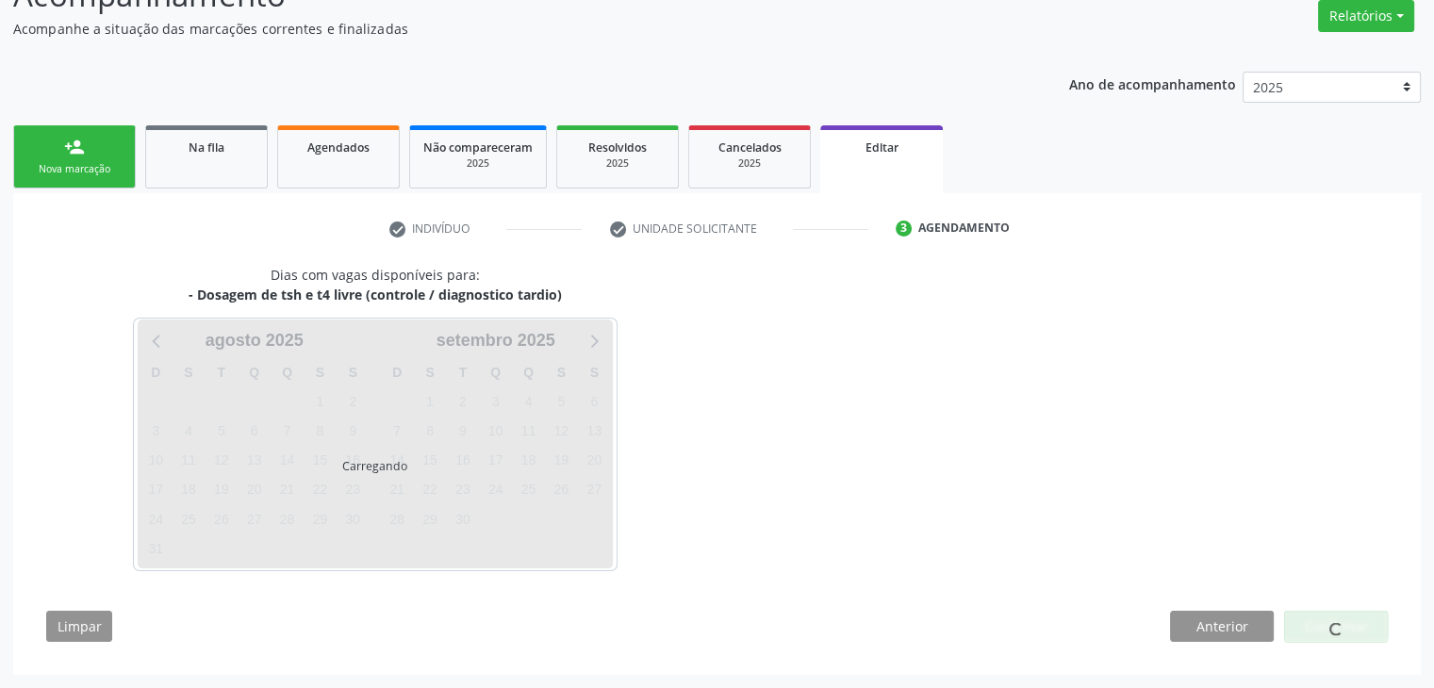
scroll to position [156, 0]
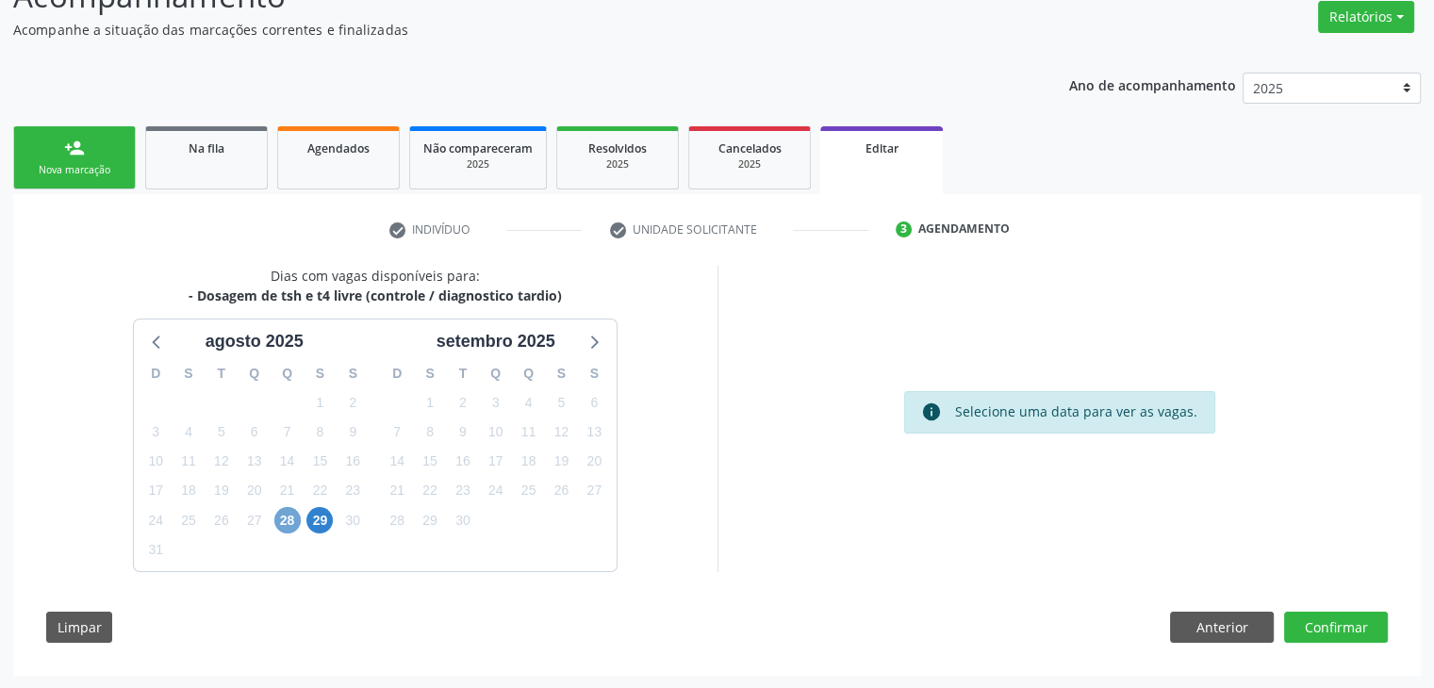
click at [294, 516] on span "28" at bounding box center [287, 520] width 26 height 26
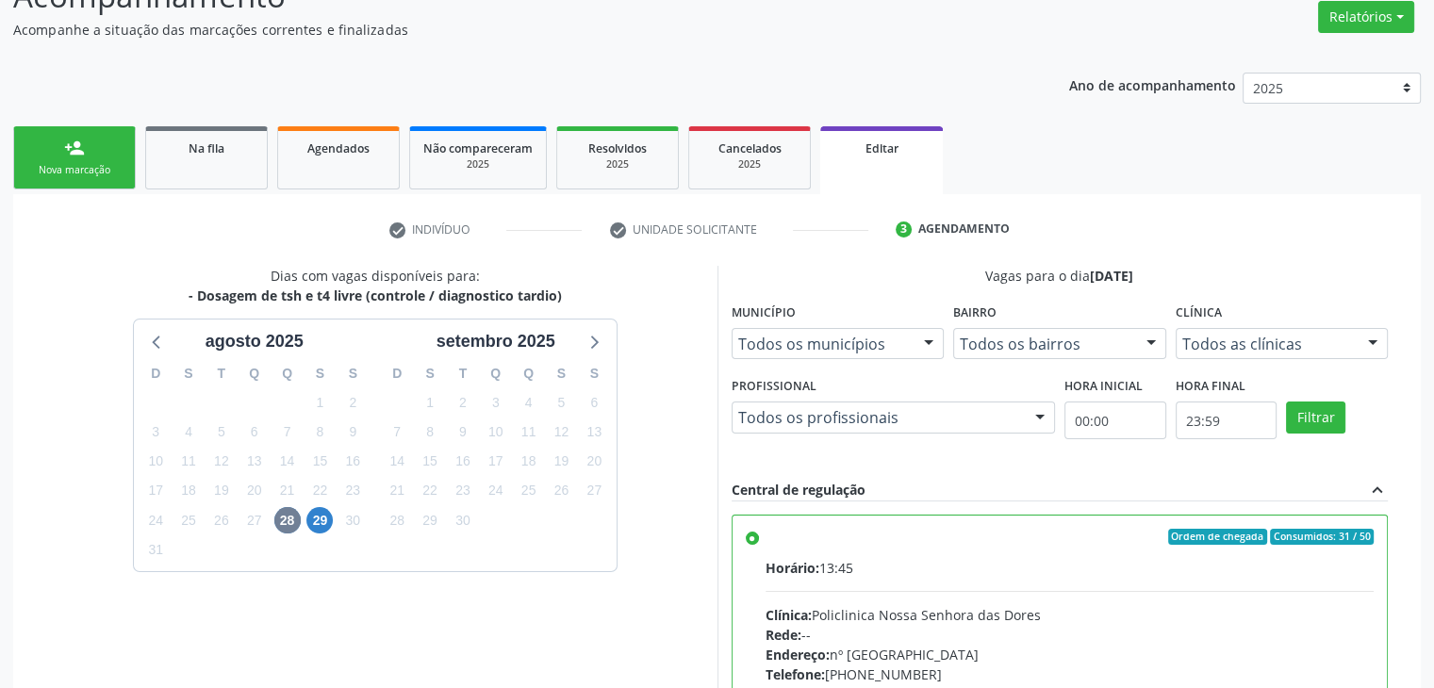
click at [869, 578] on div "Horário: 13:45 Clínica: Policlinica [GEOGRAPHIC_DATA] Rede: -- Endereço: [STREE…" at bounding box center [1069, 687] width 609 height 259
click at [759, 546] on input "Ordem de chegada Consumidos: 31 / 50 Horário: 13:45 Clínica: Policlinica [GEOGR…" at bounding box center [752, 537] width 13 height 17
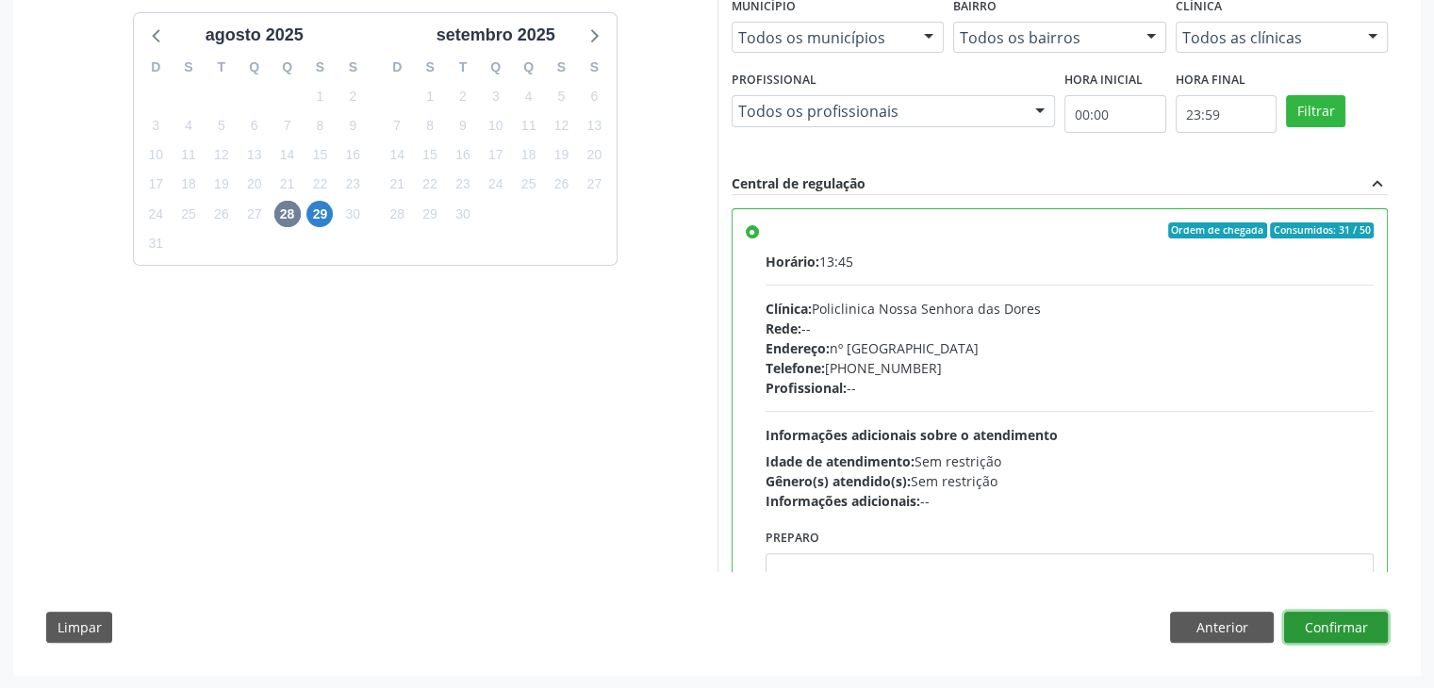
click at [1361, 619] on button "Confirmar" at bounding box center [1336, 628] width 104 height 32
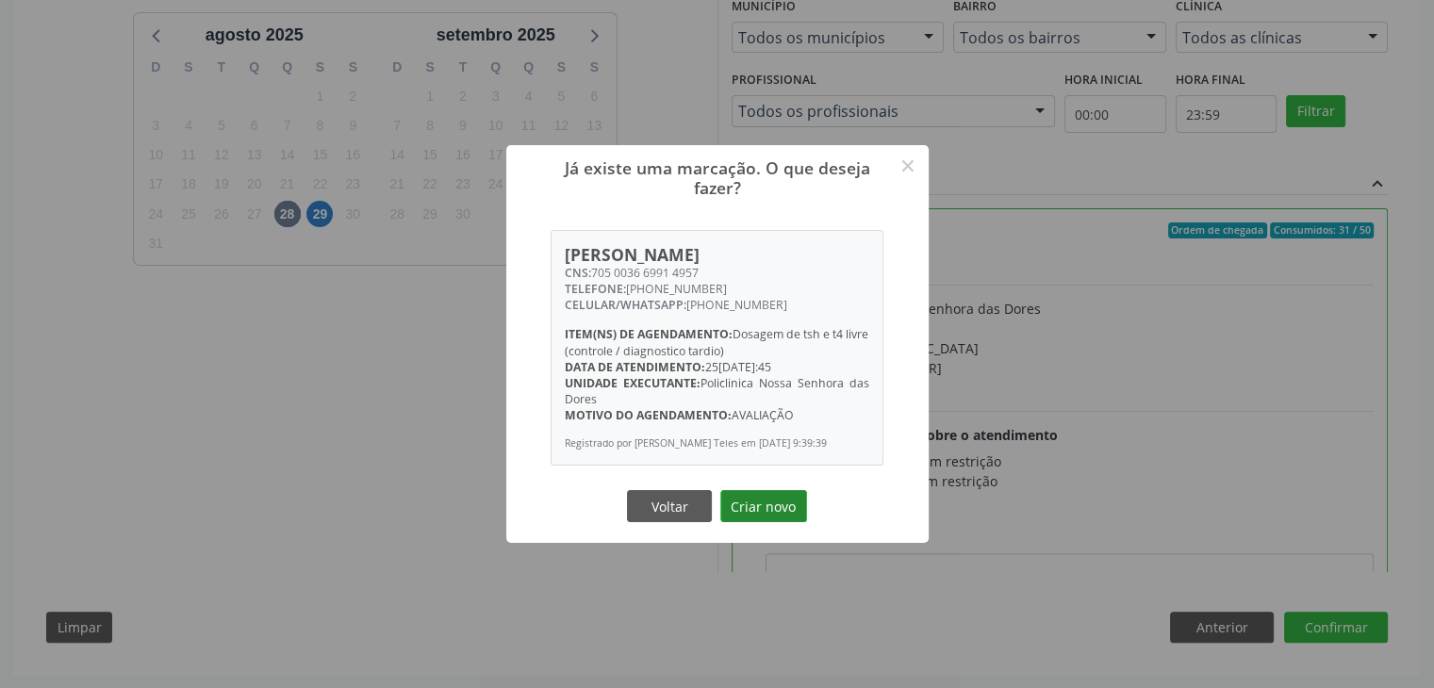
click at [789, 493] on button "Criar novo" at bounding box center [763, 506] width 87 height 32
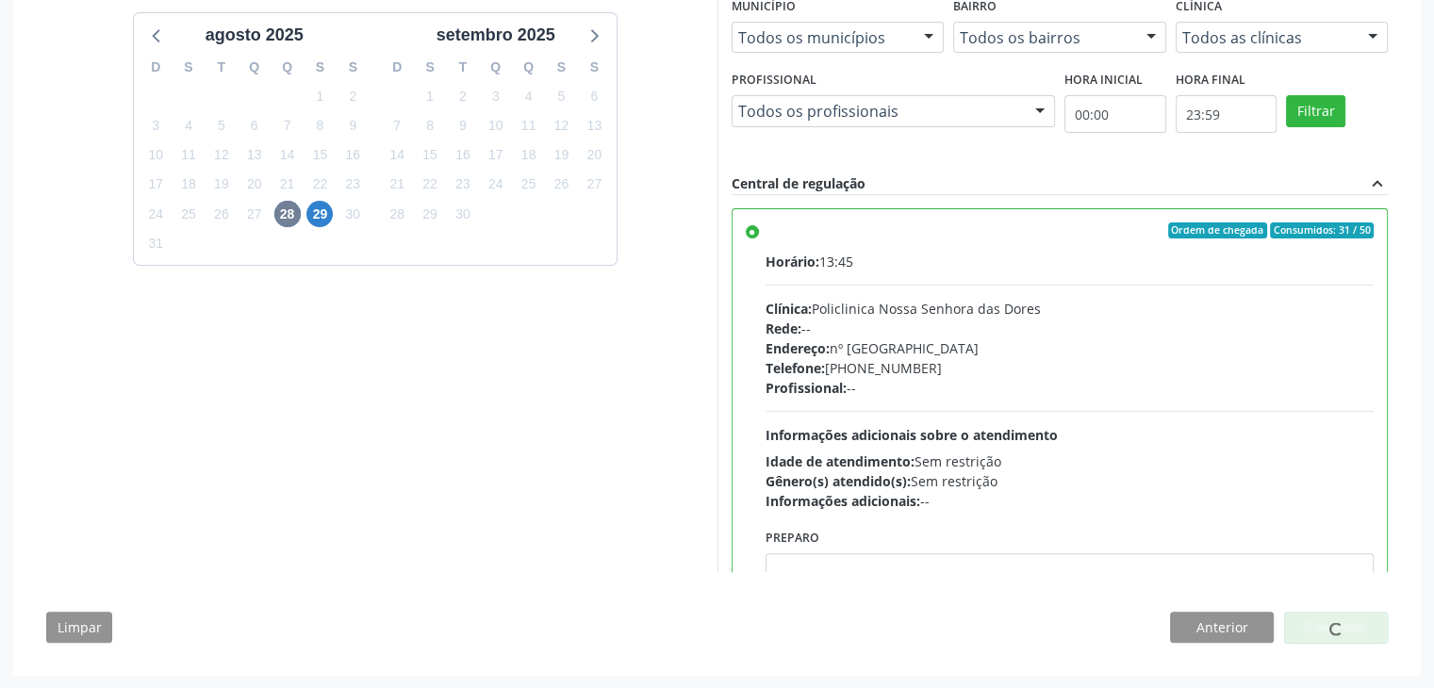
scroll to position [0, 0]
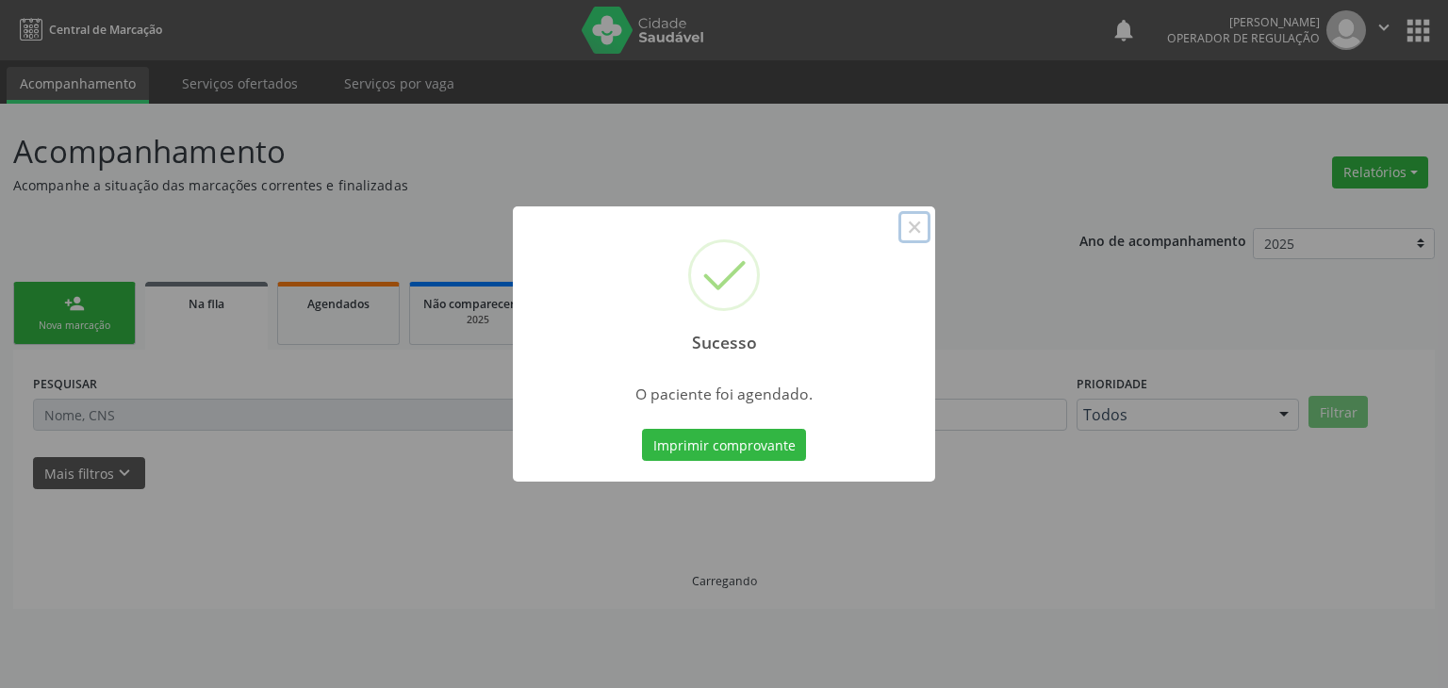
click at [916, 242] on button "×" at bounding box center [914, 227] width 32 height 32
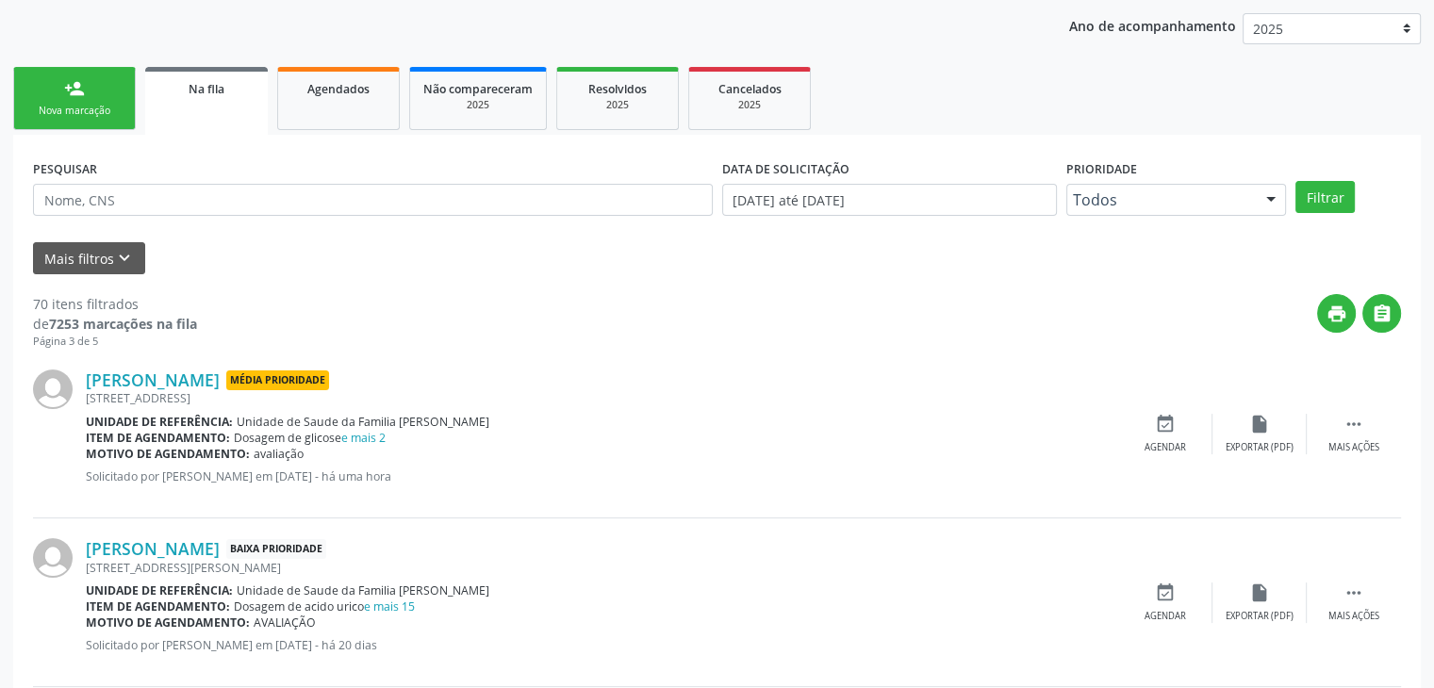
scroll to position [471, 0]
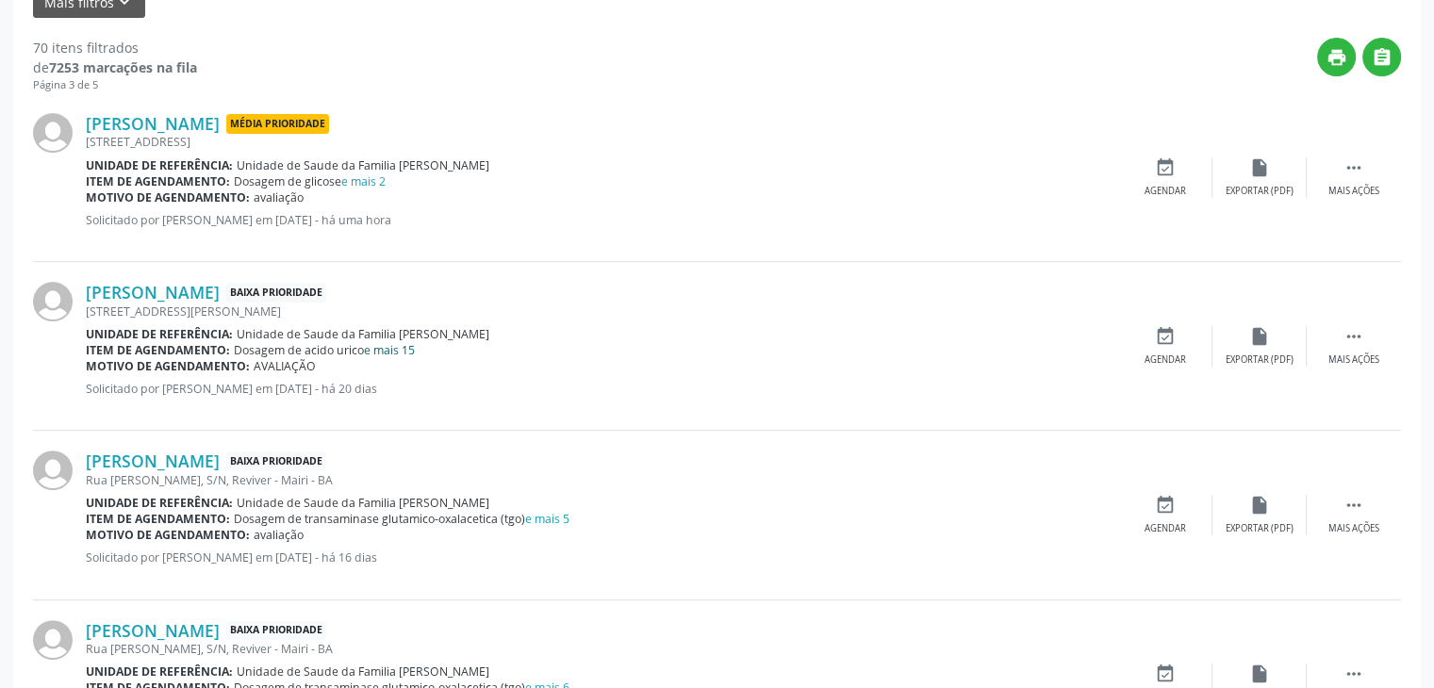
click at [399, 351] on link "e mais 15" at bounding box center [389, 350] width 51 height 16
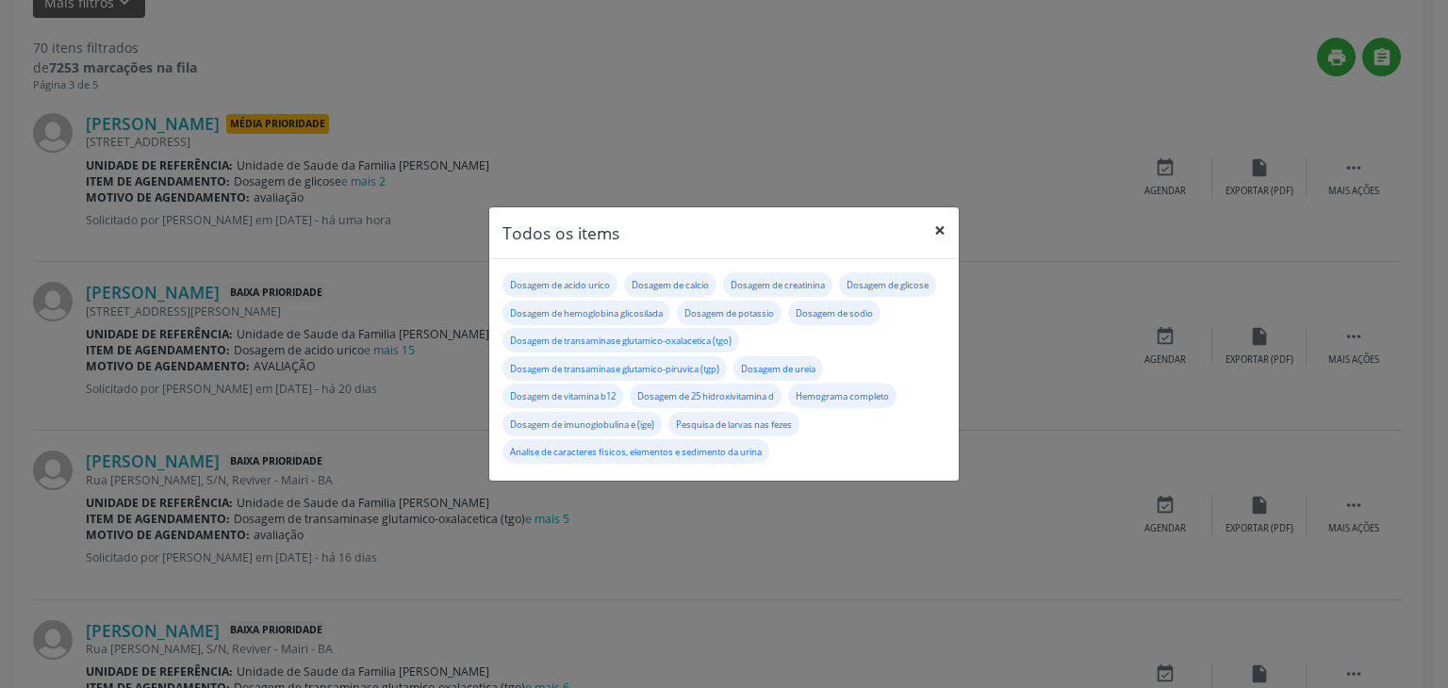
click at [949, 235] on button "×" at bounding box center [940, 230] width 38 height 46
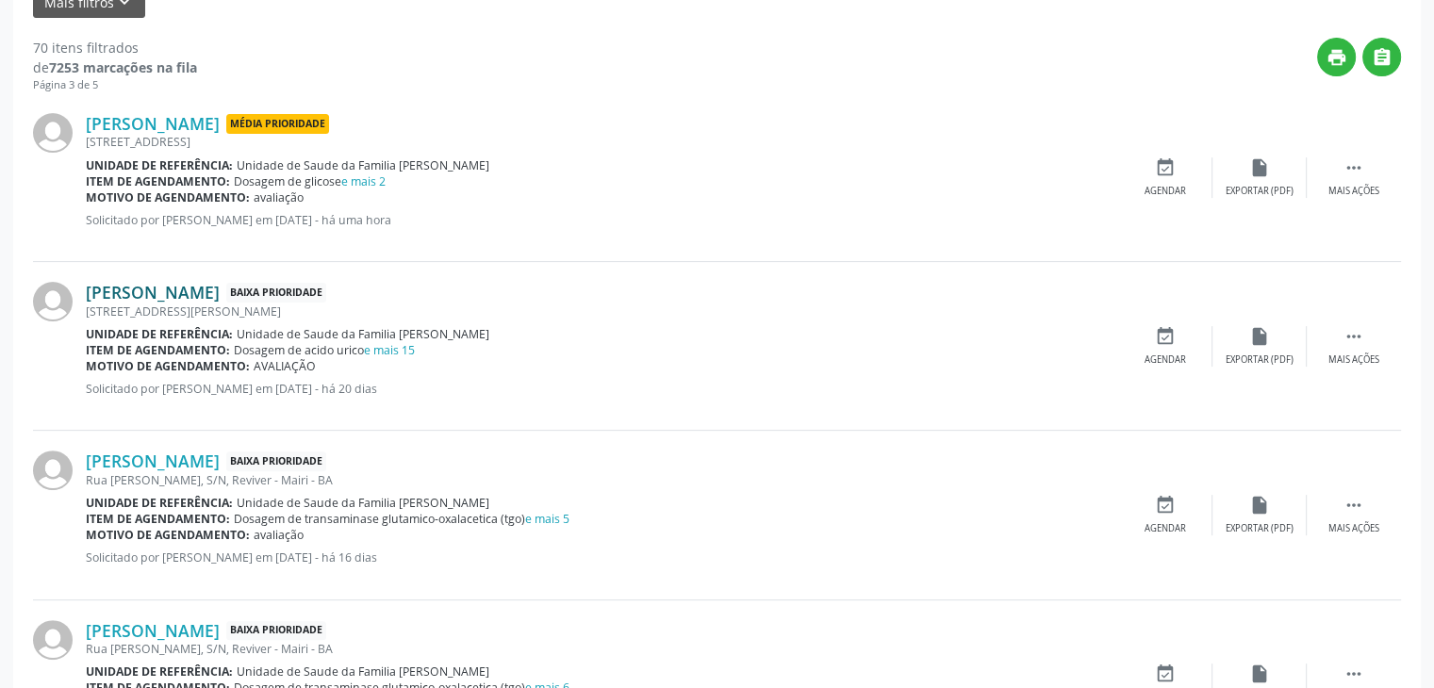
click at [205, 284] on link "[PERSON_NAME]" at bounding box center [153, 292] width 134 height 21
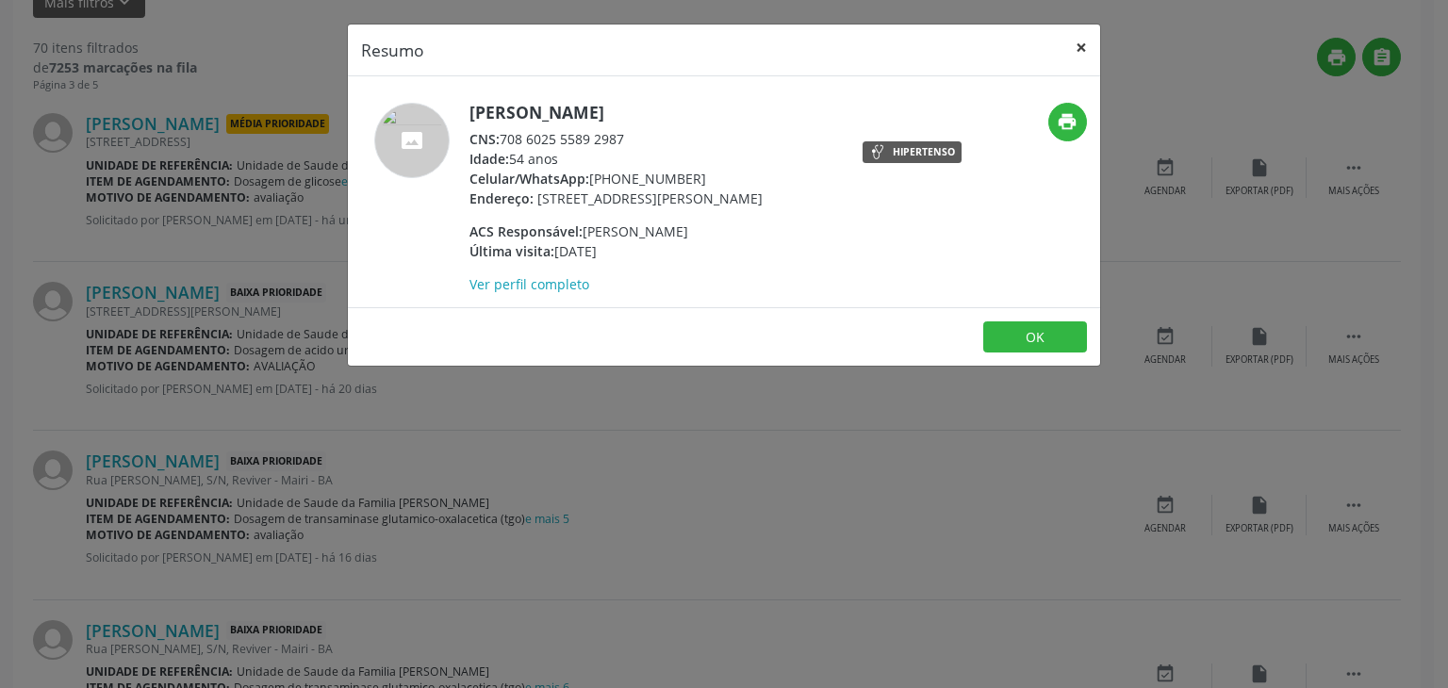
click at [1075, 39] on button "×" at bounding box center [1081, 48] width 38 height 46
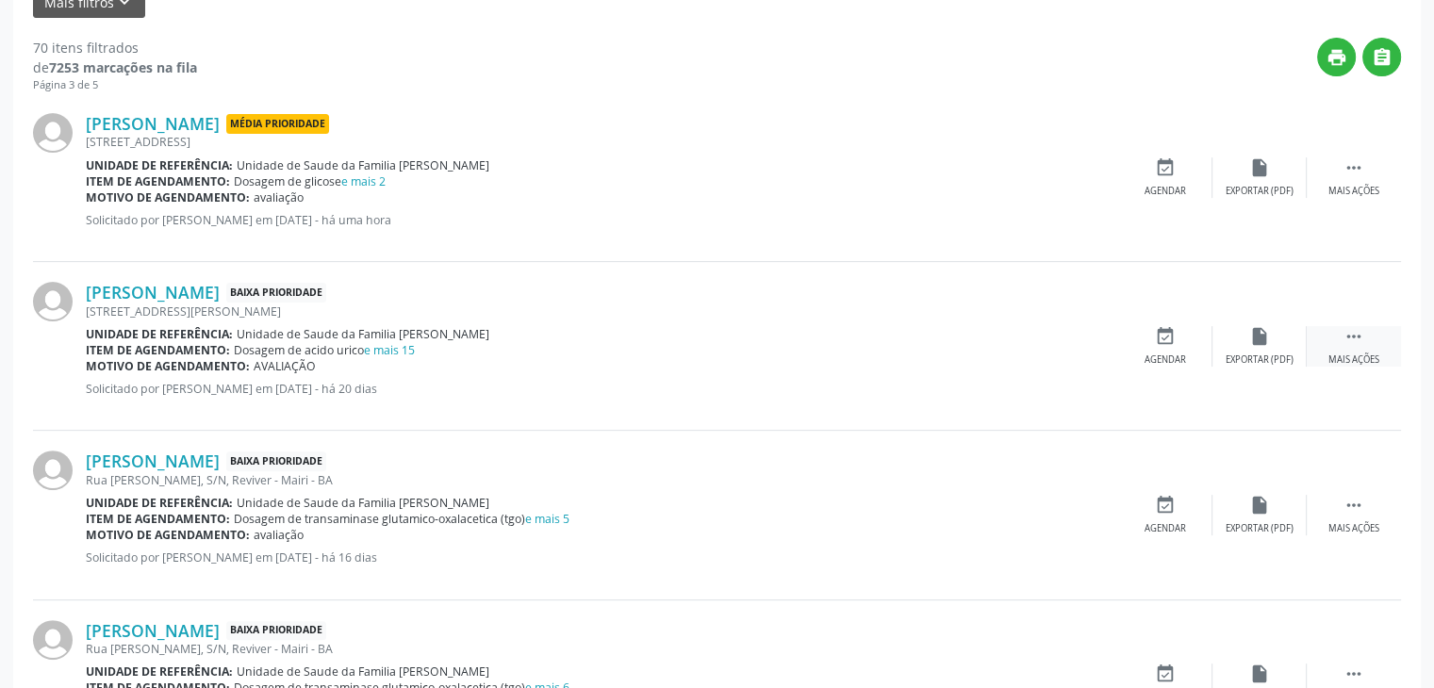
click at [1334, 331] on div " Mais ações" at bounding box center [1353, 346] width 94 height 41
click at [1295, 348] on div "edit Editar" at bounding box center [1259, 346] width 94 height 41
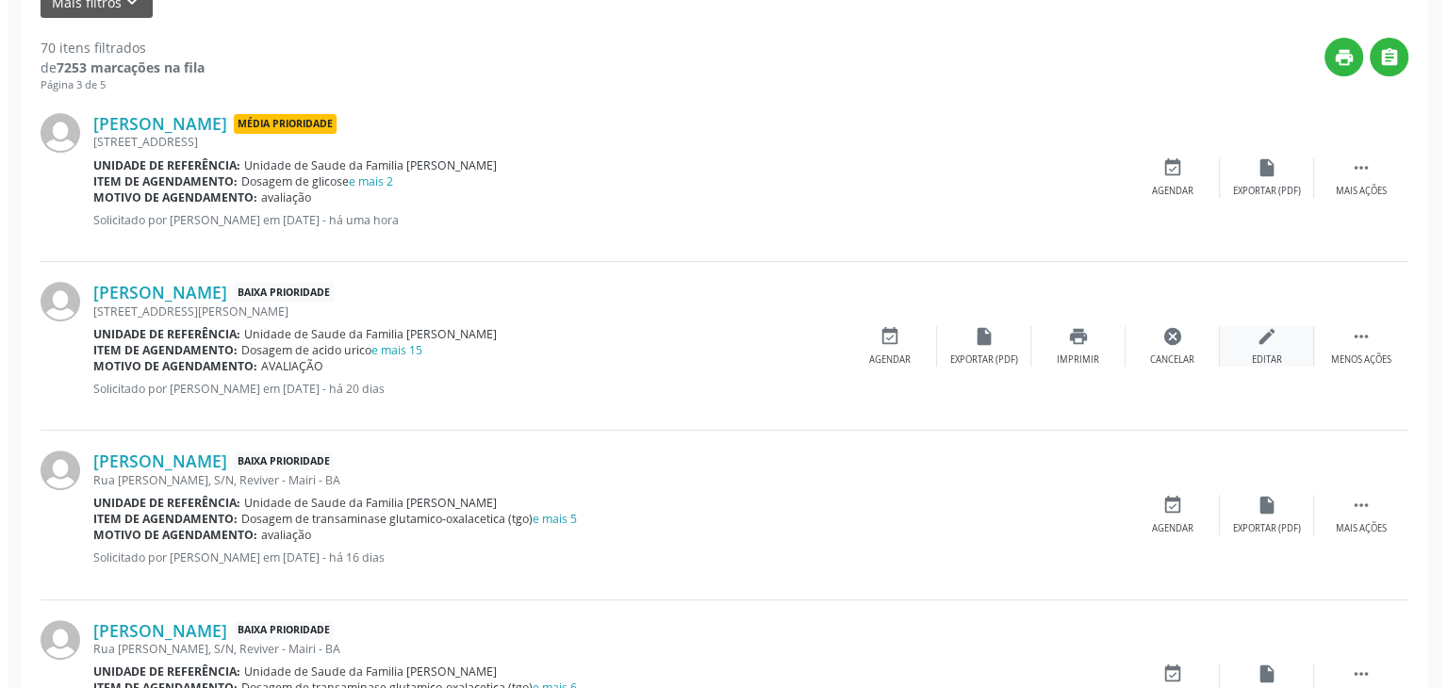
scroll to position [0, 0]
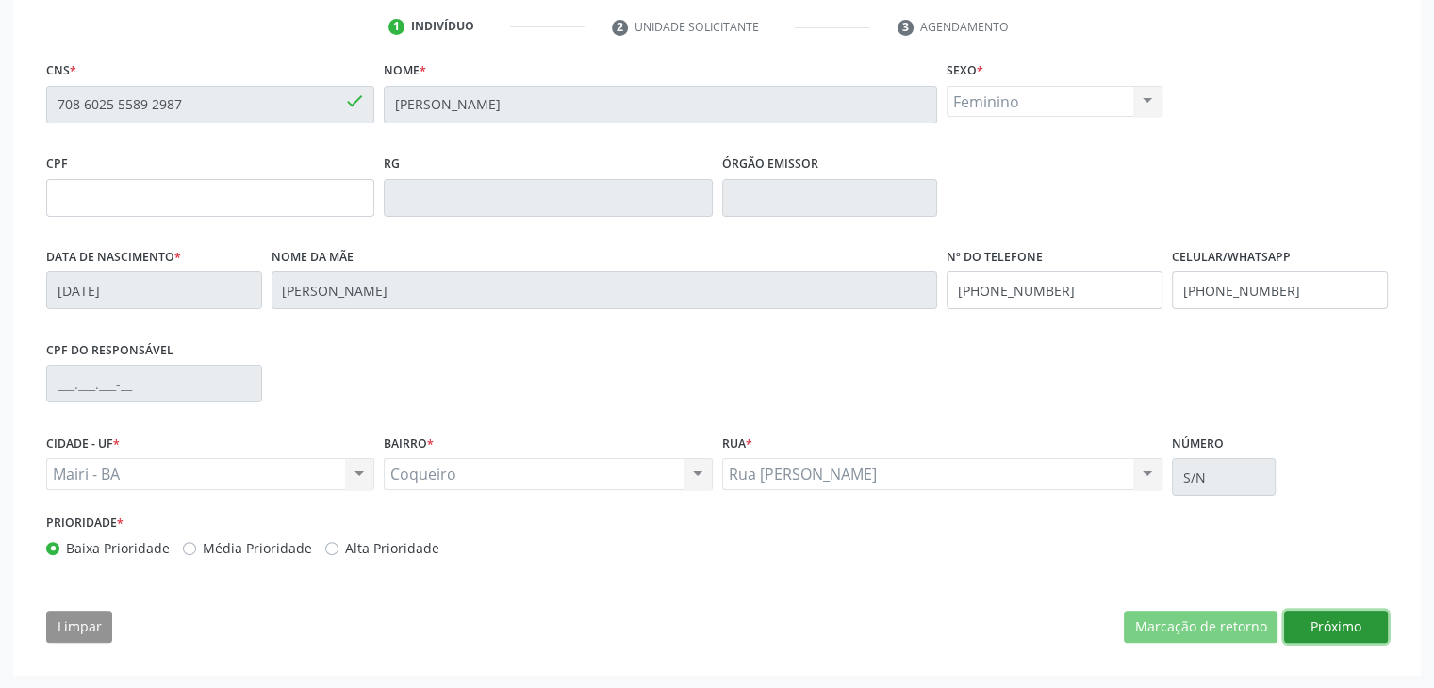
click at [1338, 621] on button "Próximo" at bounding box center [1336, 627] width 104 height 32
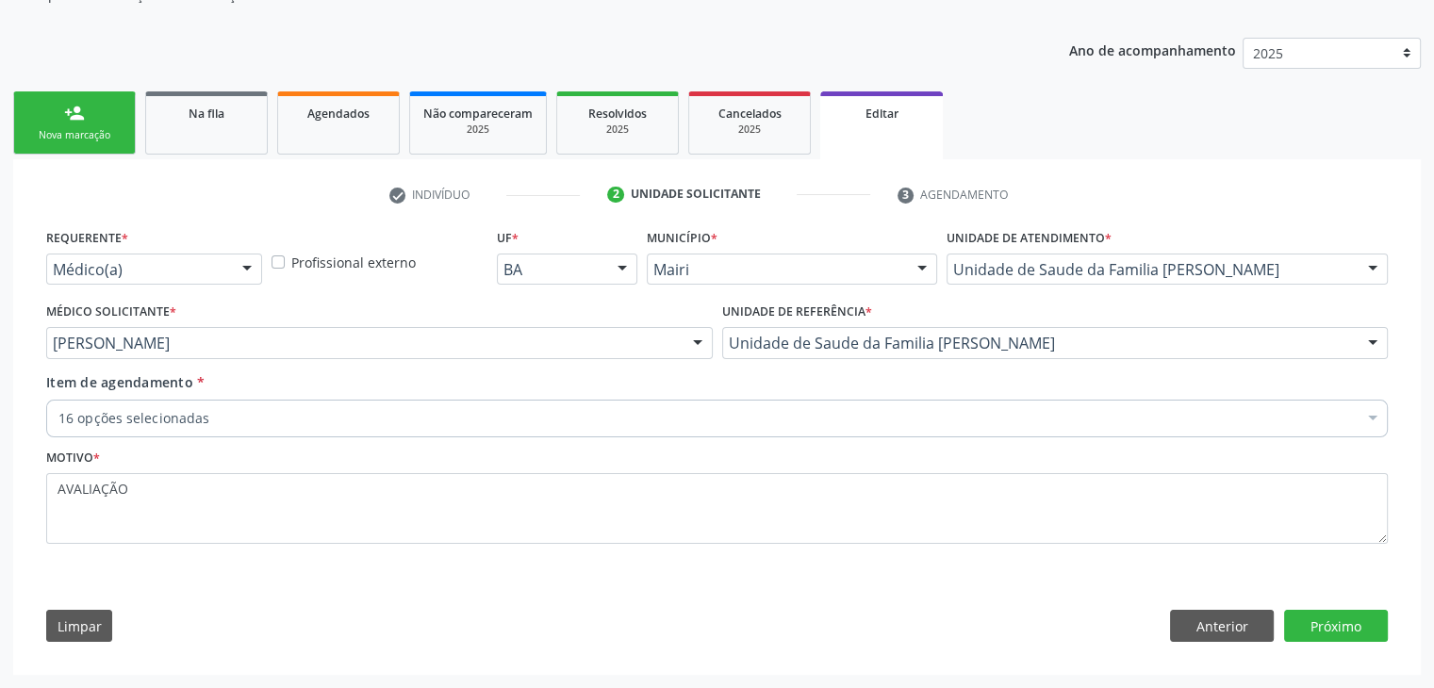
scroll to position [189, 0]
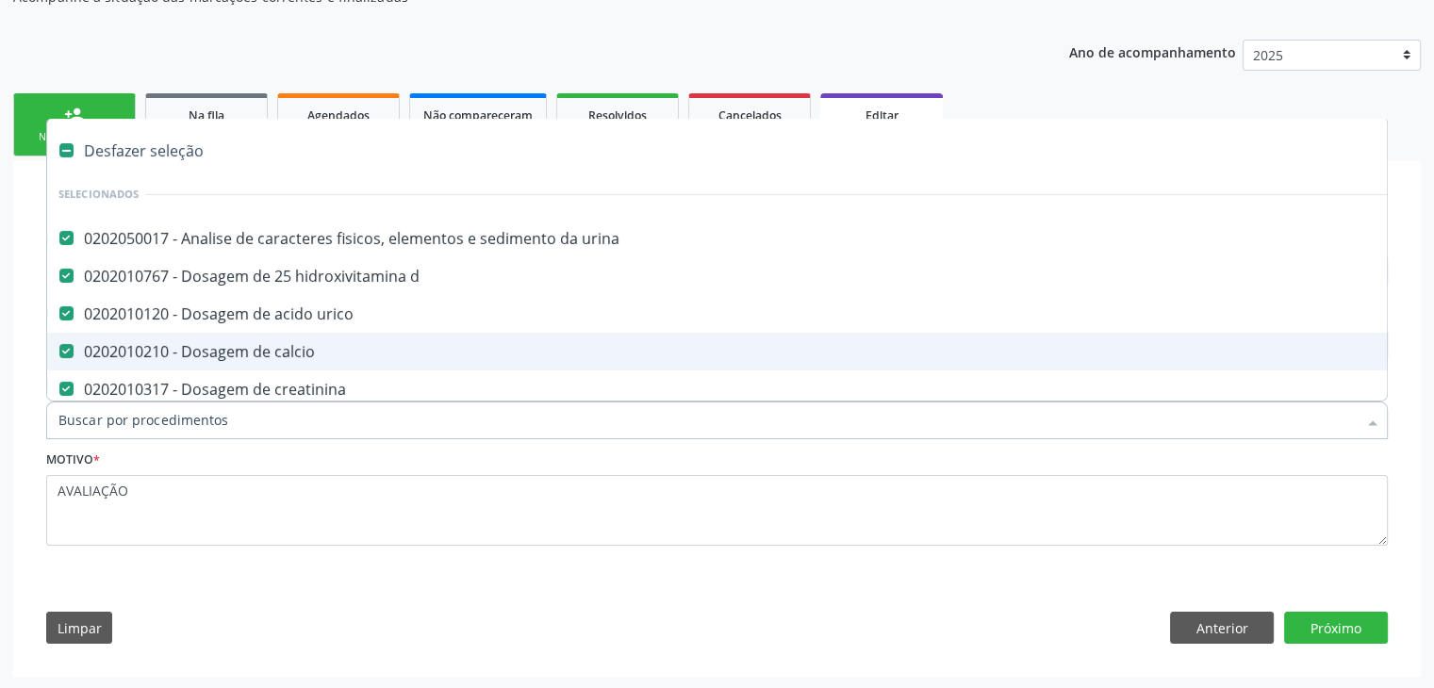
click at [144, 156] on div "Desfazer seleção" at bounding box center [783, 151] width 1473 height 38
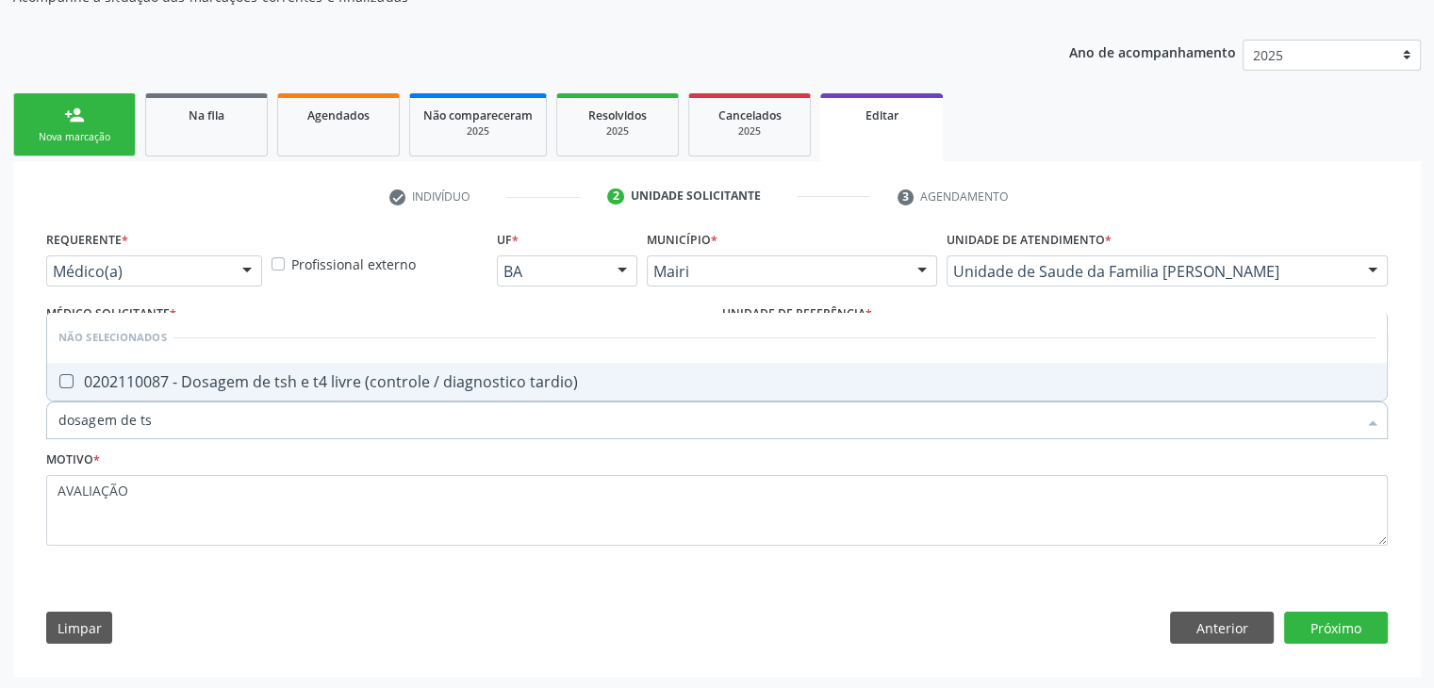
click at [266, 391] on span "0202110087 - Dosagem de tsh e t4 livre (controle / diagnostico tardio)" at bounding box center [716, 382] width 1339 height 38
click at [1353, 618] on button "Próximo" at bounding box center [1336, 628] width 104 height 32
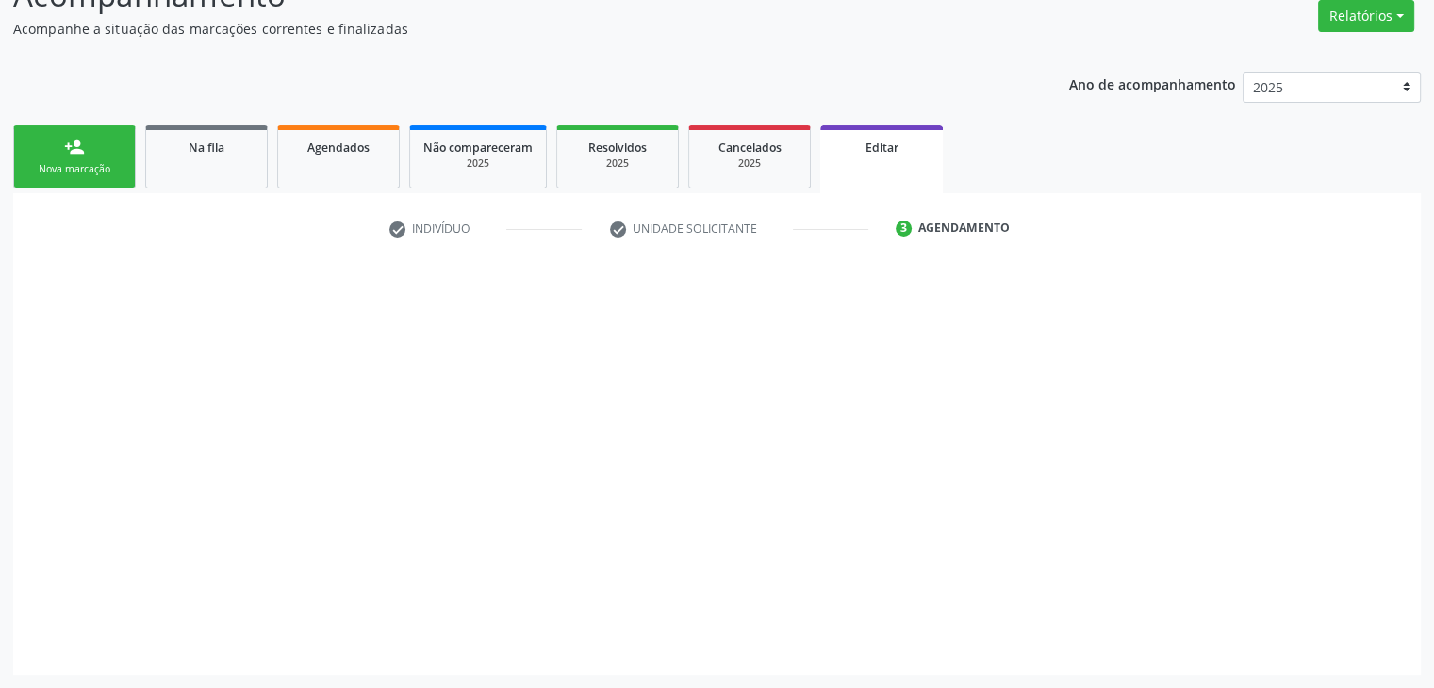
scroll to position [156, 0]
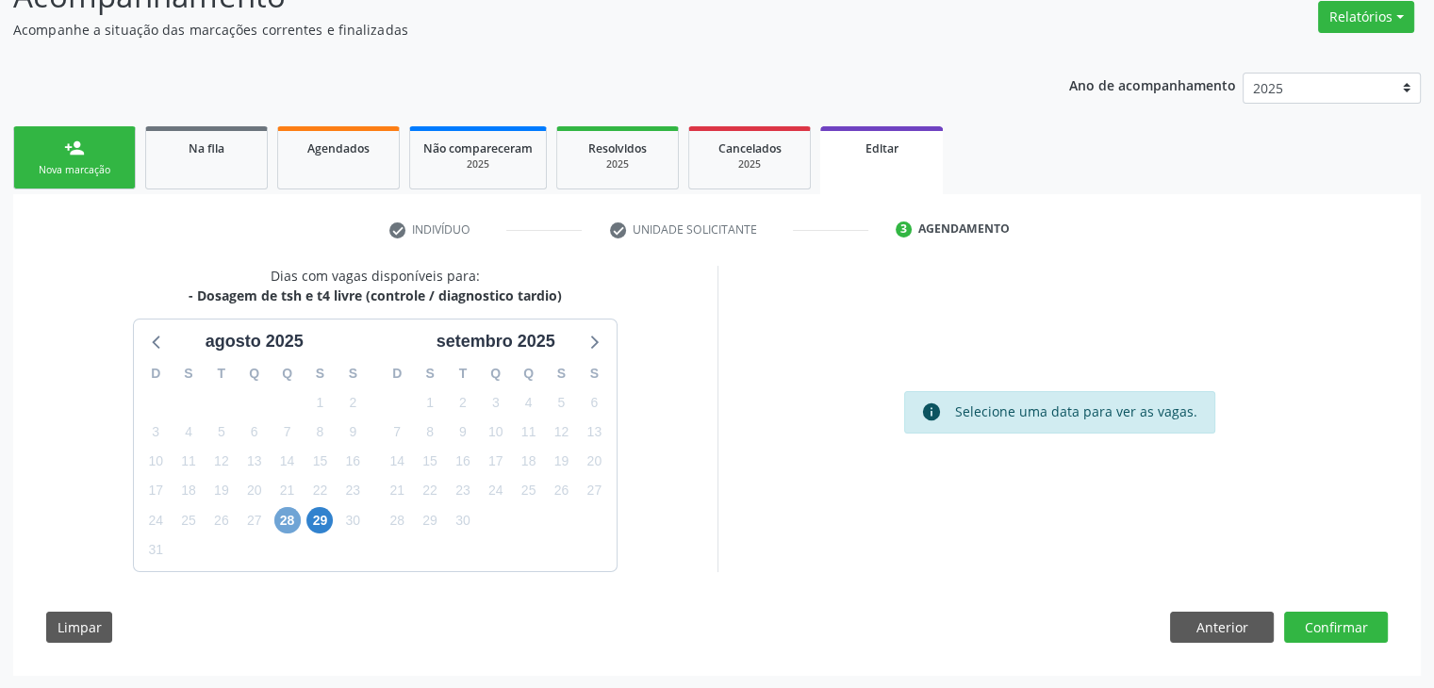
click at [287, 530] on span "28" at bounding box center [287, 520] width 26 height 26
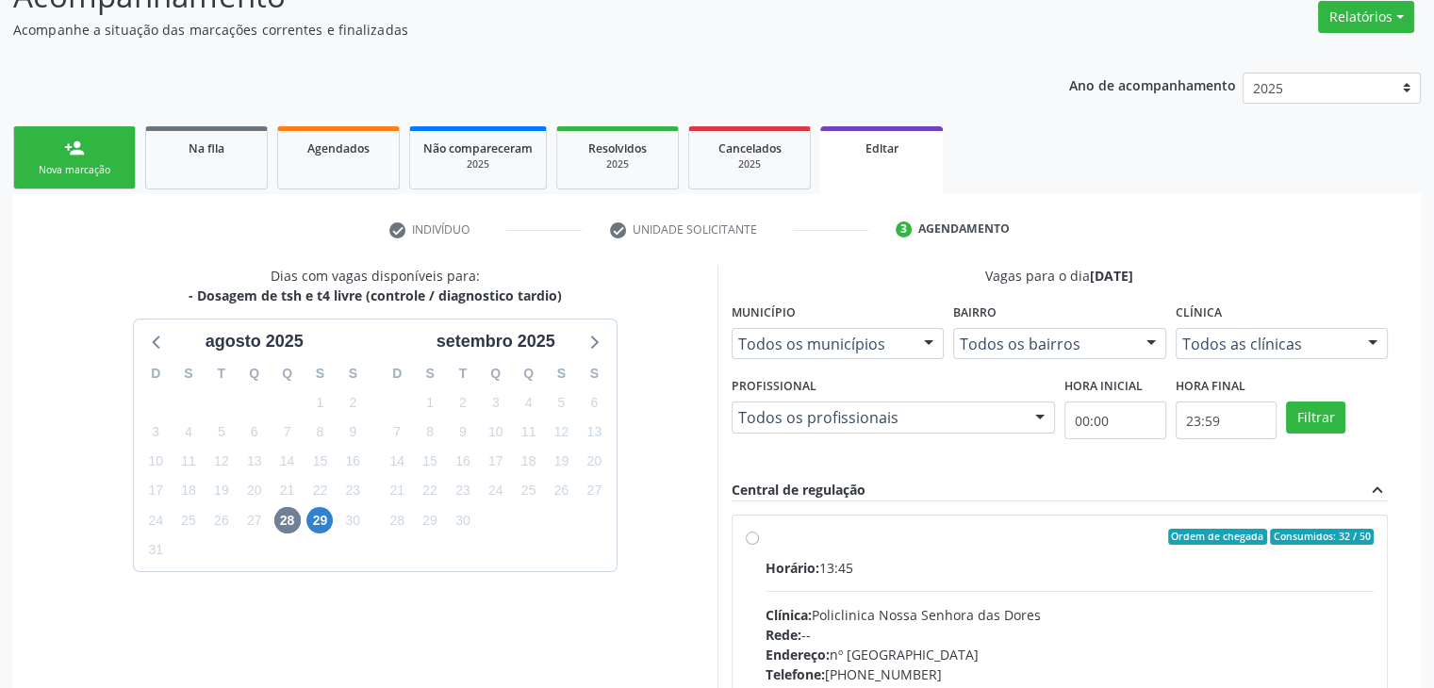
click at [840, 576] on div "Horário: 13:45 Clínica: Policlinica [GEOGRAPHIC_DATA] Rede: -- Endereço: [STREE…" at bounding box center [1069, 687] width 609 height 259
click at [759, 546] on input "Ordem de chegada Consumidos: 32 / 50 Horário: 13:45 Clínica: Policlinica [GEOGR…" at bounding box center [752, 537] width 13 height 17
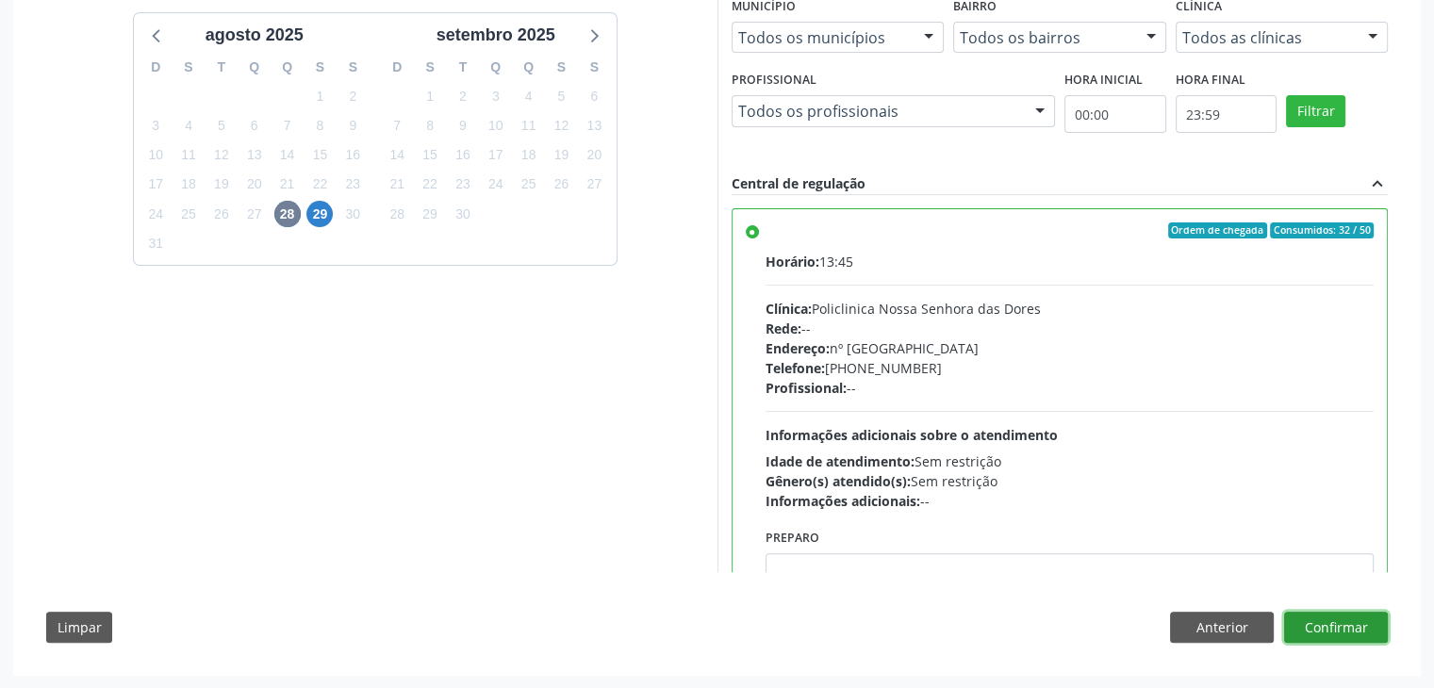
click at [1363, 632] on button "Confirmar" at bounding box center [1336, 628] width 104 height 32
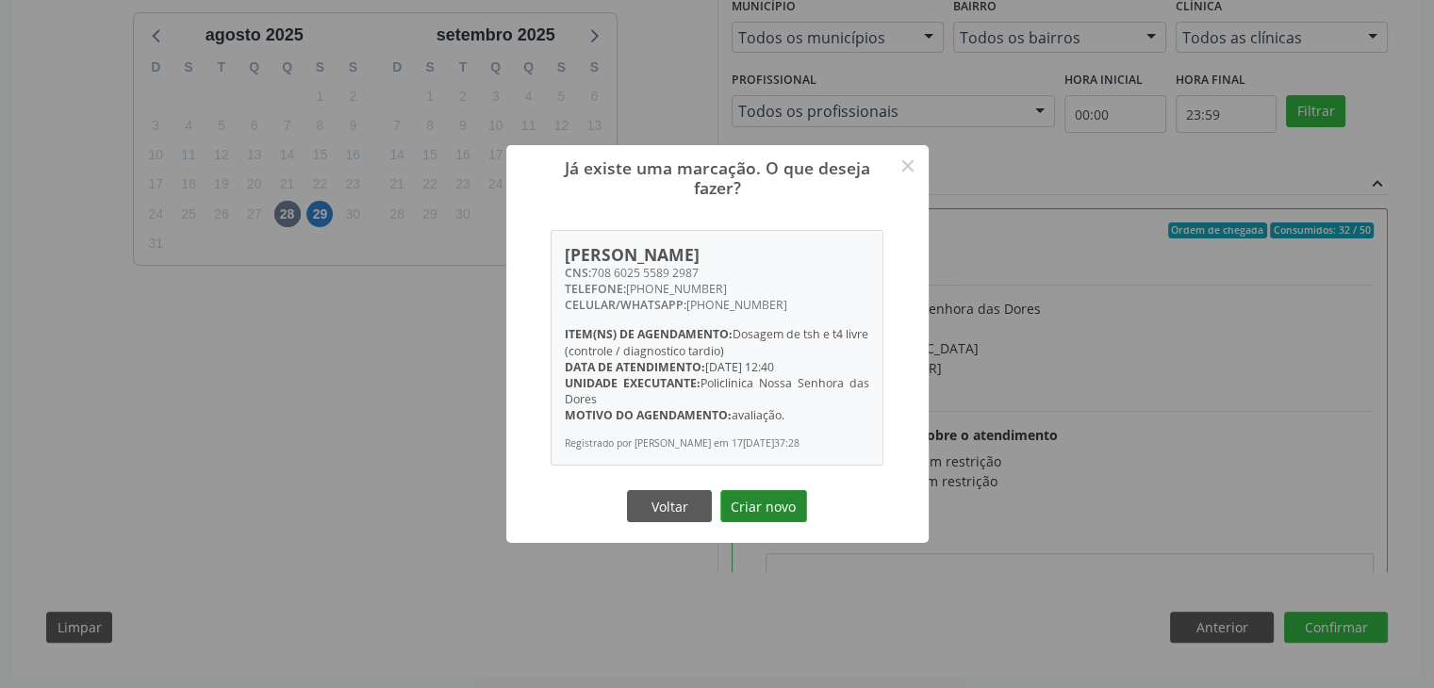
click at [751, 509] on button "Criar novo" at bounding box center [763, 506] width 87 height 32
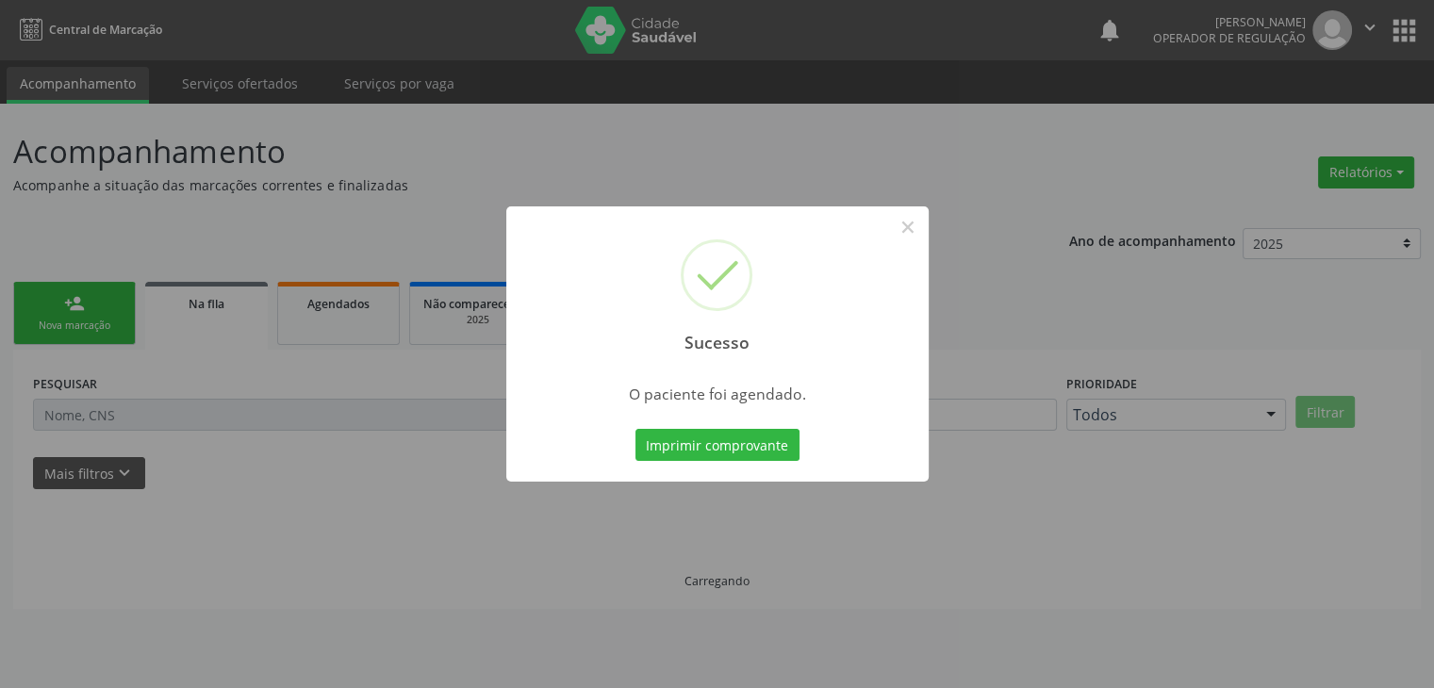
scroll to position [0, 0]
click at [910, 229] on button "×" at bounding box center [914, 227] width 32 height 32
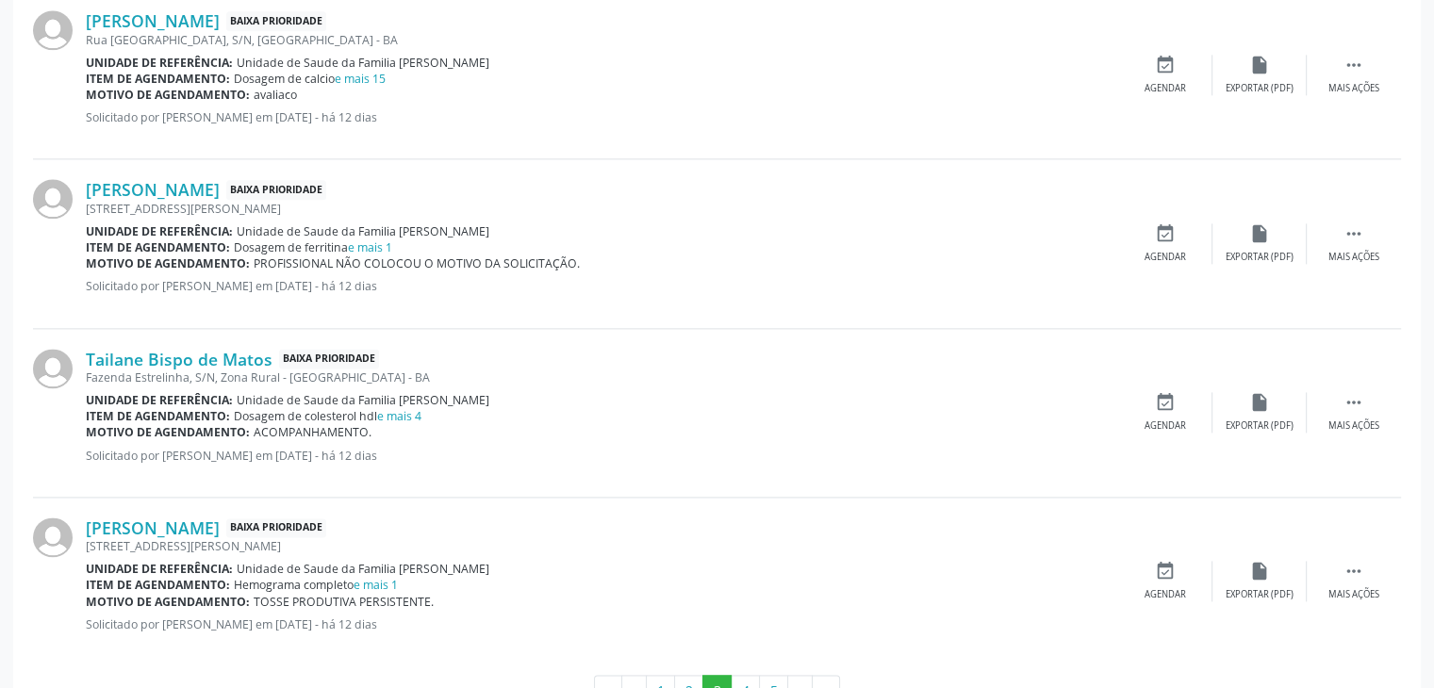
scroll to position [2492, 0]
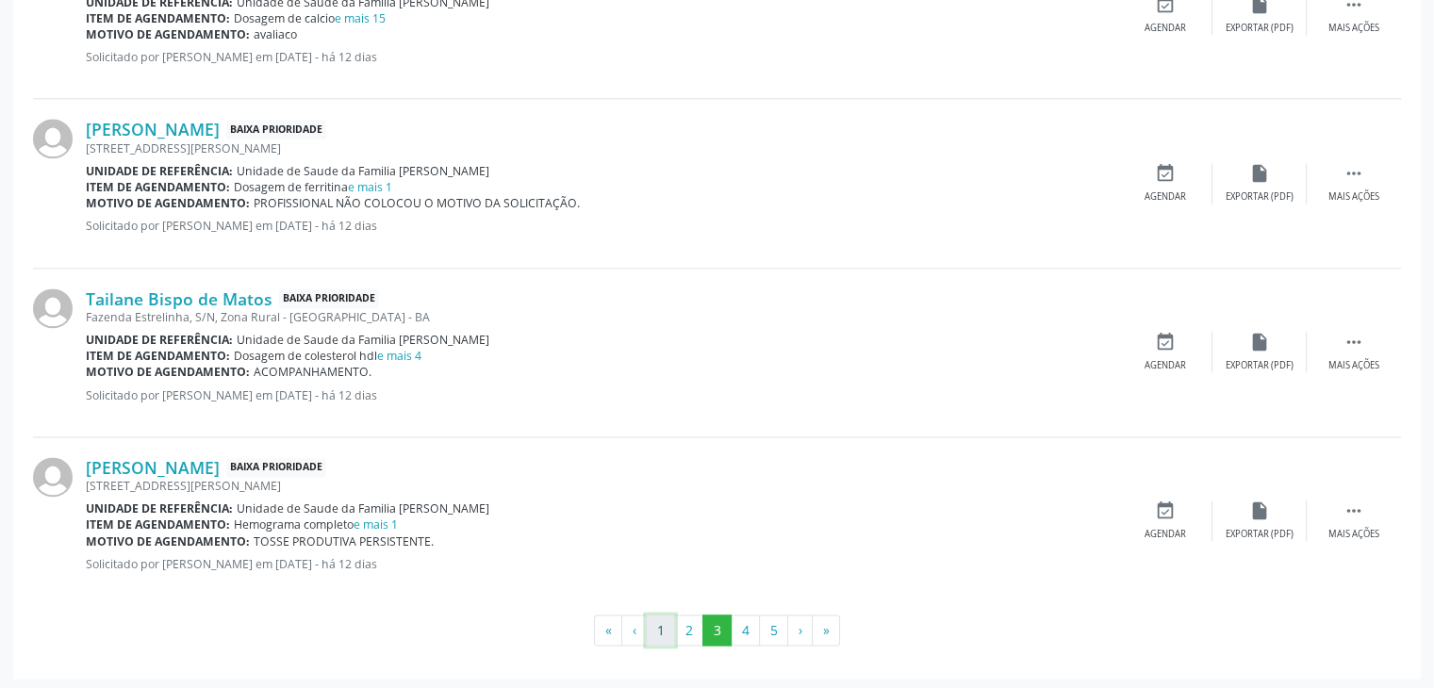
click at [662, 619] on button "1" at bounding box center [660, 631] width 29 height 32
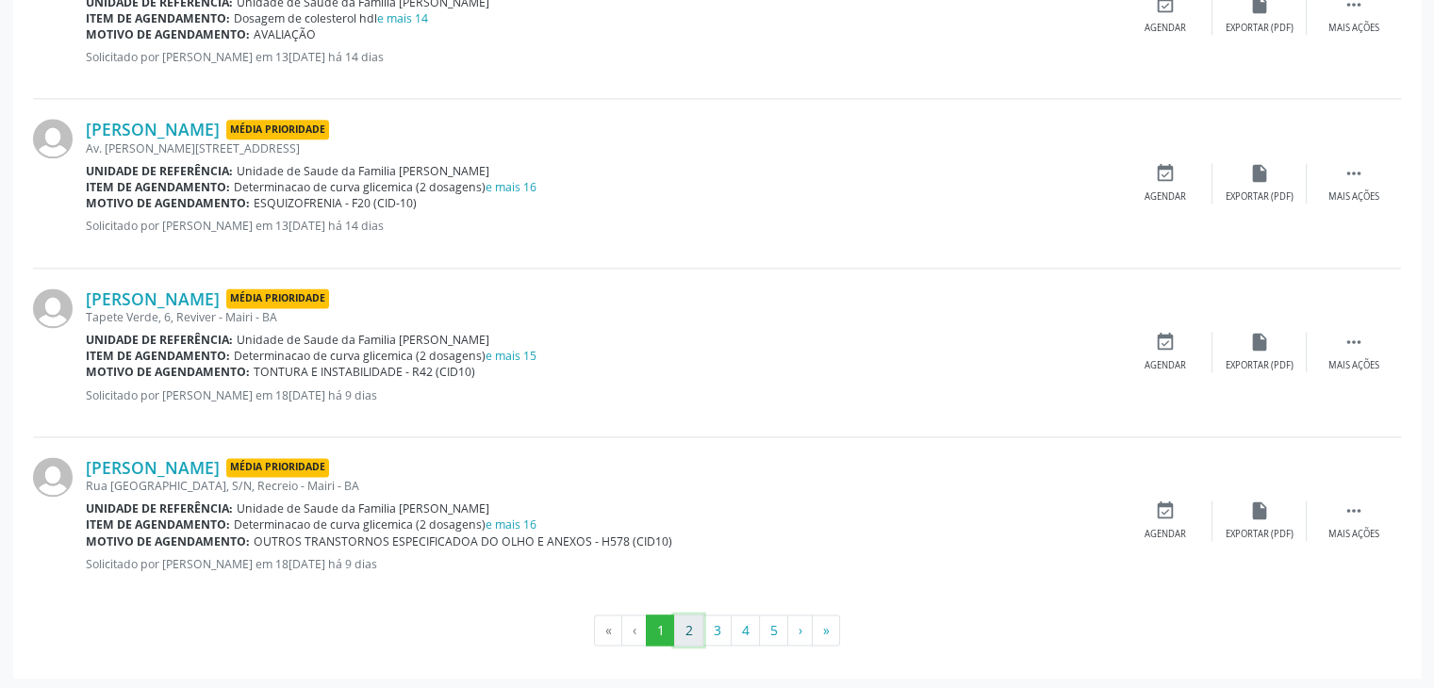
click at [696, 638] on button "2" at bounding box center [688, 631] width 29 height 32
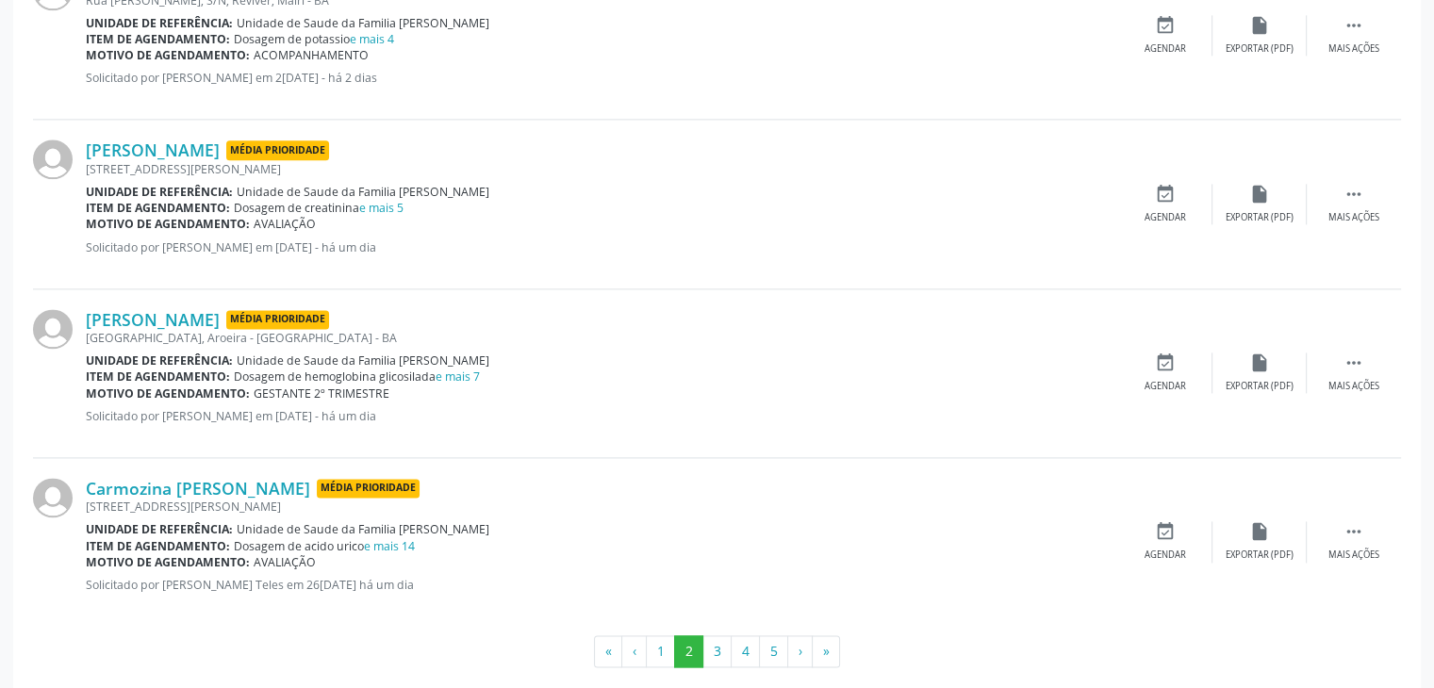
scroll to position [2507, 0]
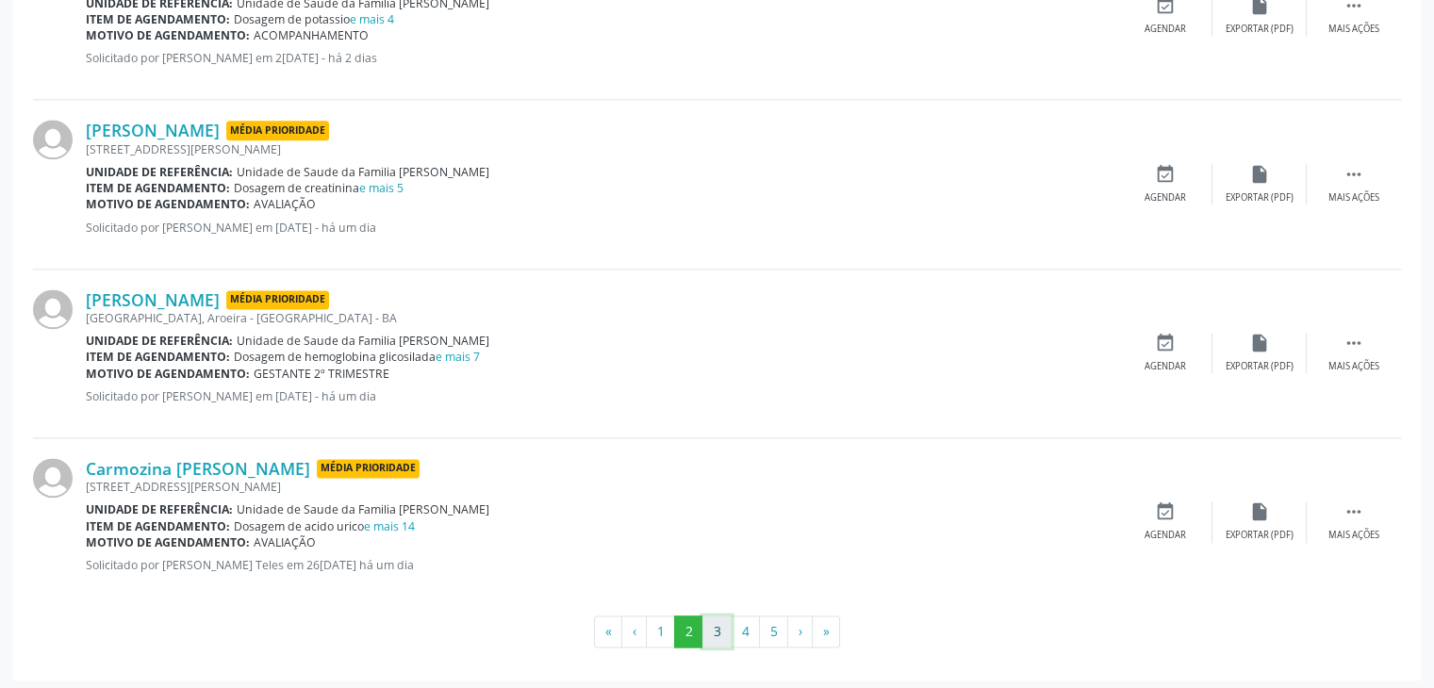
click at [714, 616] on button "3" at bounding box center [716, 632] width 29 height 32
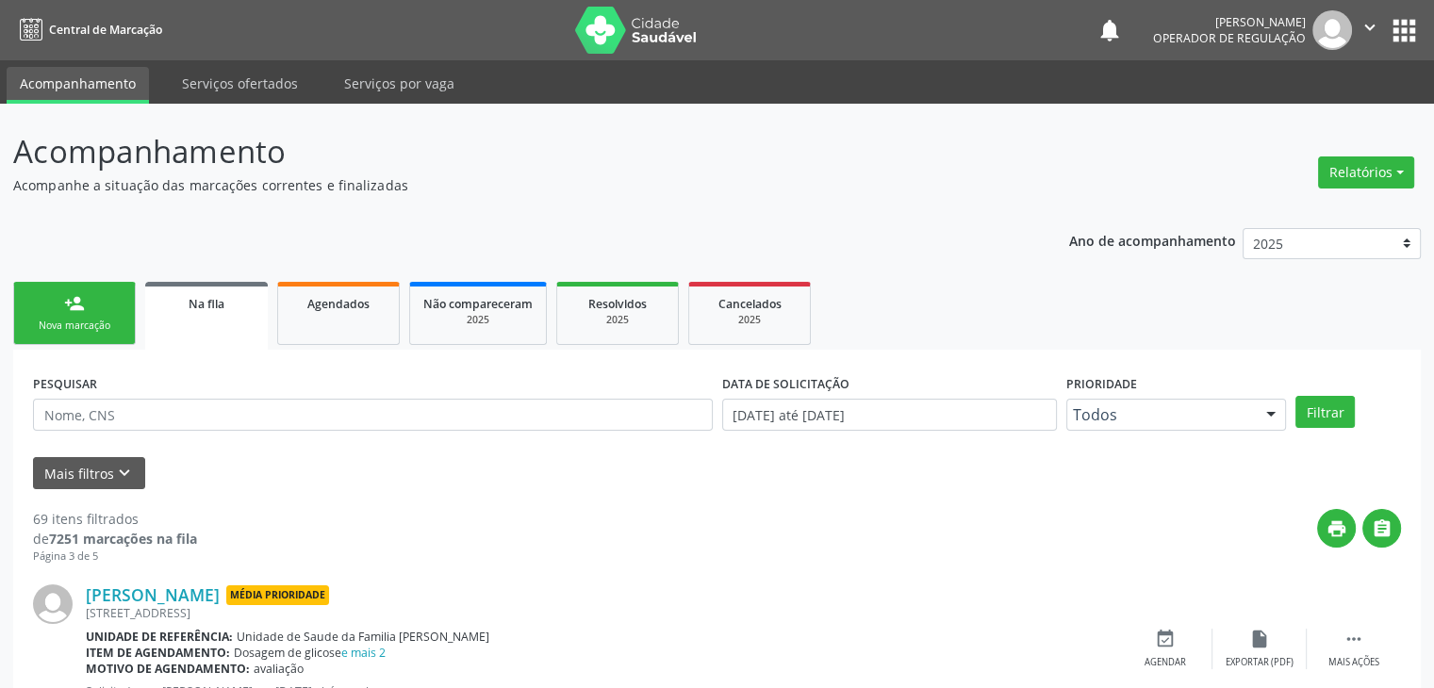
scroll to position [471, 0]
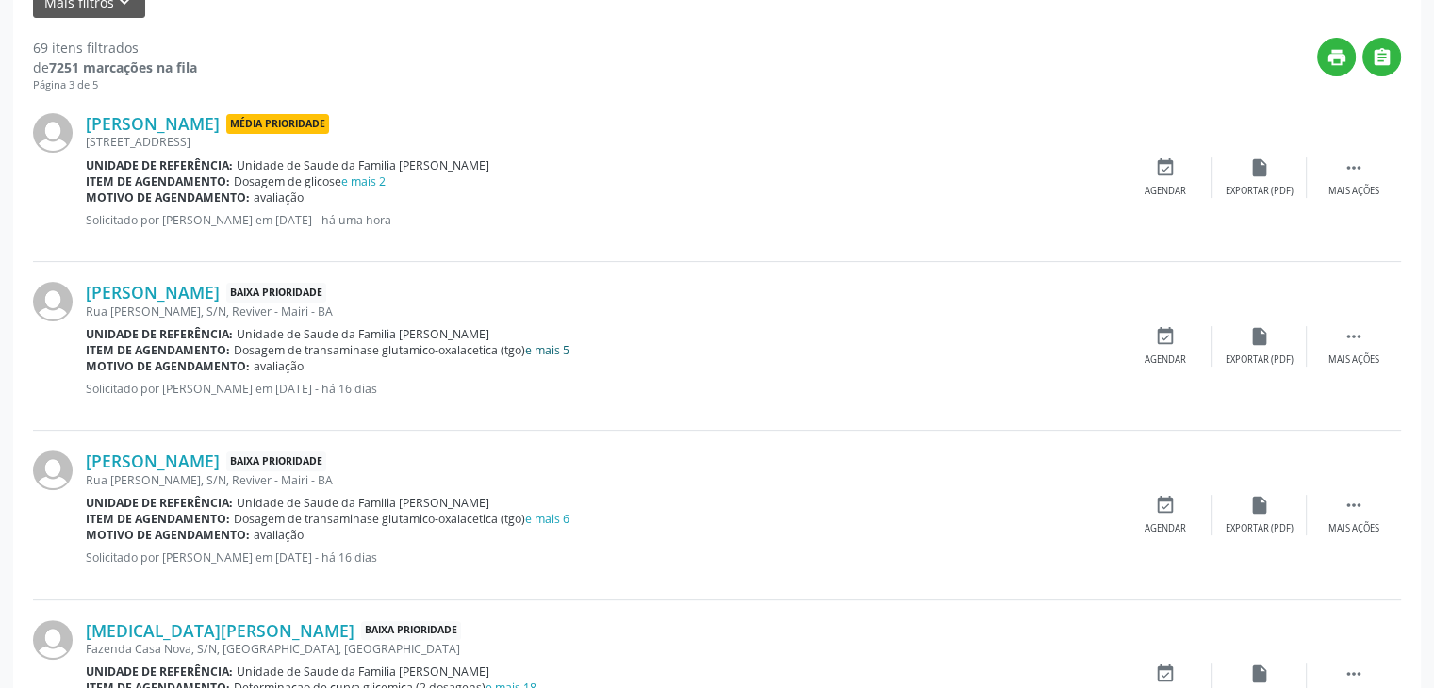
click at [551, 350] on link "e mais 5" at bounding box center [547, 350] width 44 height 16
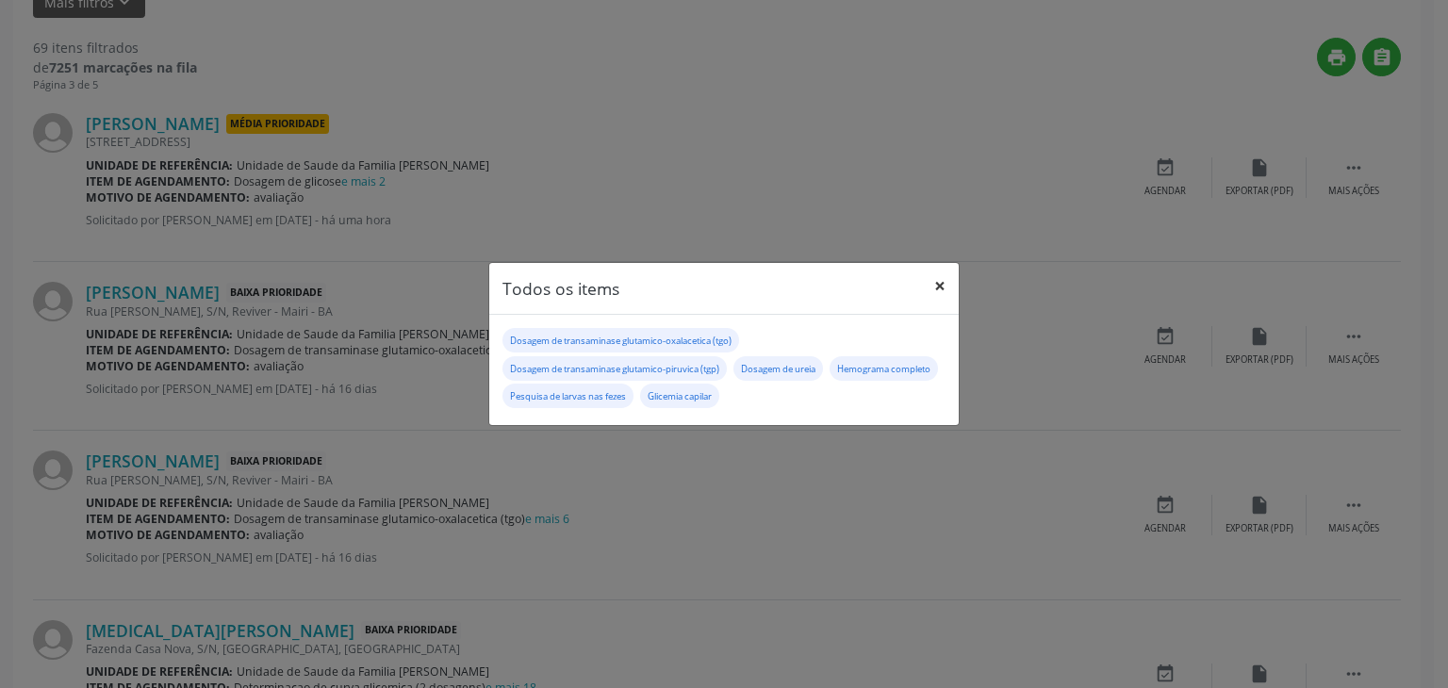
click at [932, 291] on button "×" at bounding box center [940, 286] width 38 height 46
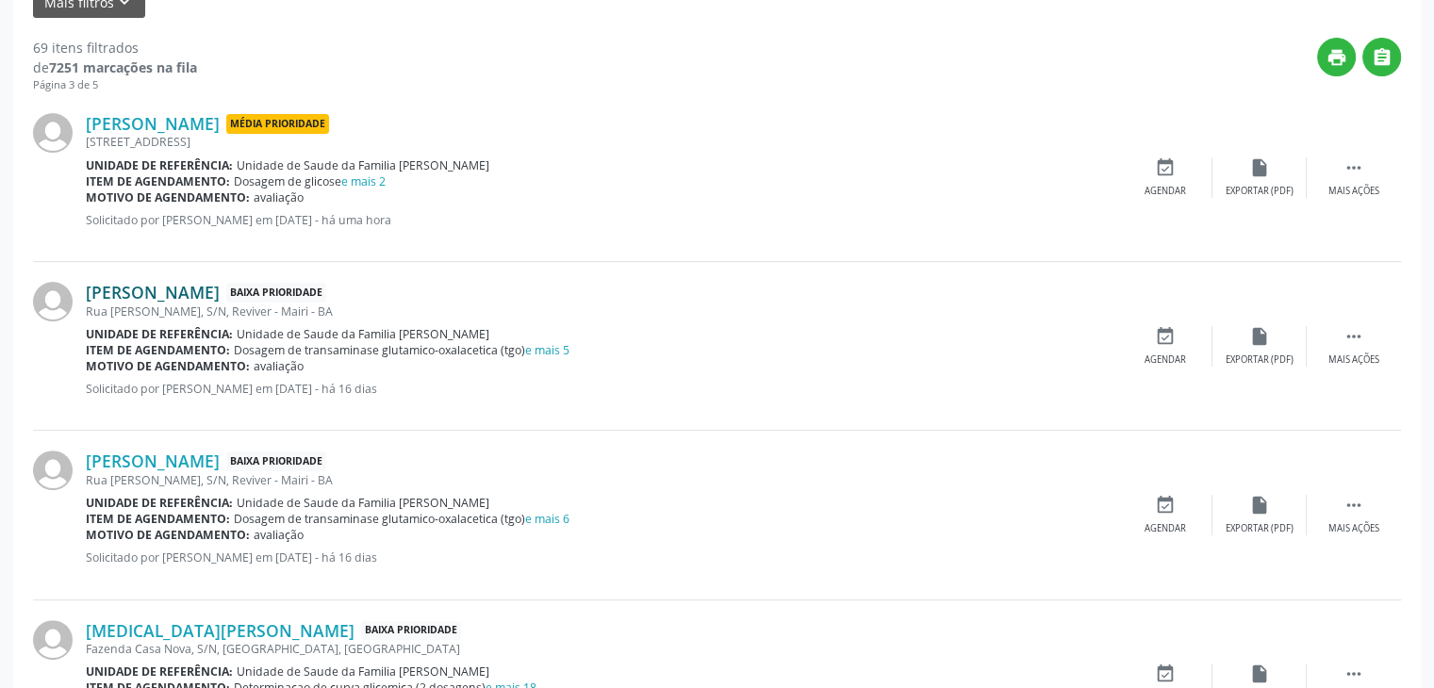
click at [220, 283] on link "[PERSON_NAME]" at bounding box center [153, 292] width 134 height 21
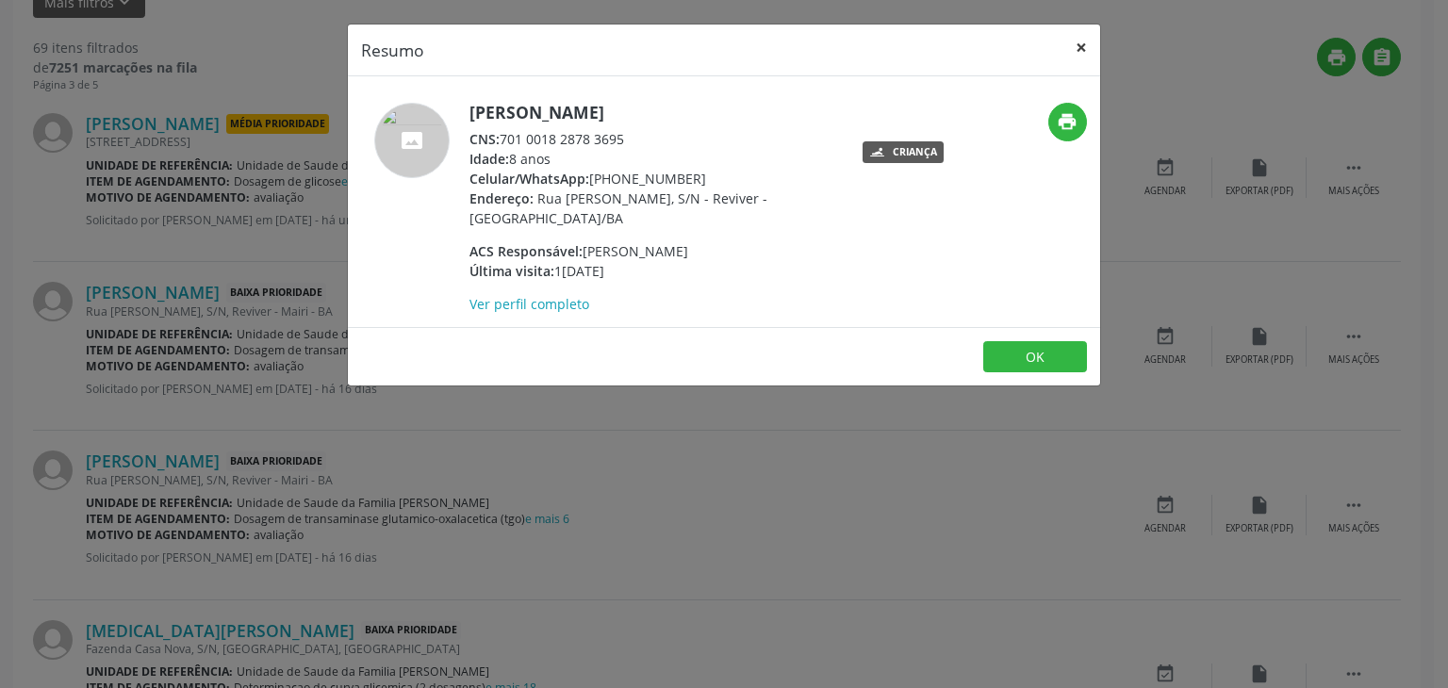
click at [1093, 49] on button "×" at bounding box center [1081, 48] width 38 height 46
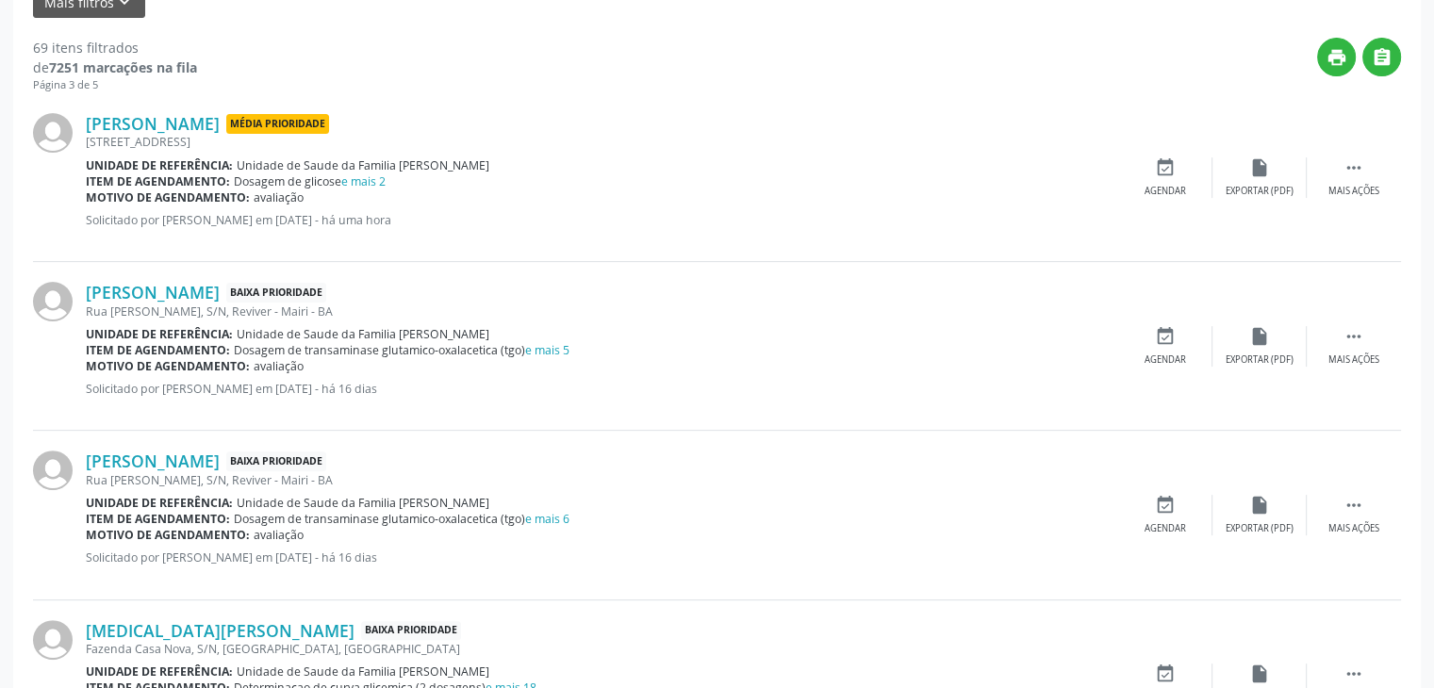
click at [563, 356] on div "Dosagem de transaminase glutamico-oxalacetica (tgo) e mais 5" at bounding box center [402, 350] width 336 height 16
click at [563, 355] on div "Dosagem de transaminase glutamico-oxalacetica (tgo) e mais 5" at bounding box center [402, 350] width 336 height 16
click at [554, 352] on link "e mais 5" at bounding box center [547, 350] width 44 height 16
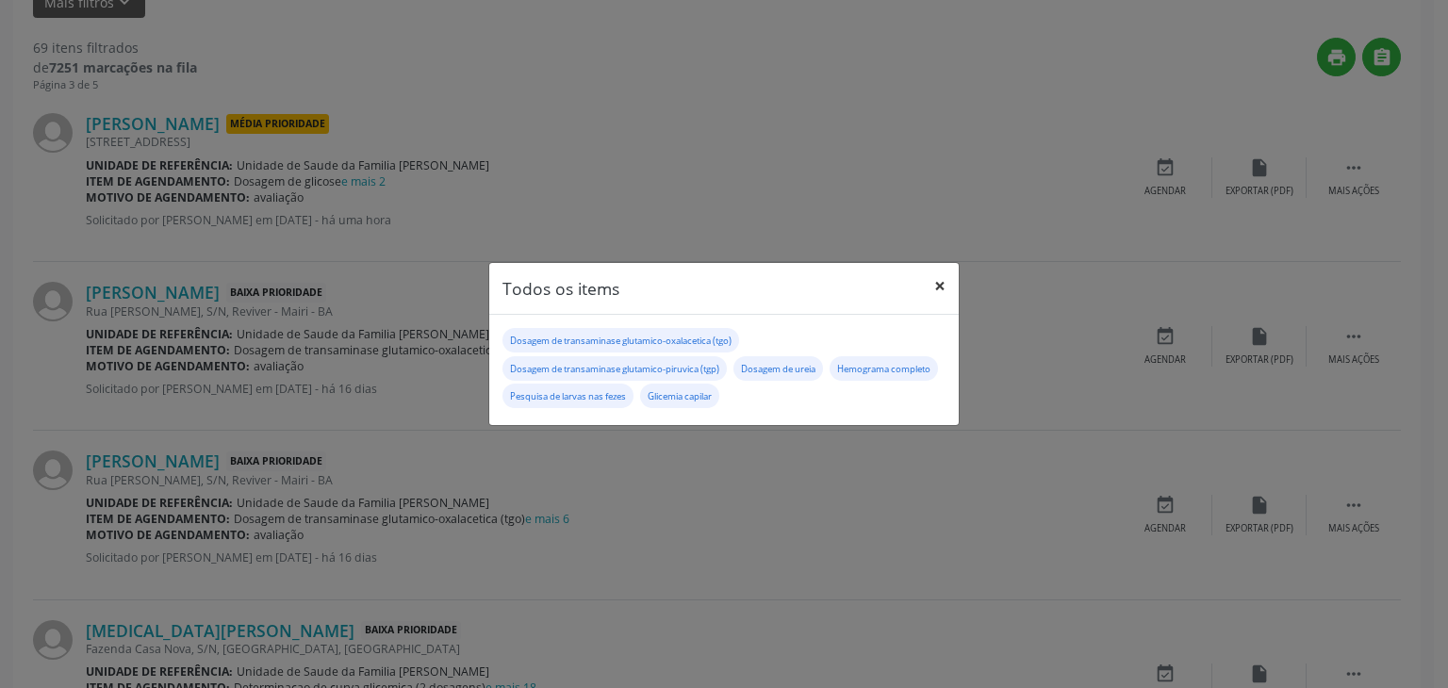
click at [928, 287] on button "×" at bounding box center [940, 286] width 38 height 46
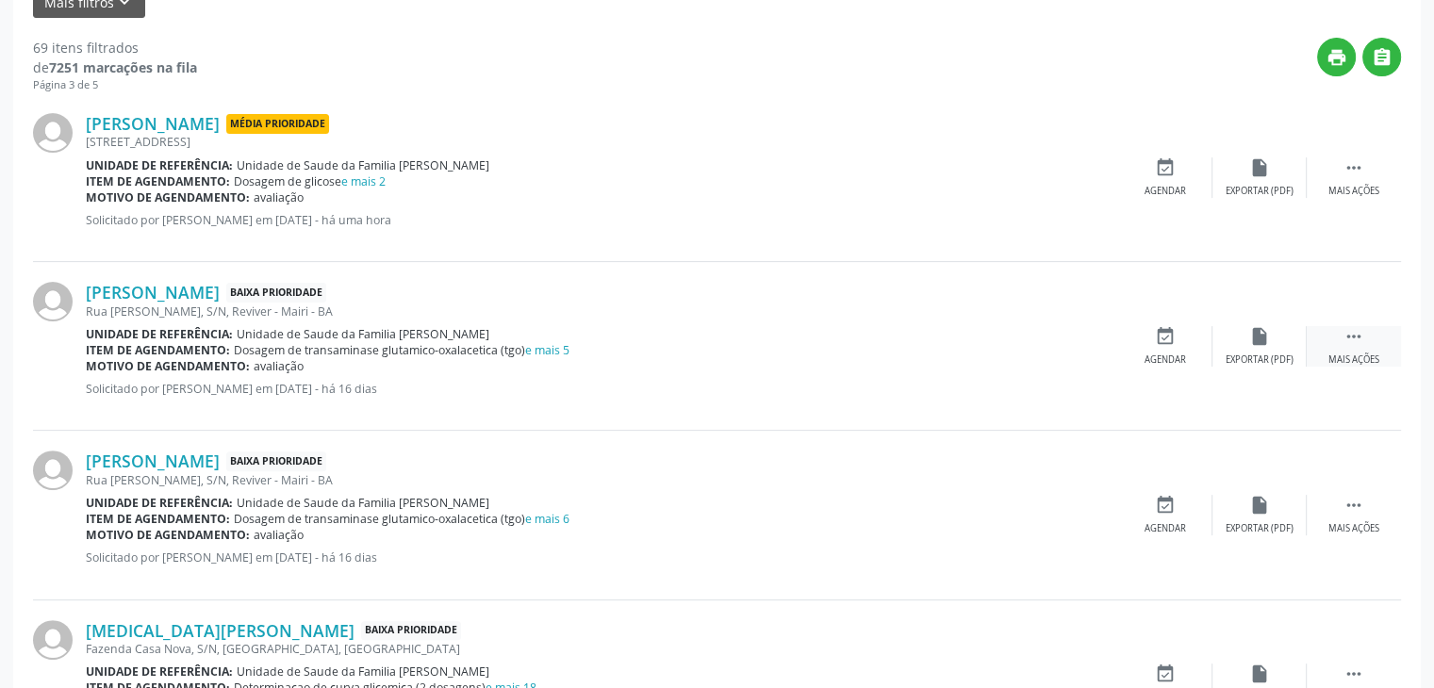
click at [1327, 337] on div " Mais ações" at bounding box center [1353, 346] width 94 height 41
click at [1276, 344] on div "edit Editar" at bounding box center [1259, 346] width 94 height 41
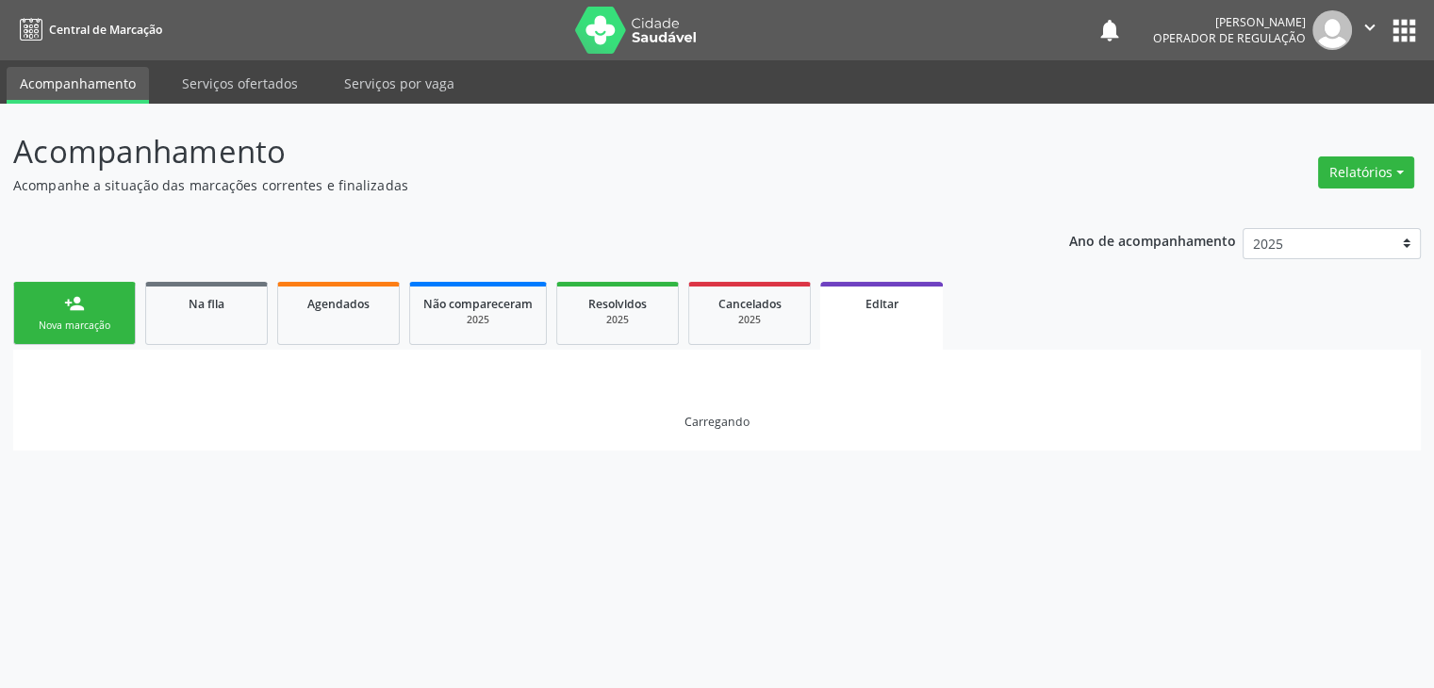
scroll to position [0, 0]
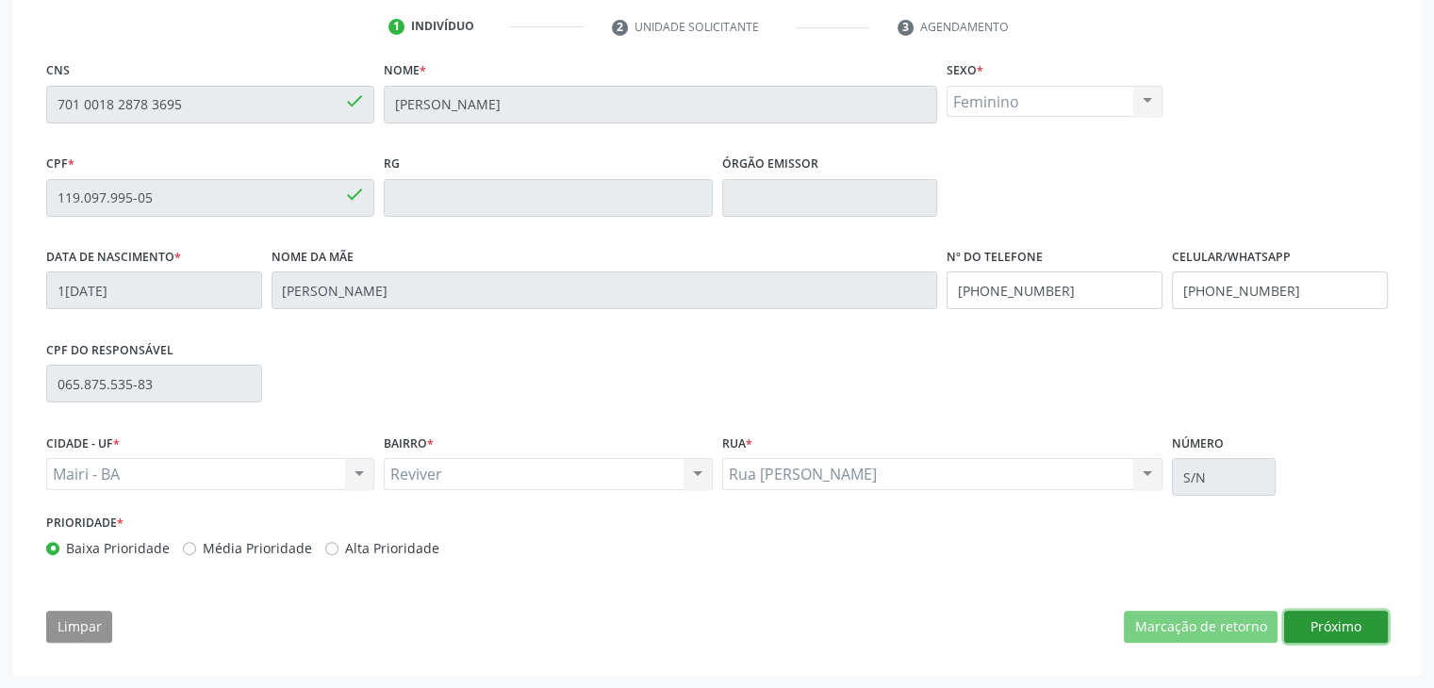
click at [1309, 629] on button "Próximo" at bounding box center [1336, 627] width 104 height 32
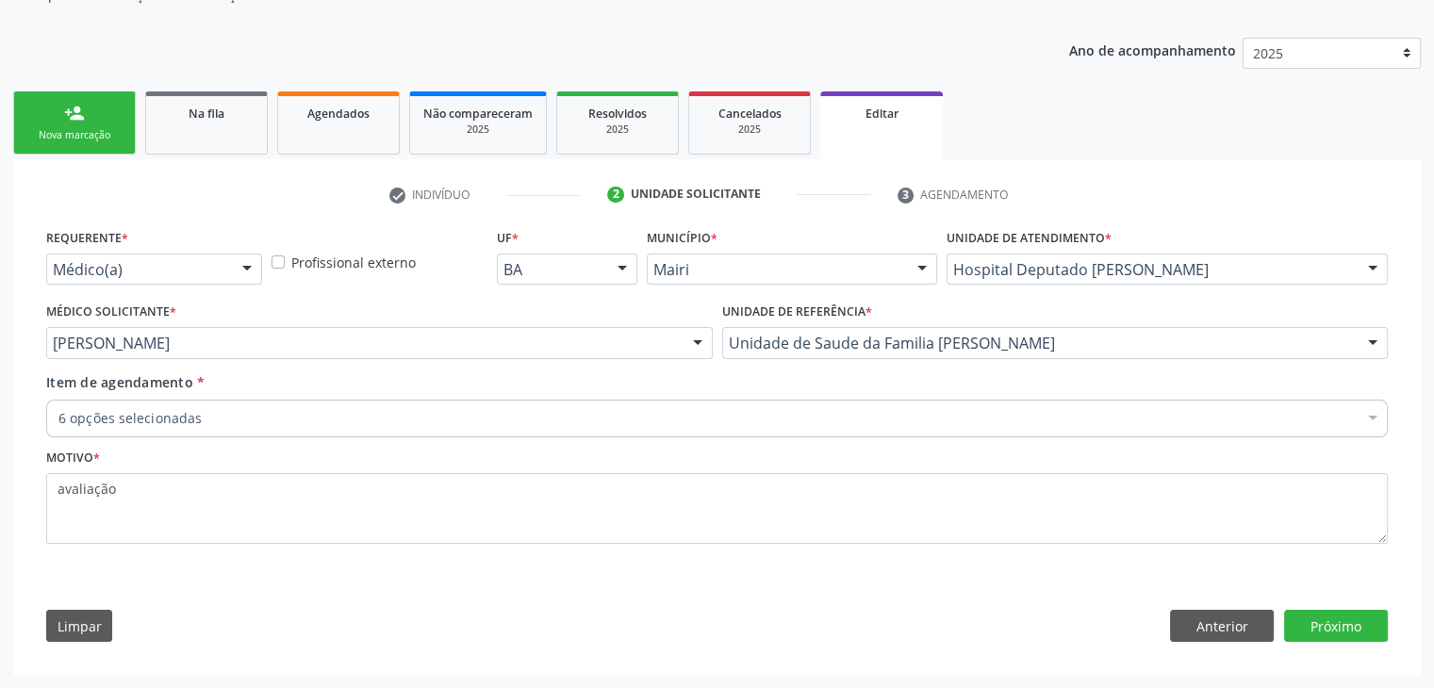
scroll to position [189, 0]
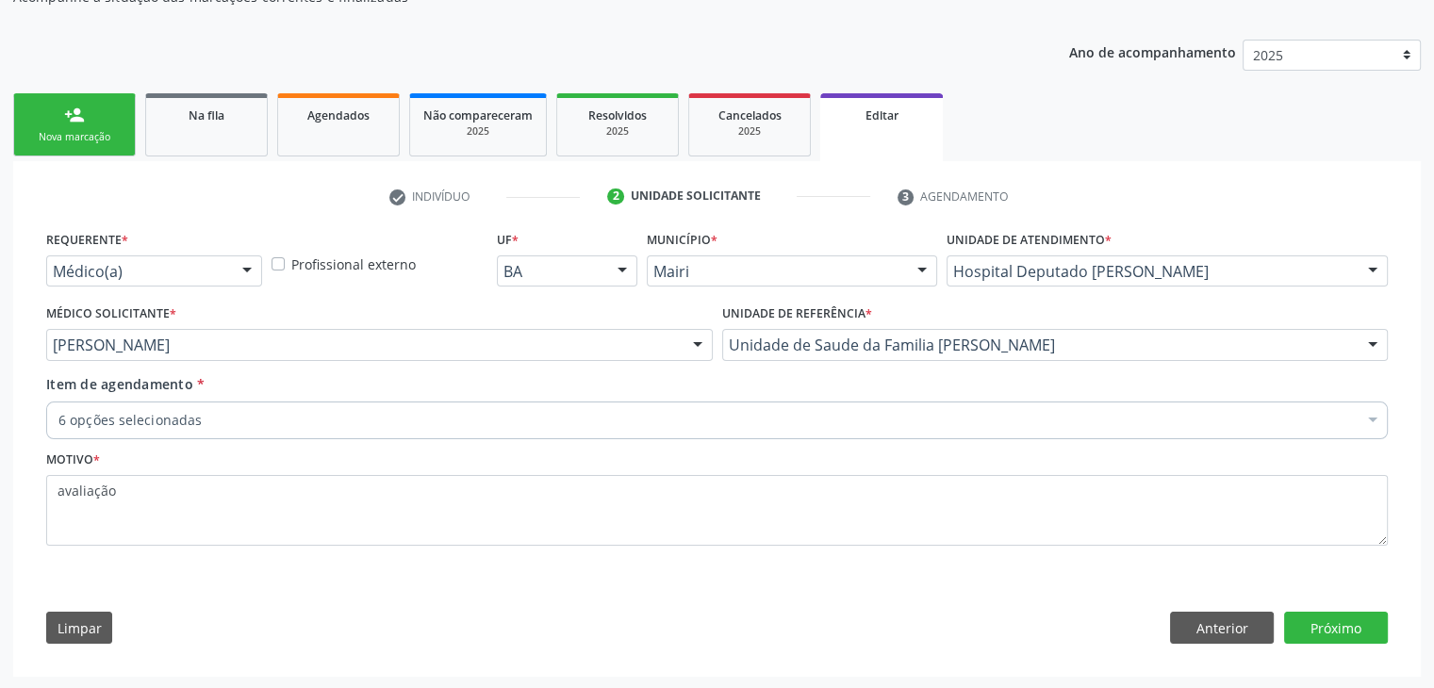
click at [369, 428] on div "6 opções selecionadas" at bounding box center [716, 421] width 1341 height 38
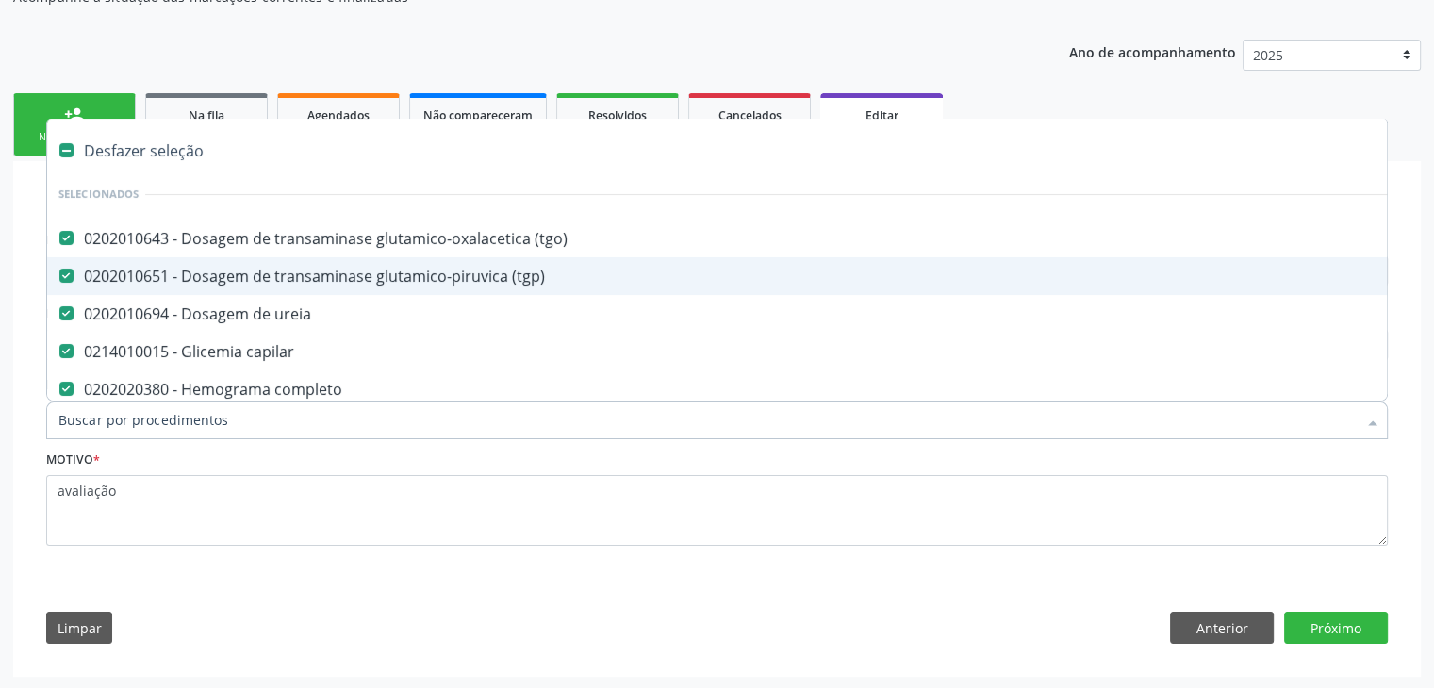
click at [166, 142] on div "Desfazer seleção" at bounding box center [783, 151] width 1473 height 38
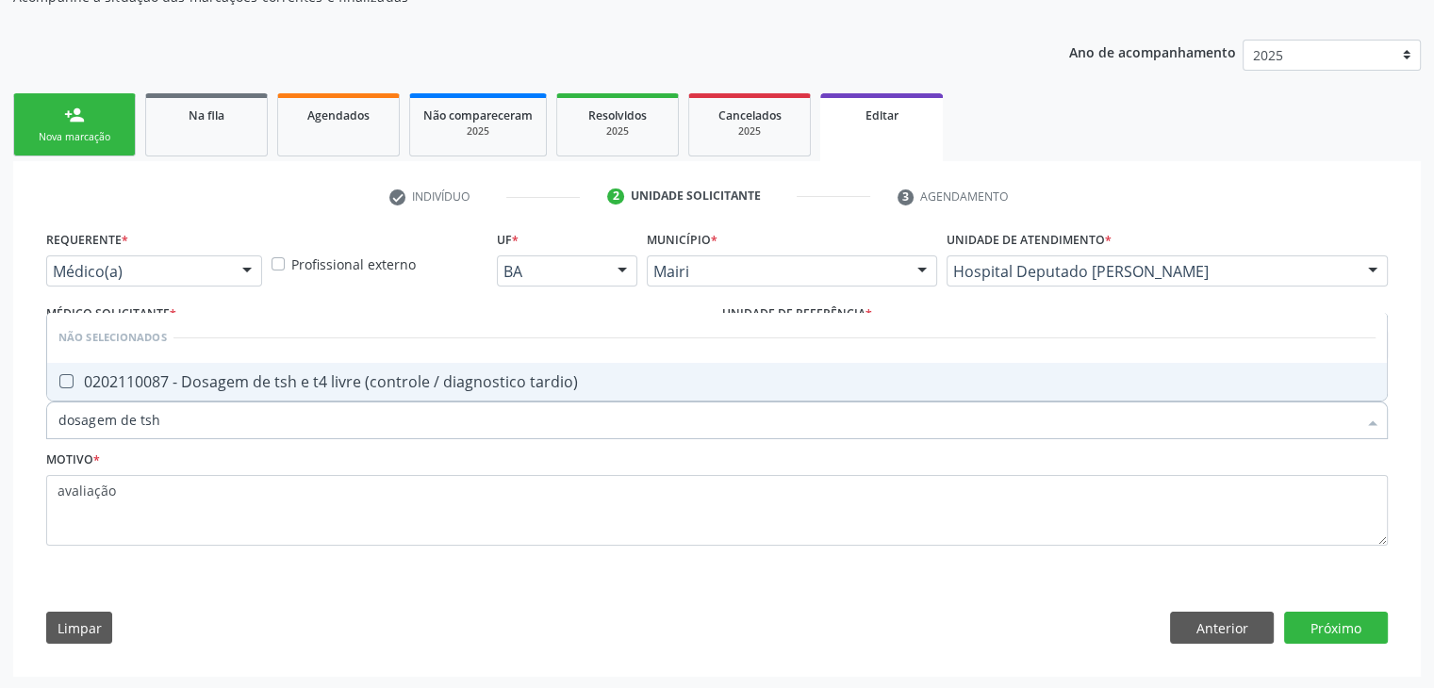
click at [249, 374] on div "0202110087 - Dosagem de tsh e t4 livre (controle / diagnostico tardio)" at bounding box center [716, 381] width 1317 height 15
click at [1350, 636] on button "Próximo" at bounding box center [1336, 628] width 104 height 32
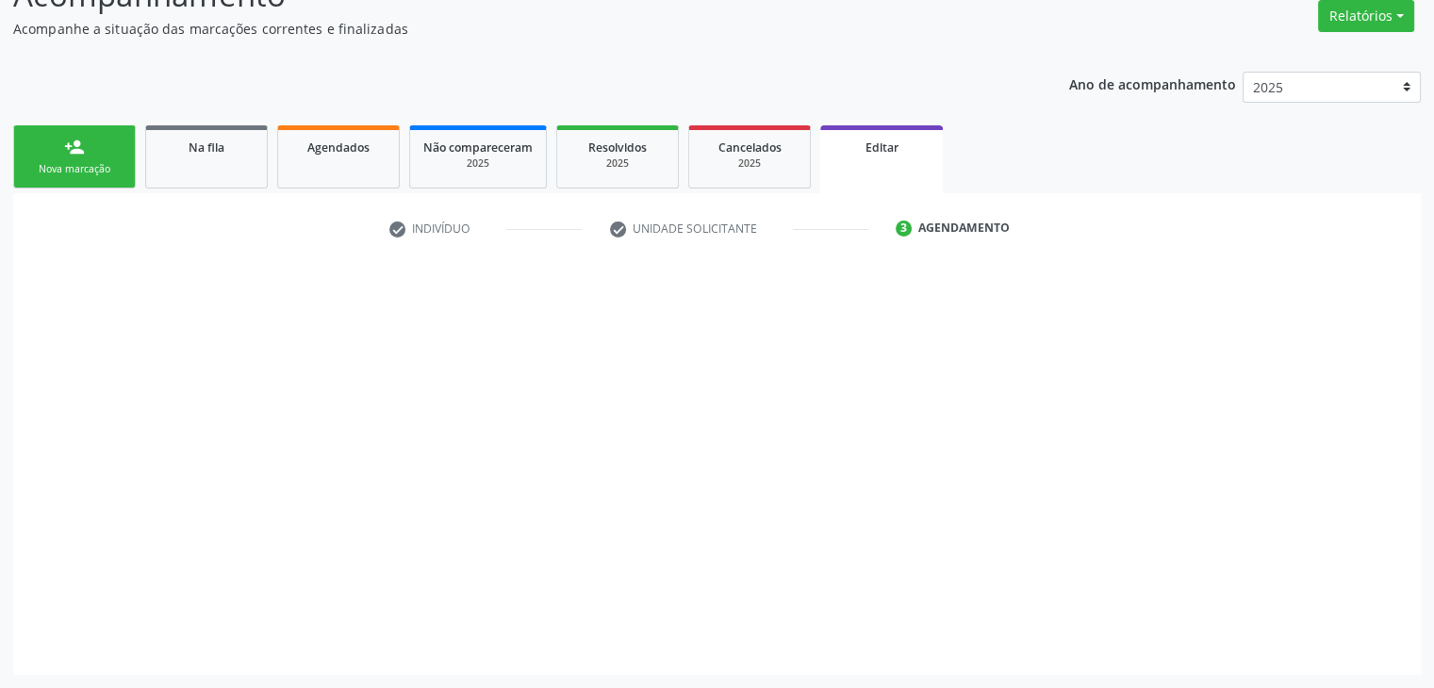
scroll to position [156, 0]
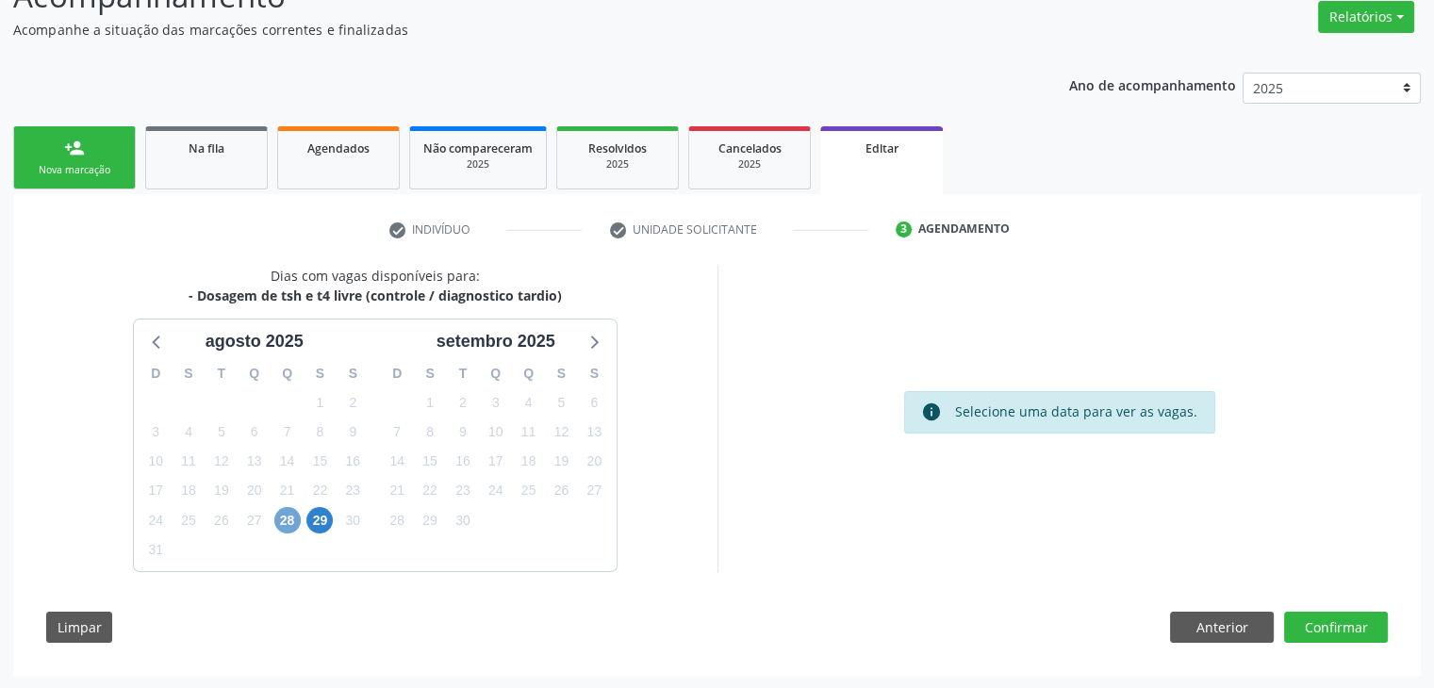
click at [287, 527] on span "28" at bounding box center [287, 520] width 26 height 26
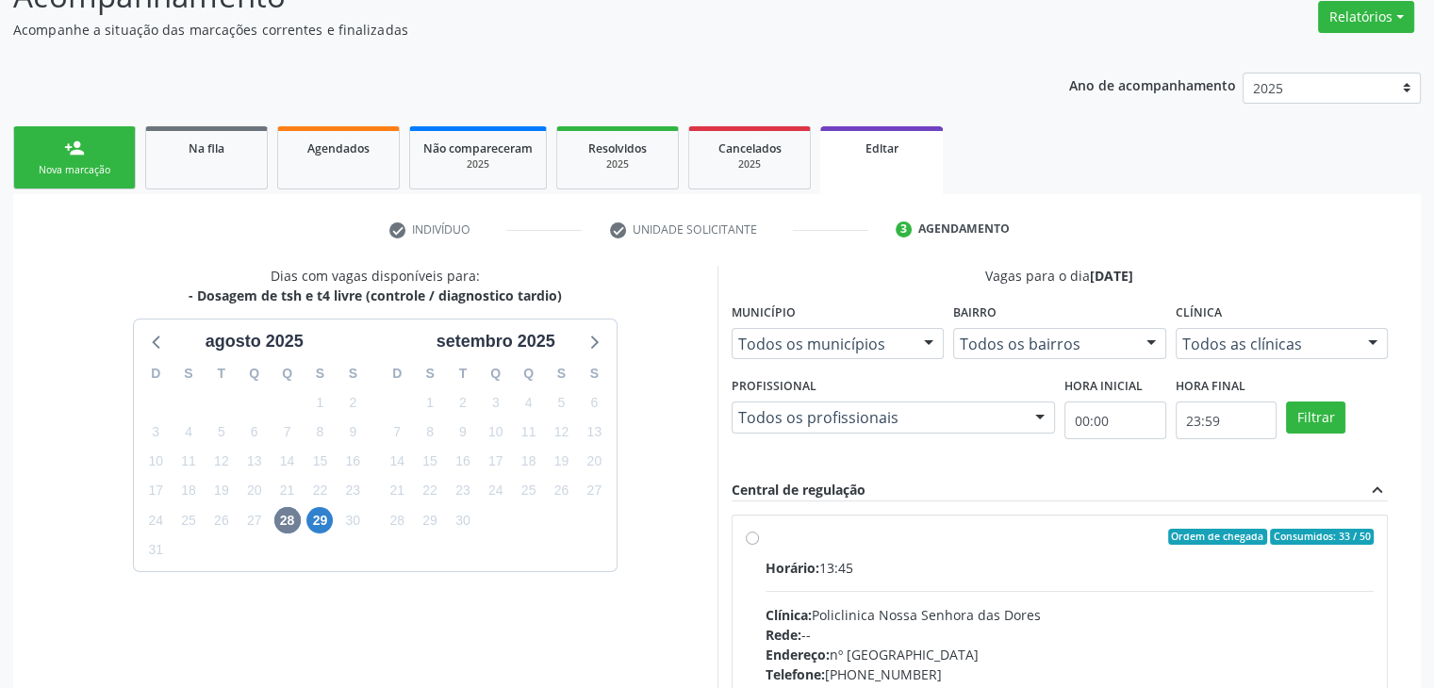
click at [974, 573] on div "Horário: 13:45" at bounding box center [1069, 568] width 609 height 20
click at [759, 546] on input "Ordem de chegada Consumidos: 33 / 50 Horário: 13:45 Clínica: Policlinica [GEOGR…" at bounding box center [752, 537] width 13 height 17
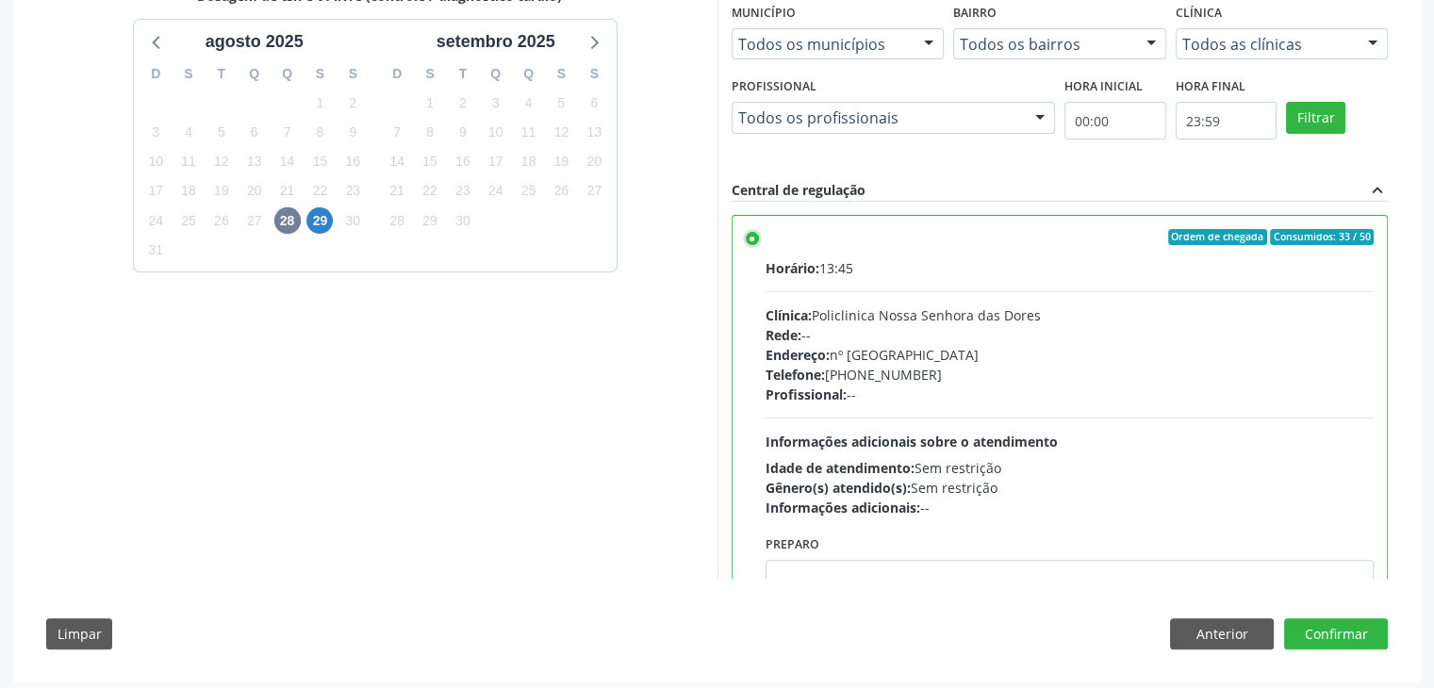
scroll to position [462, 0]
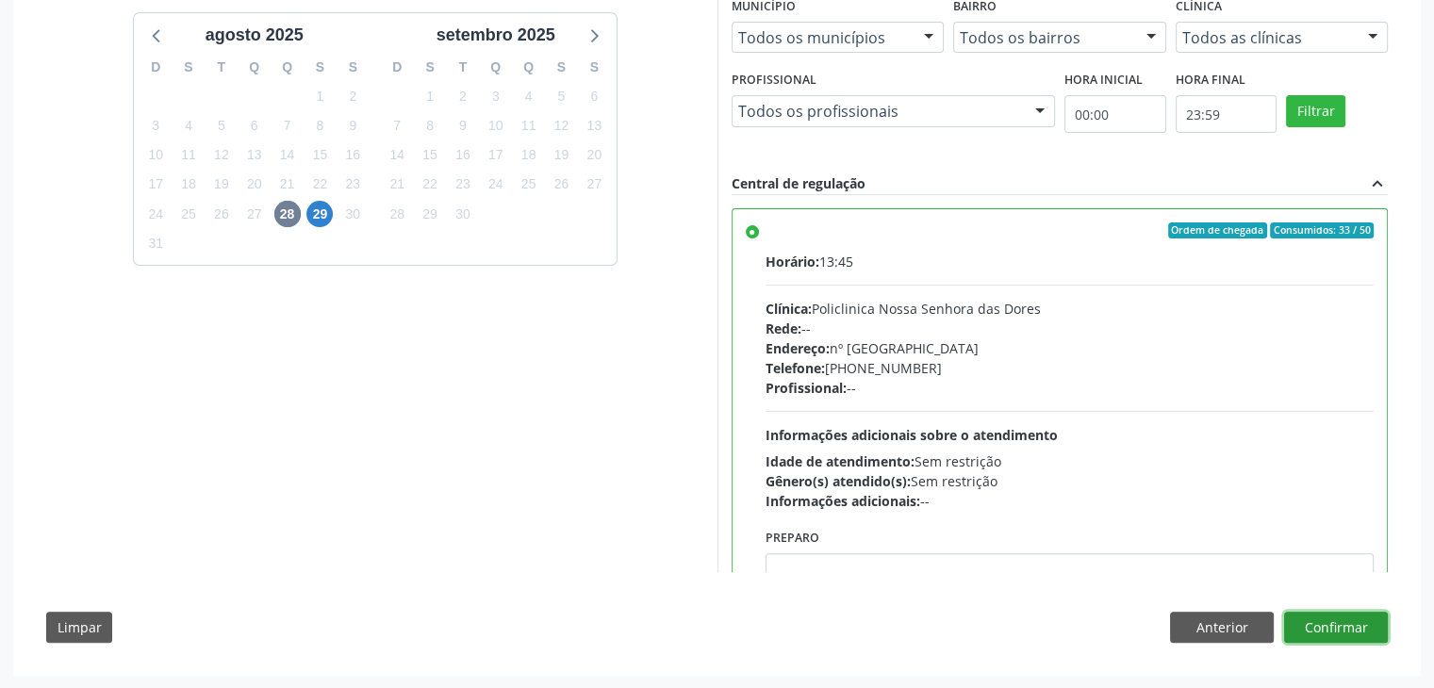
click at [1366, 620] on button "Confirmar" at bounding box center [1336, 628] width 104 height 32
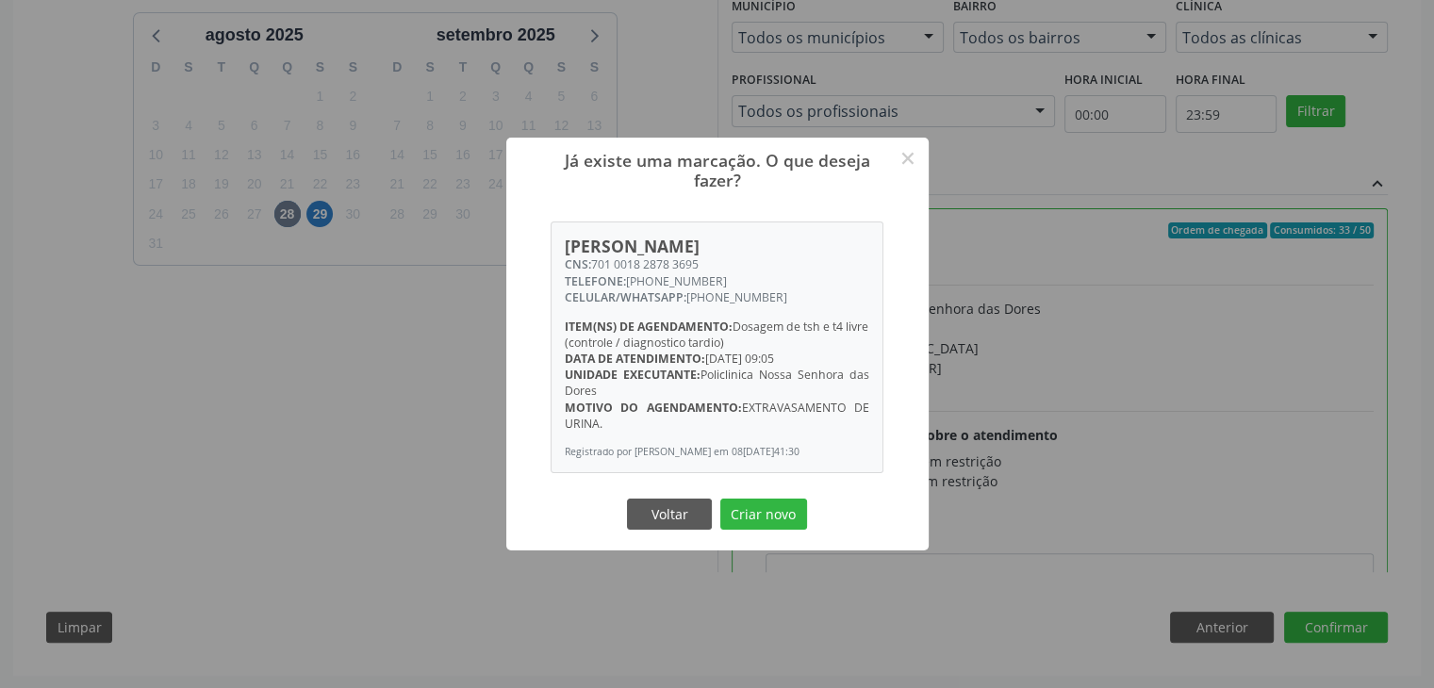
click at [811, 522] on div "Já existe uma marcação. O que deseja fazer? × [PERSON_NAME] CNS: 701 0018 2878 …" at bounding box center [717, 345] width 422 height 414
click at [784, 522] on button "Criar novo" at bounding box center [763, 515] width 87 height 32
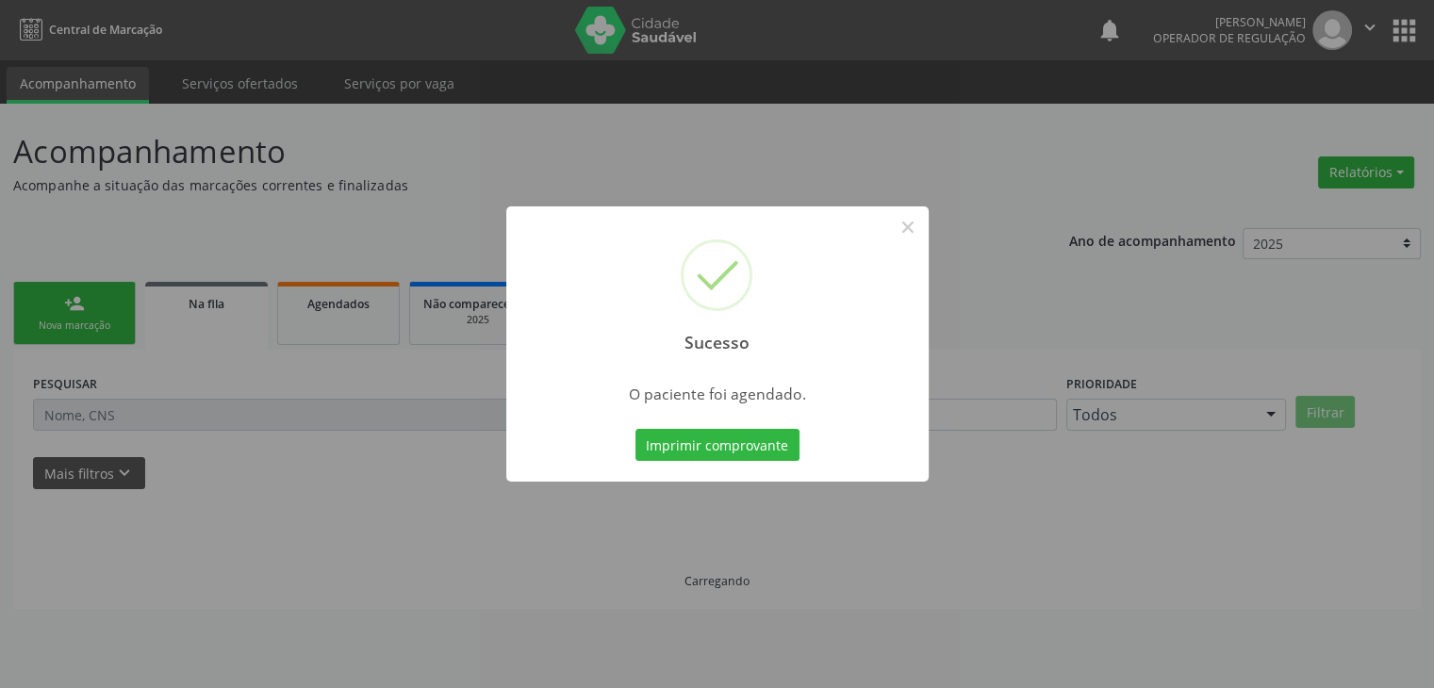
scroll to position [0, 0]
click at [905, 232] on button "×" at bounding box center [914, 227] width 32 height 32
